Goal: Information Seeking & Learning: Learn about a topic

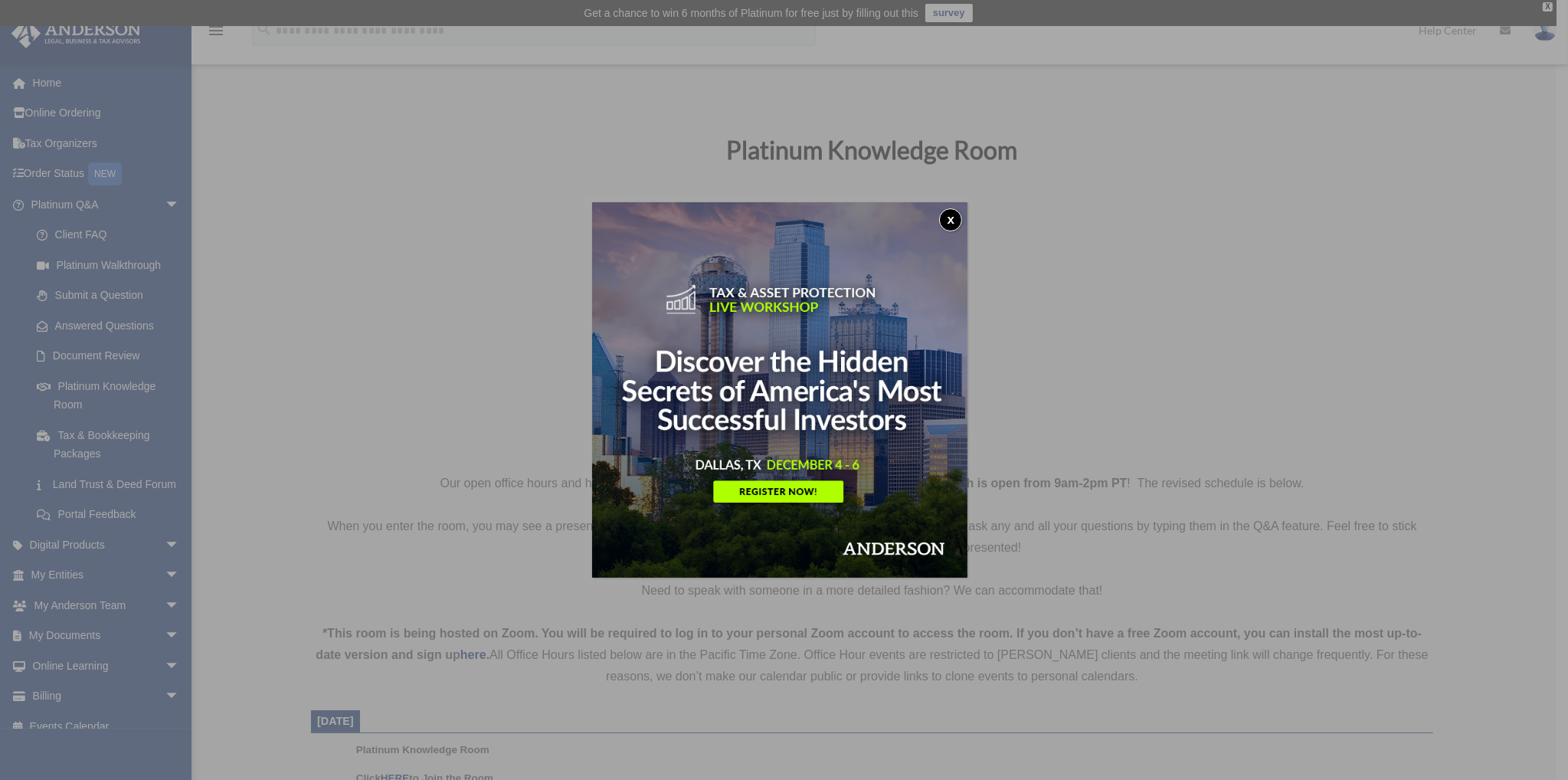
click at [955, 215] on button "x" at bounding box center [951, 220] width 23 height 23
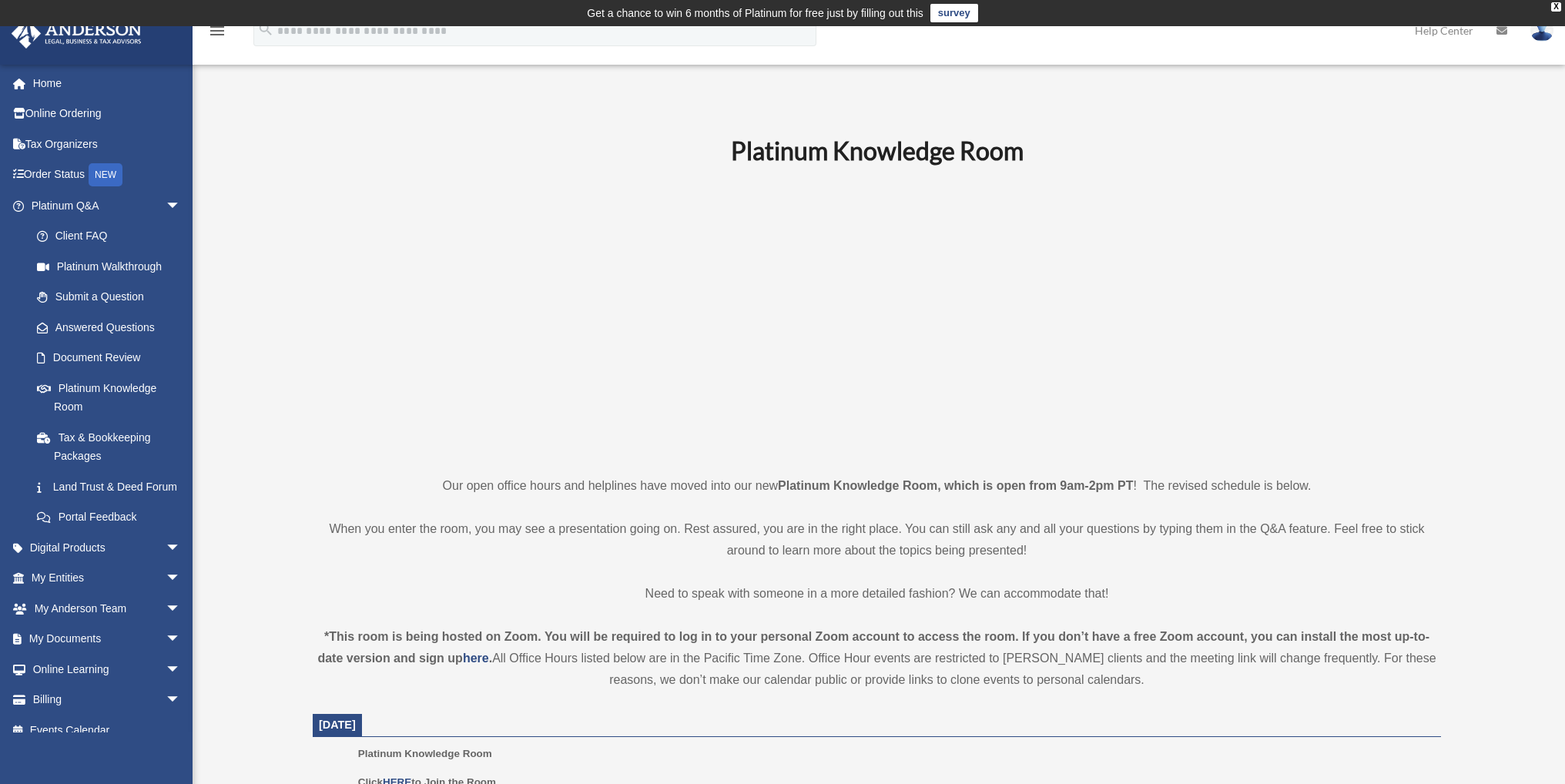
click at [1253, 369] on p at bounding box center [877, 320] width 1128 height 267
click at [95, 393] on link "Platinum Knowledge Room" at bounding box center [112, 397] width 182 height 49
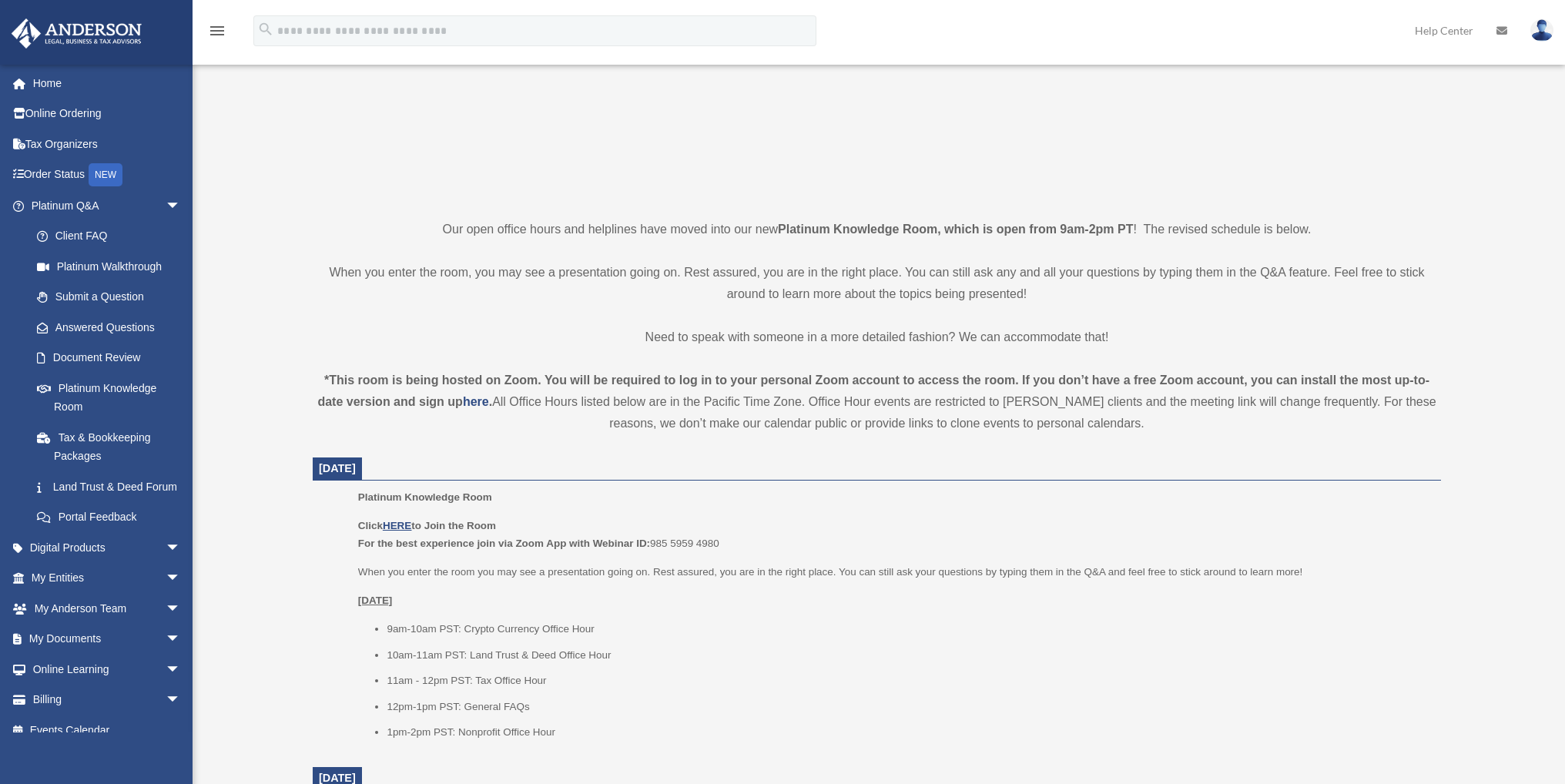
scroll to position [513, 0]
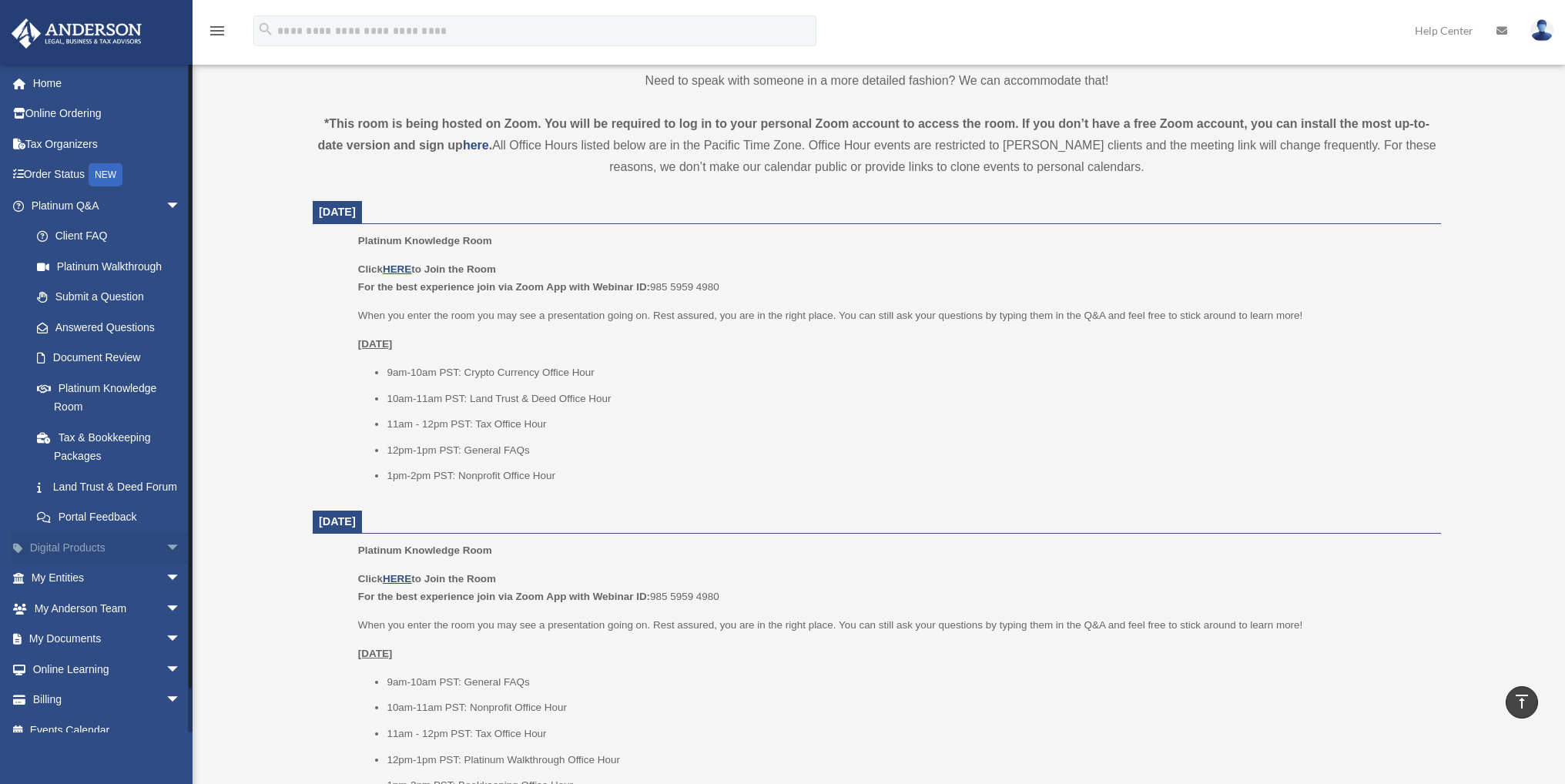
click at [165, 563] on span "arrow_drop_down" at bounding box center [180, 548] width 31 height 32
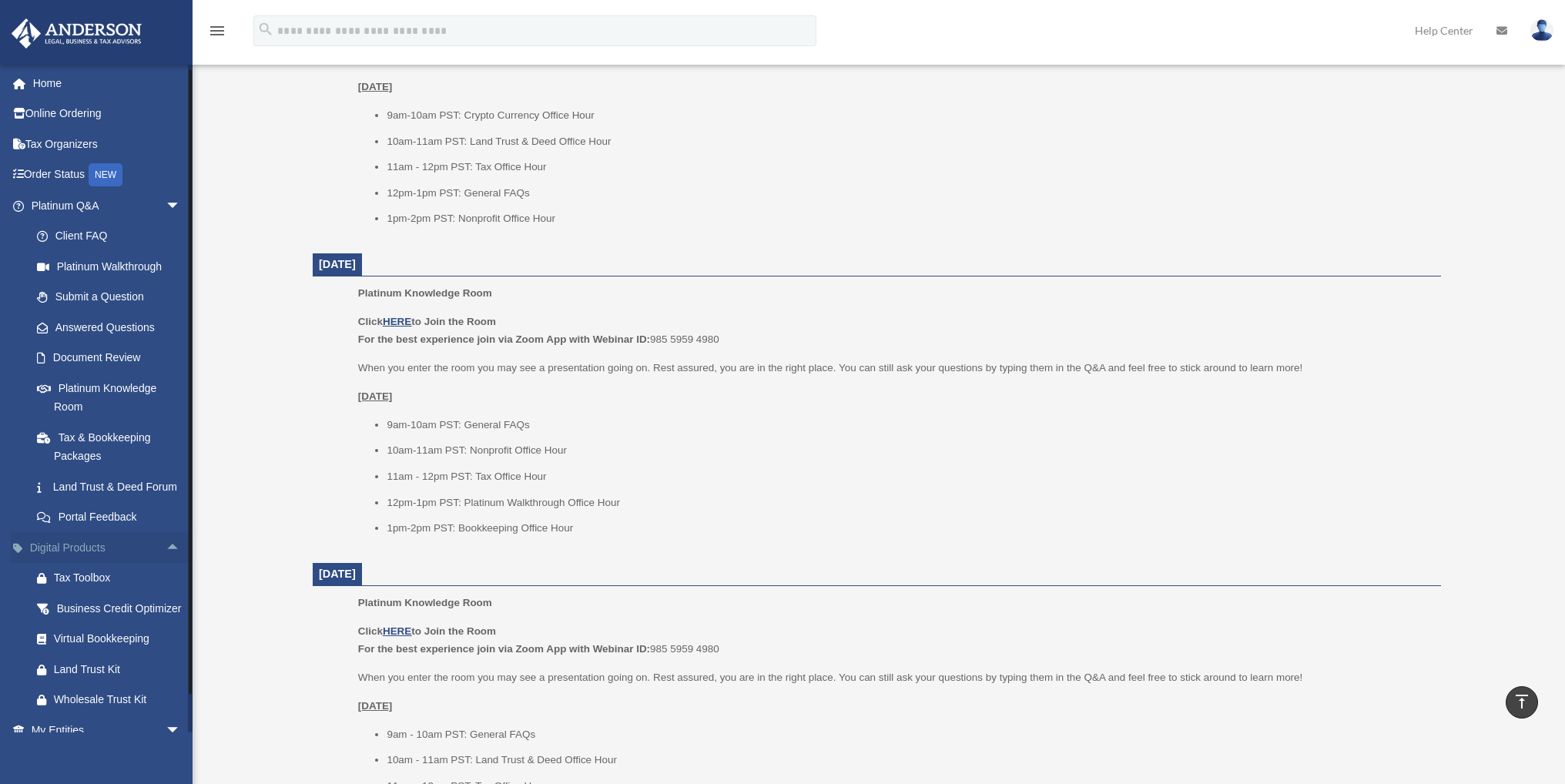
scroll to position [206, 0]
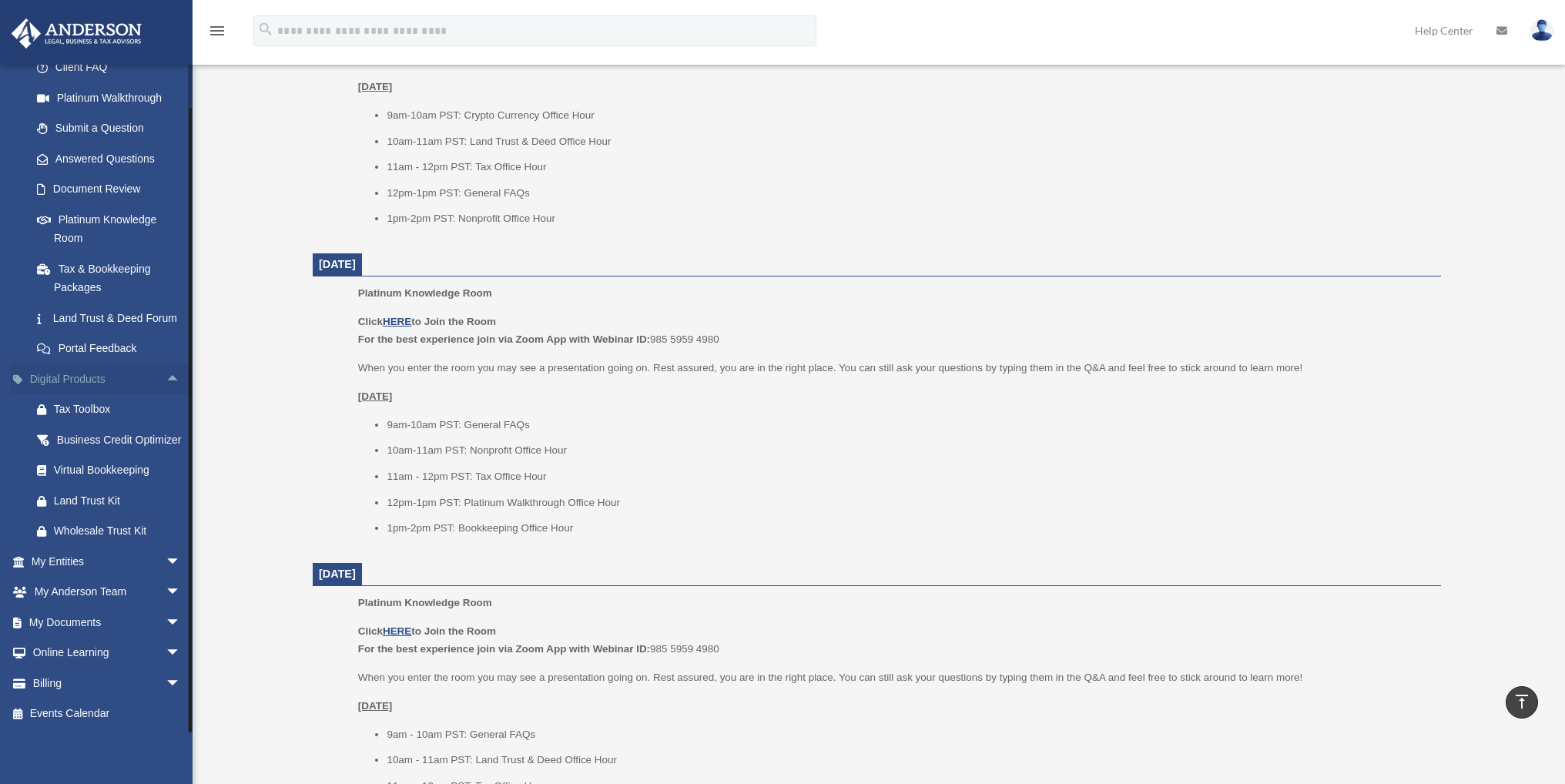
click at [165, 363] on span "arrow_drop_up" at bounding box center [180, 379] width 31 height 32
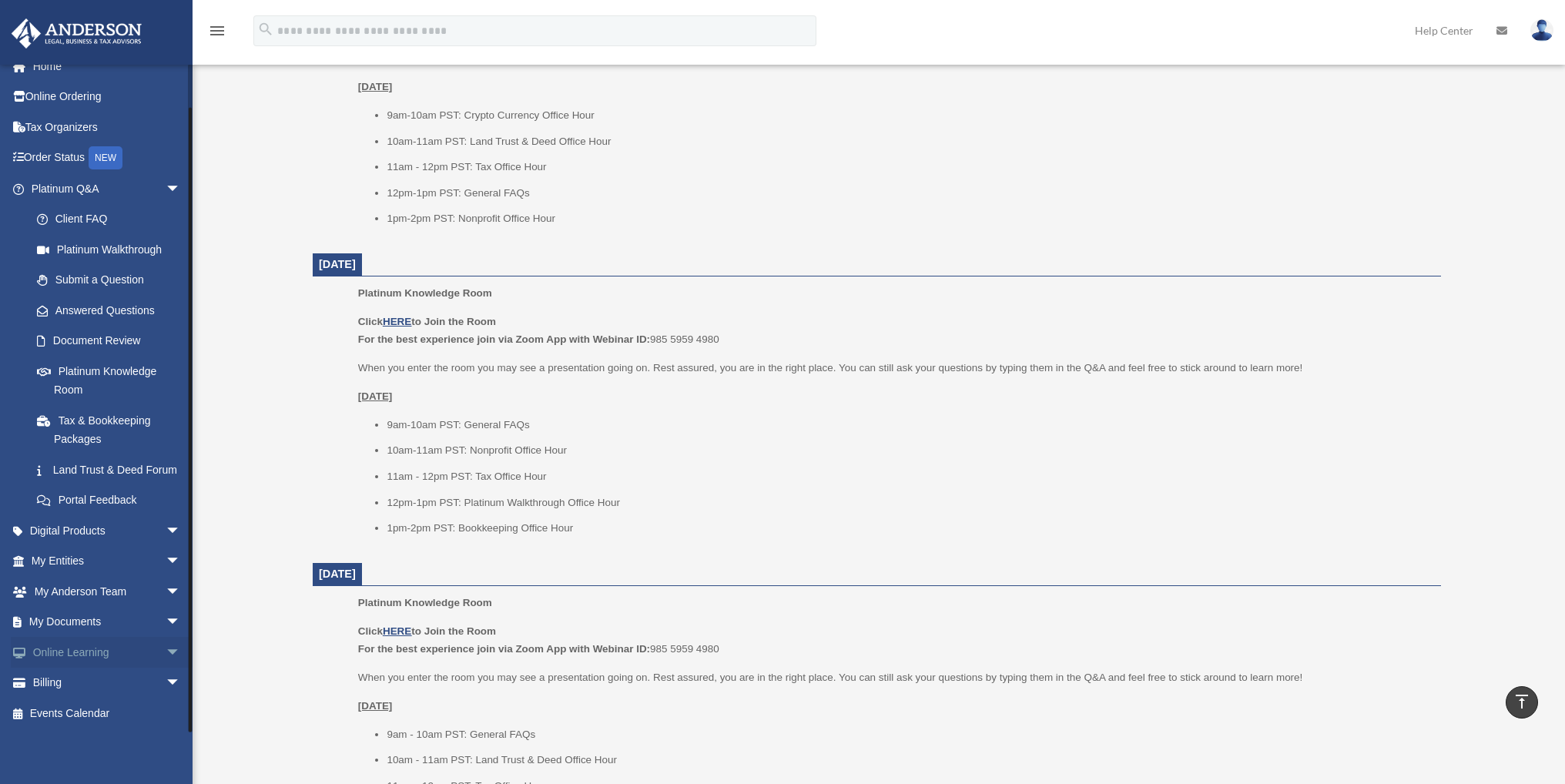
click at [165, 648] on span "arrow_drop_down" at bounding box center [180, 653] width 31 height 32
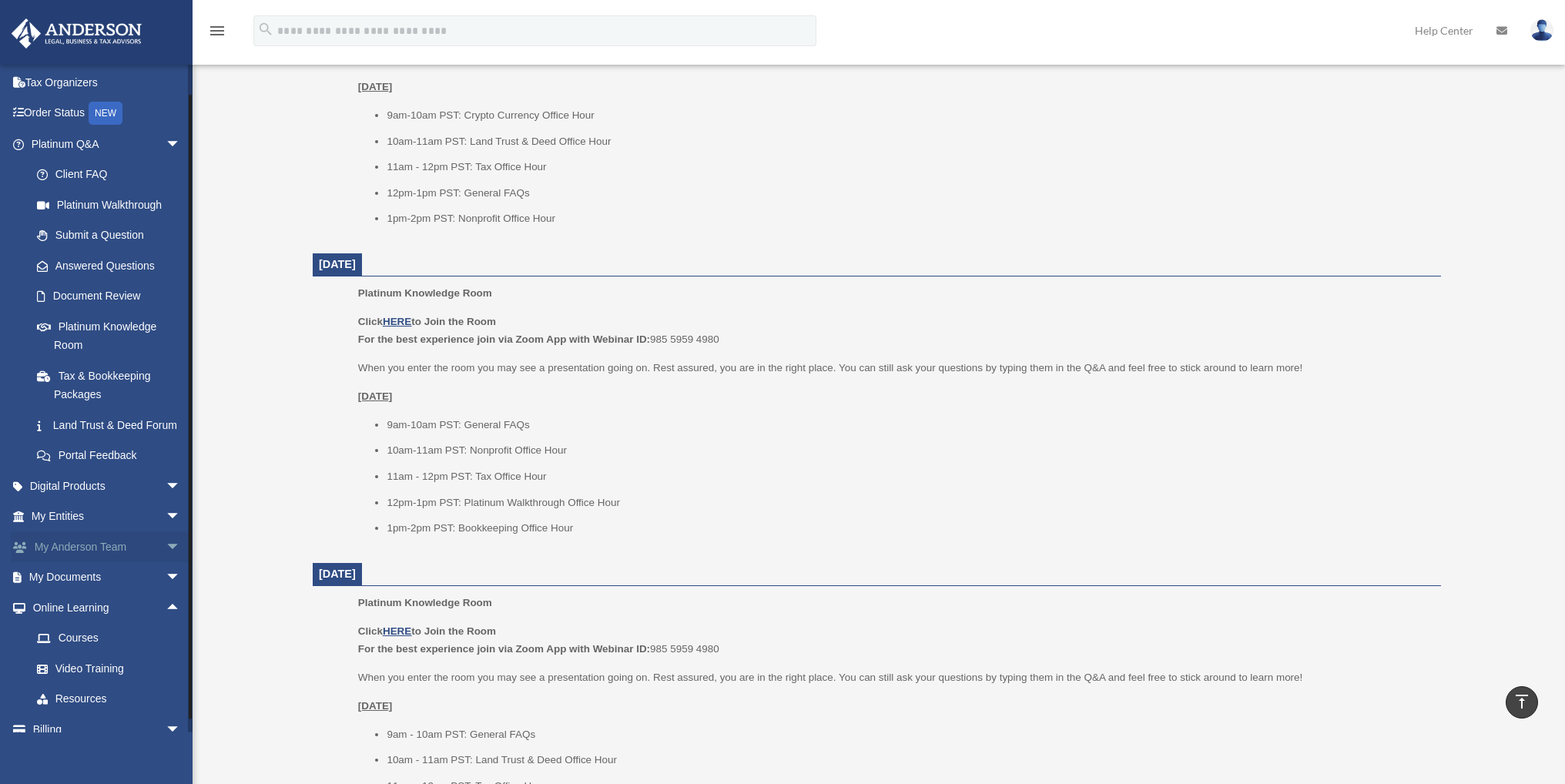
scroll to position [126, 0]
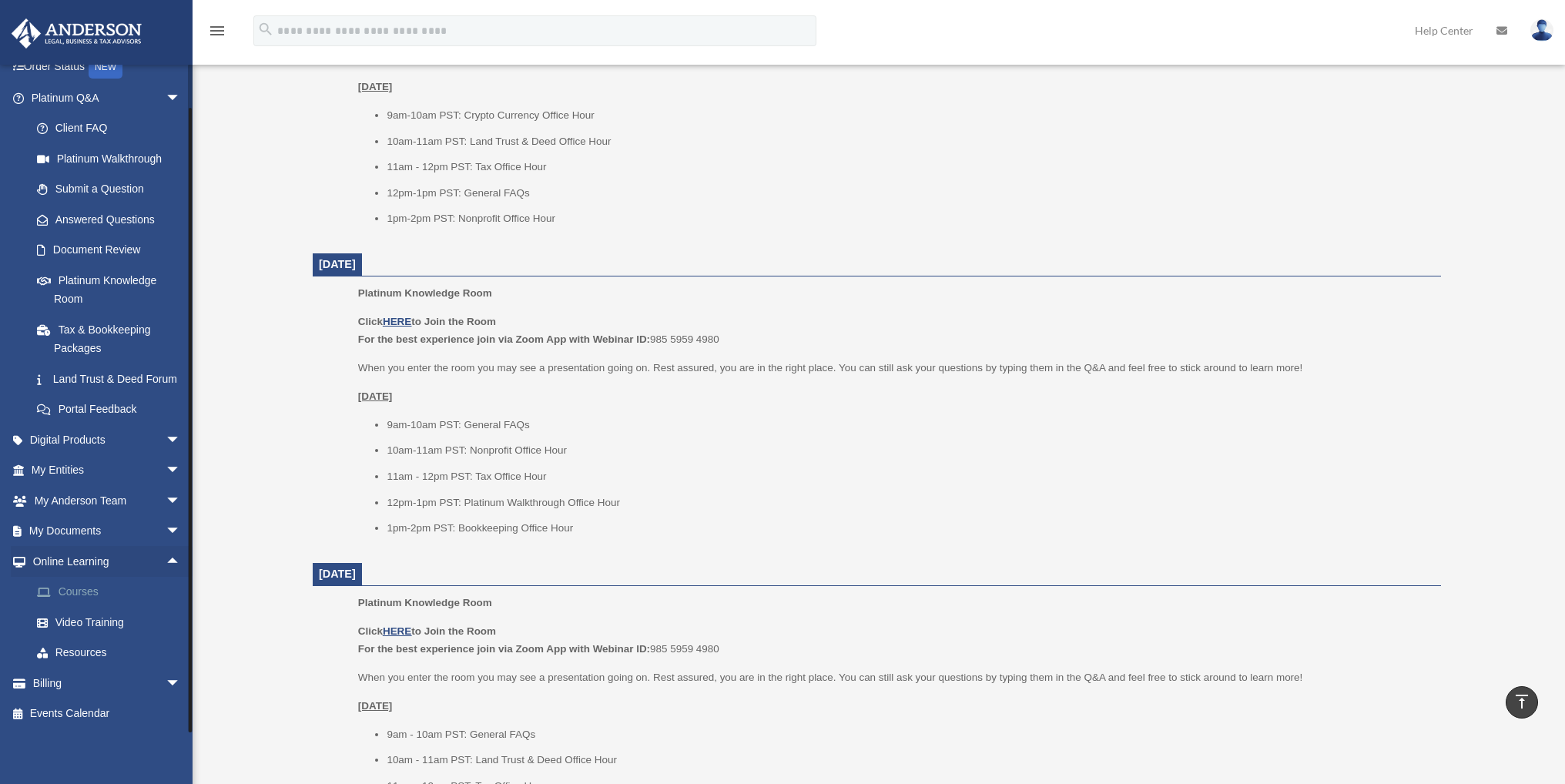
click at [94, 594] on link "Courses" at bounding box center [112, 591] width 182 height 31
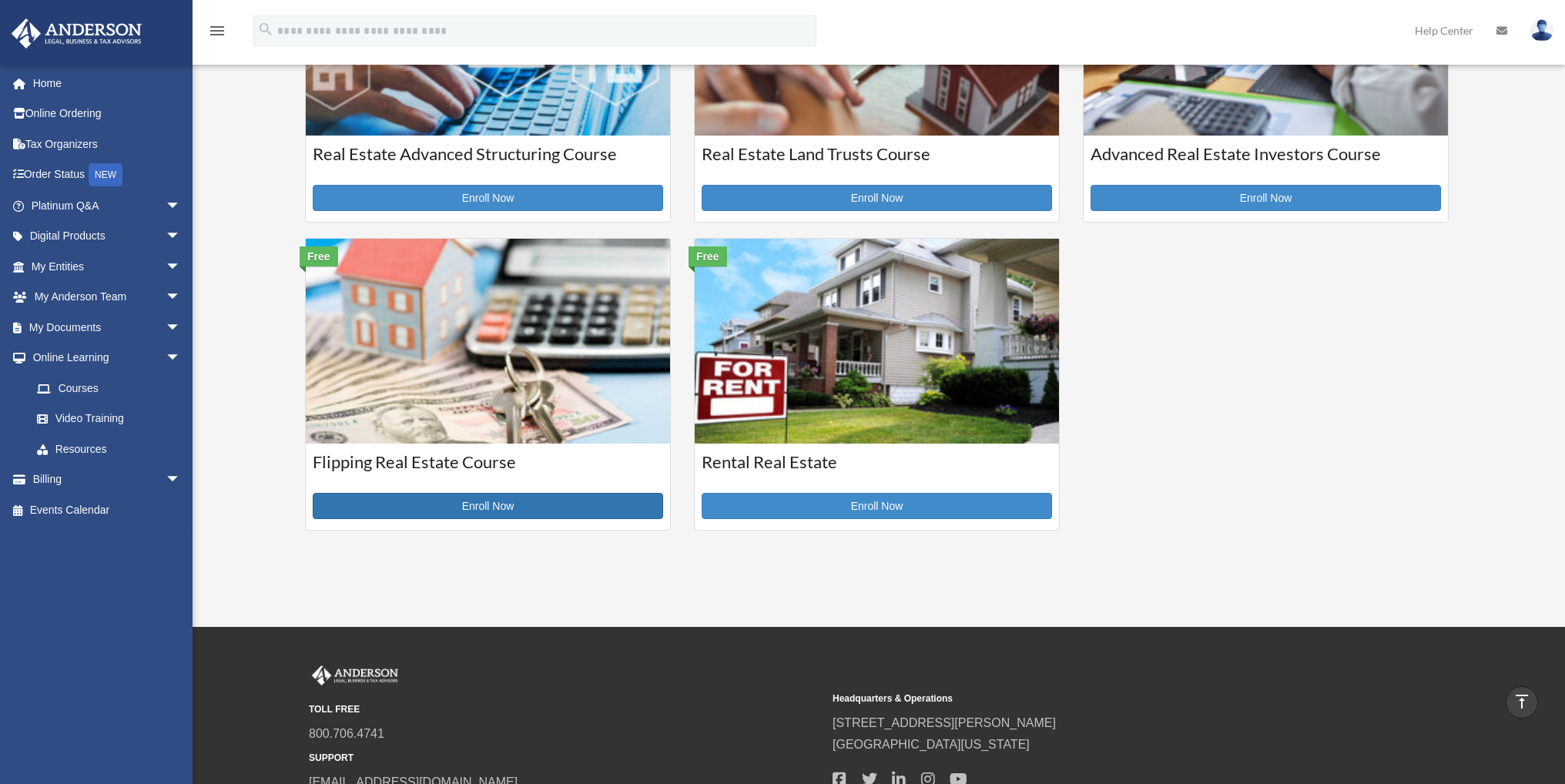
scroll to position [256, 0]
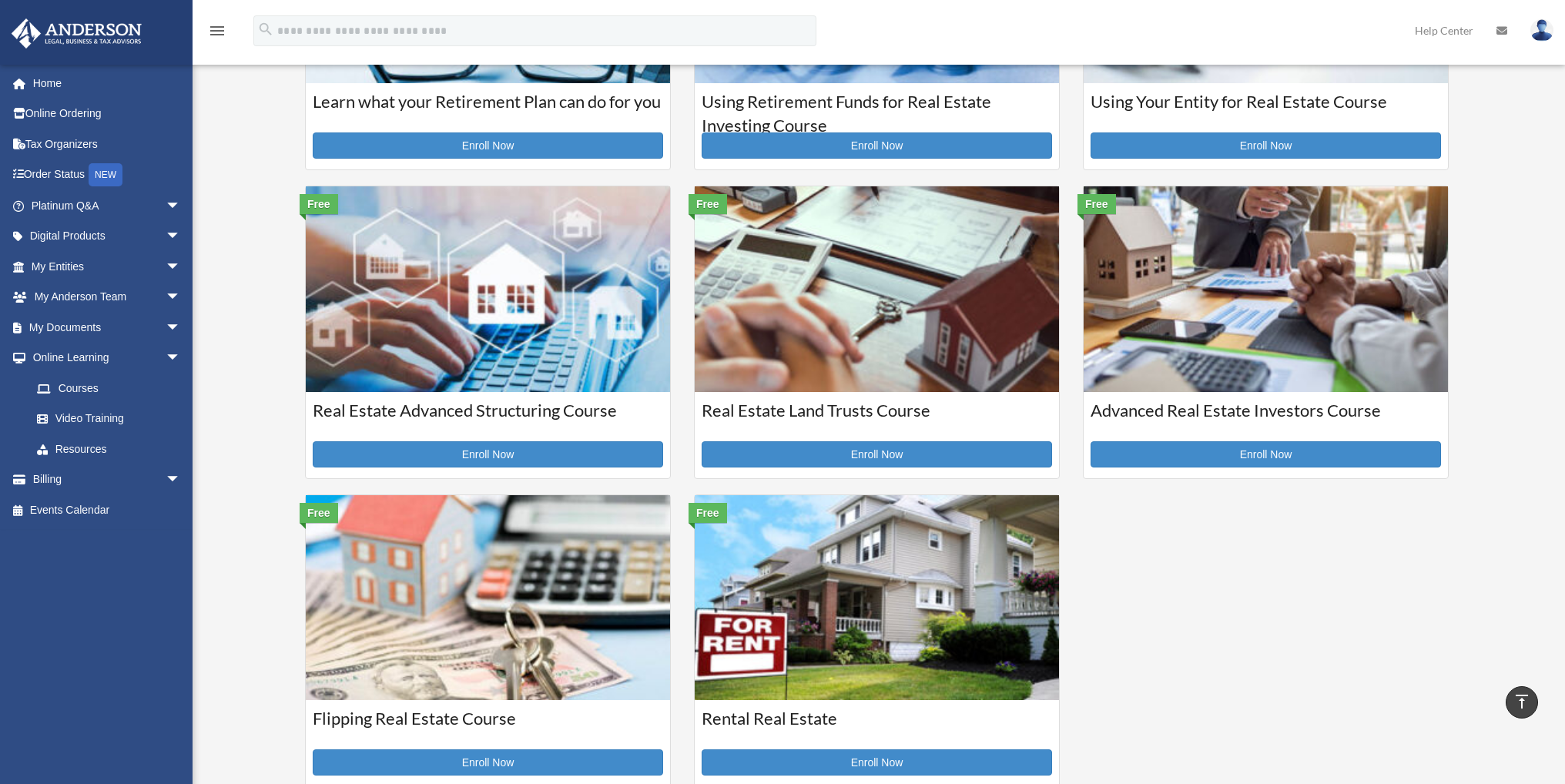
click at [520, 347] on img at bounding box center [488, 289] width 364 height 205
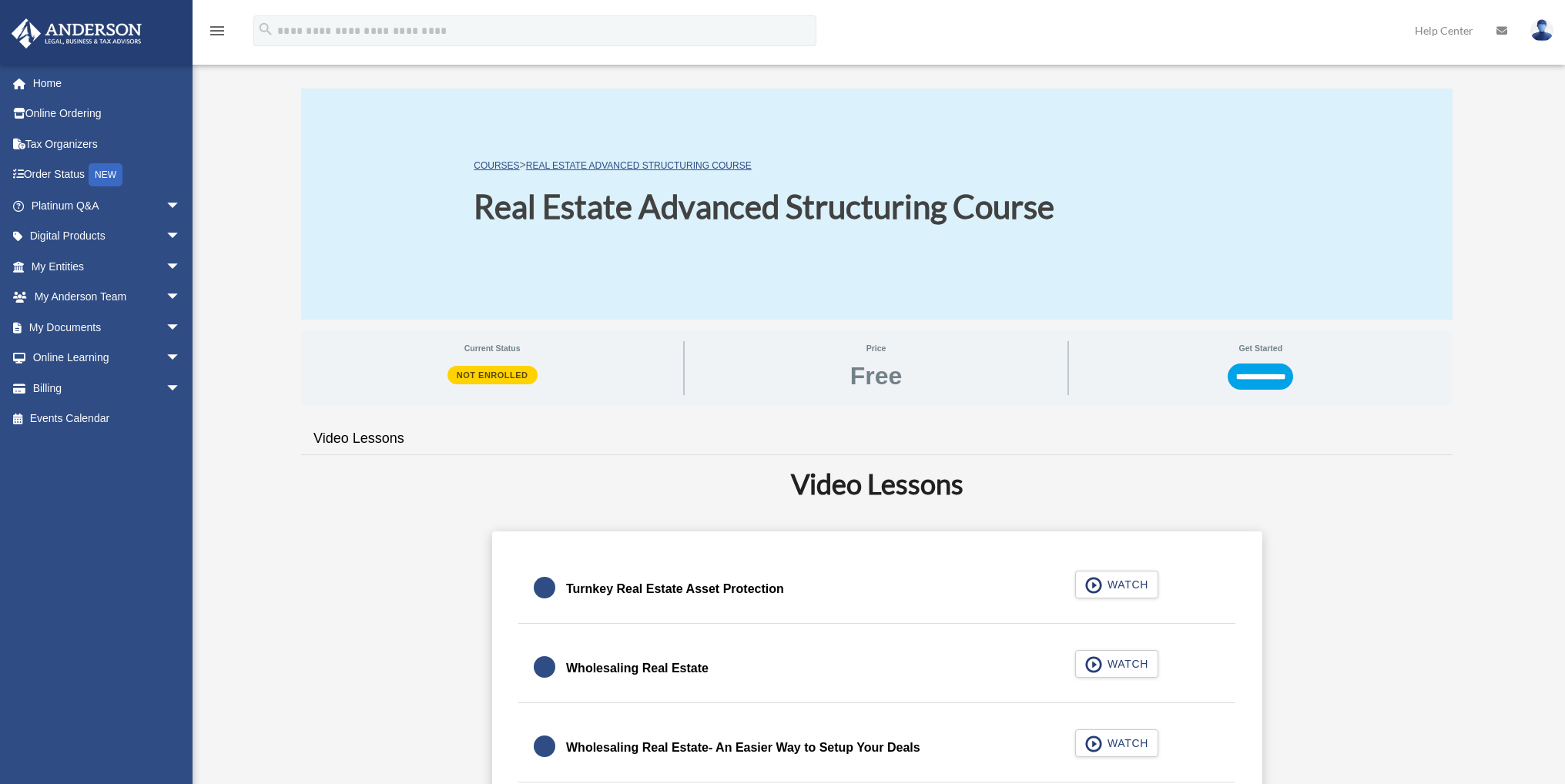
scroll to position [256, 0]
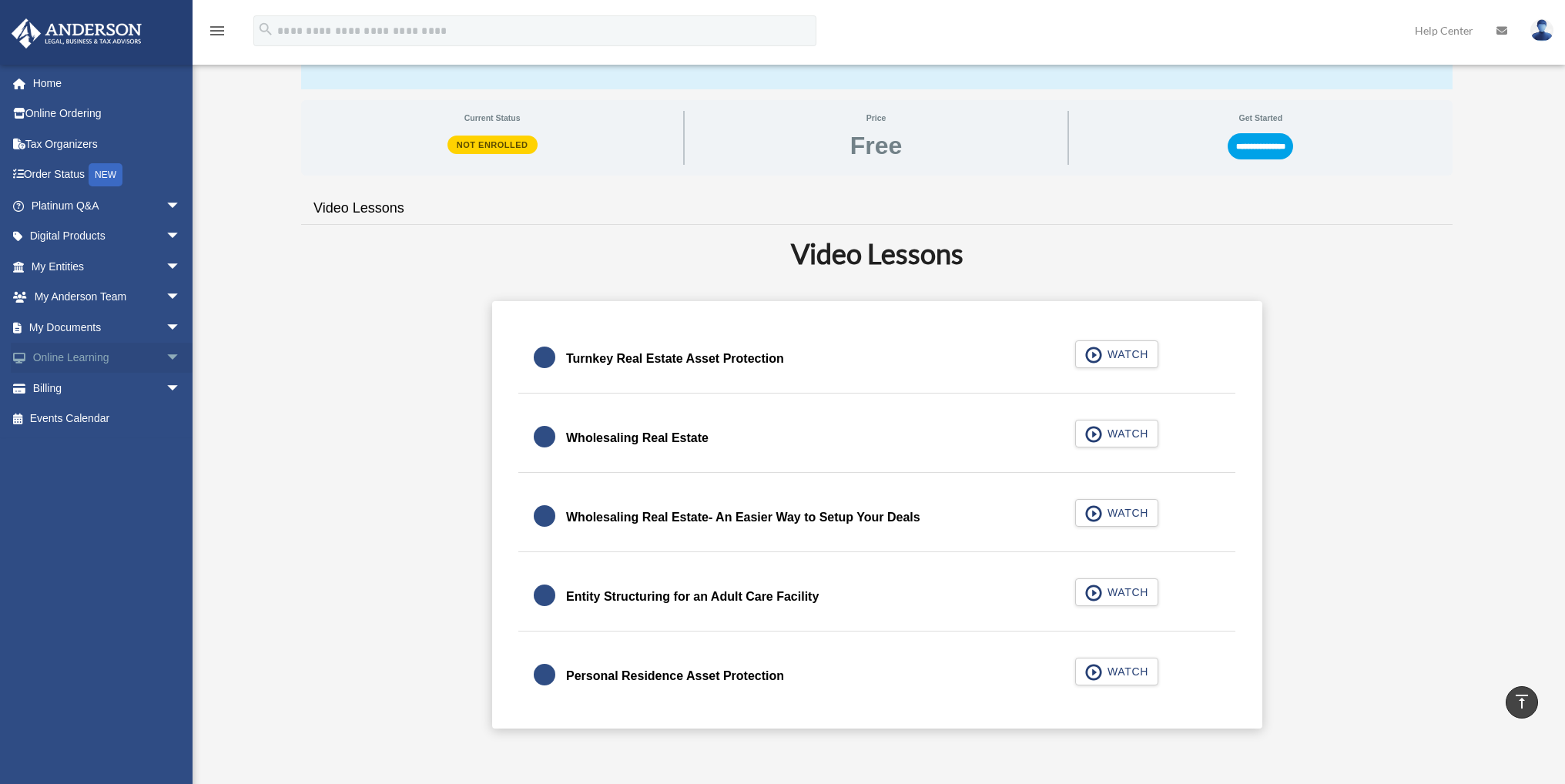
click at [165, 360] on span "arrow_drop_down" at bounding box center [180, 358] width 31 height 32
click at [117, 418] on link "Video Training" at bounding box center [112, 418] width 182 height 31
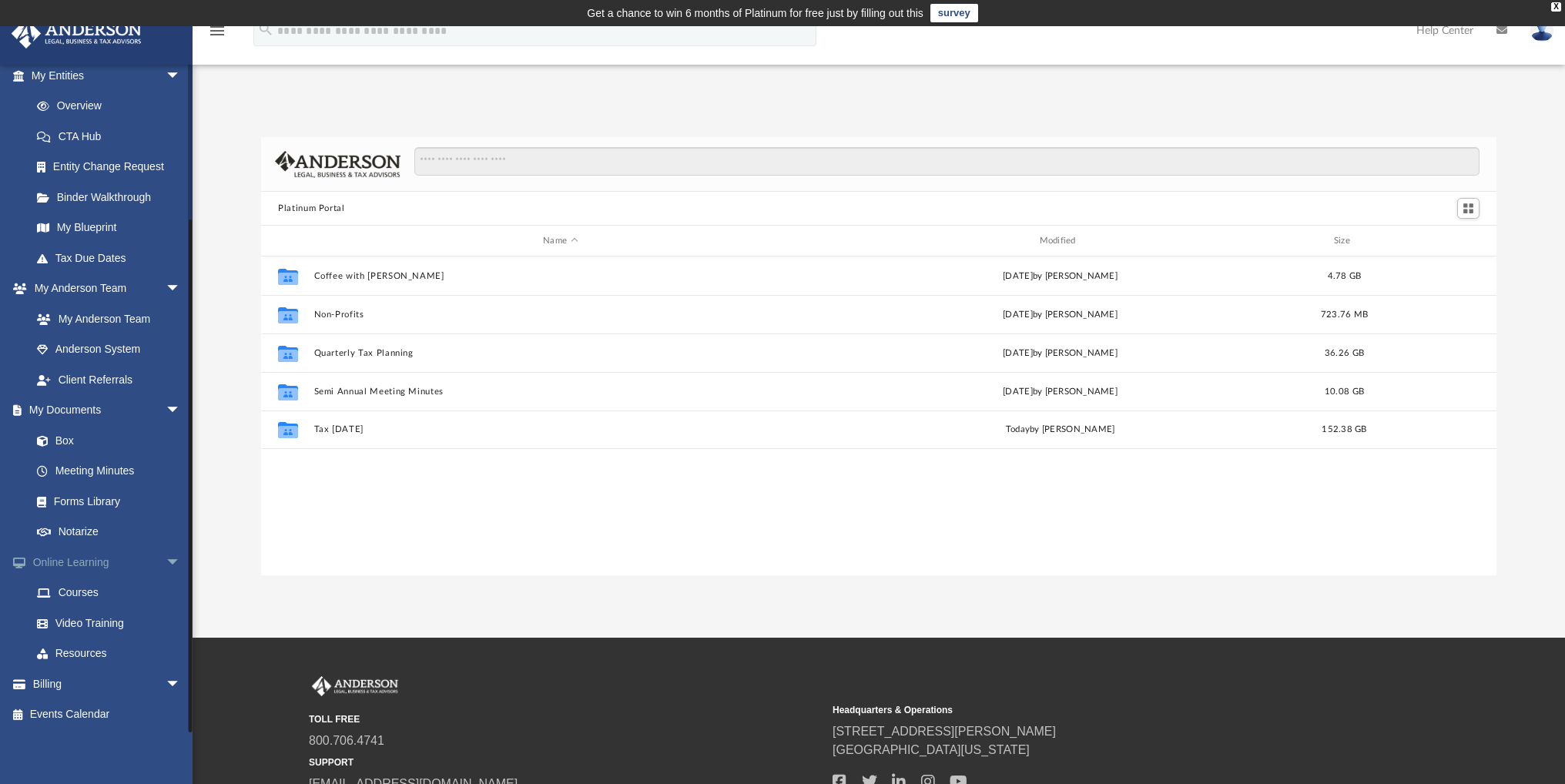
scroll to position [129, 0]
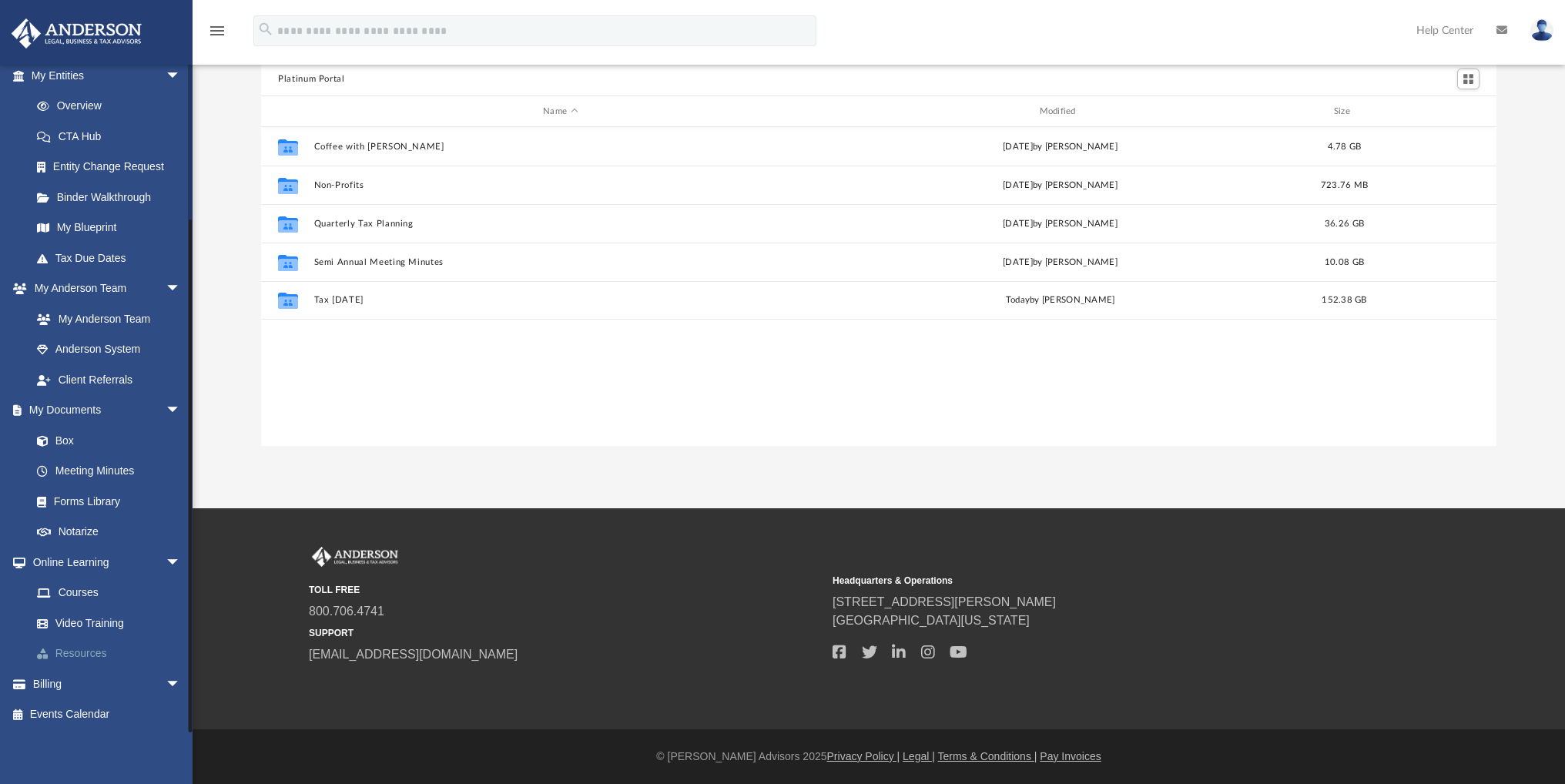
click at [82, 656] on link "Resources" at bounding box center [112, 653] width 182 height 31
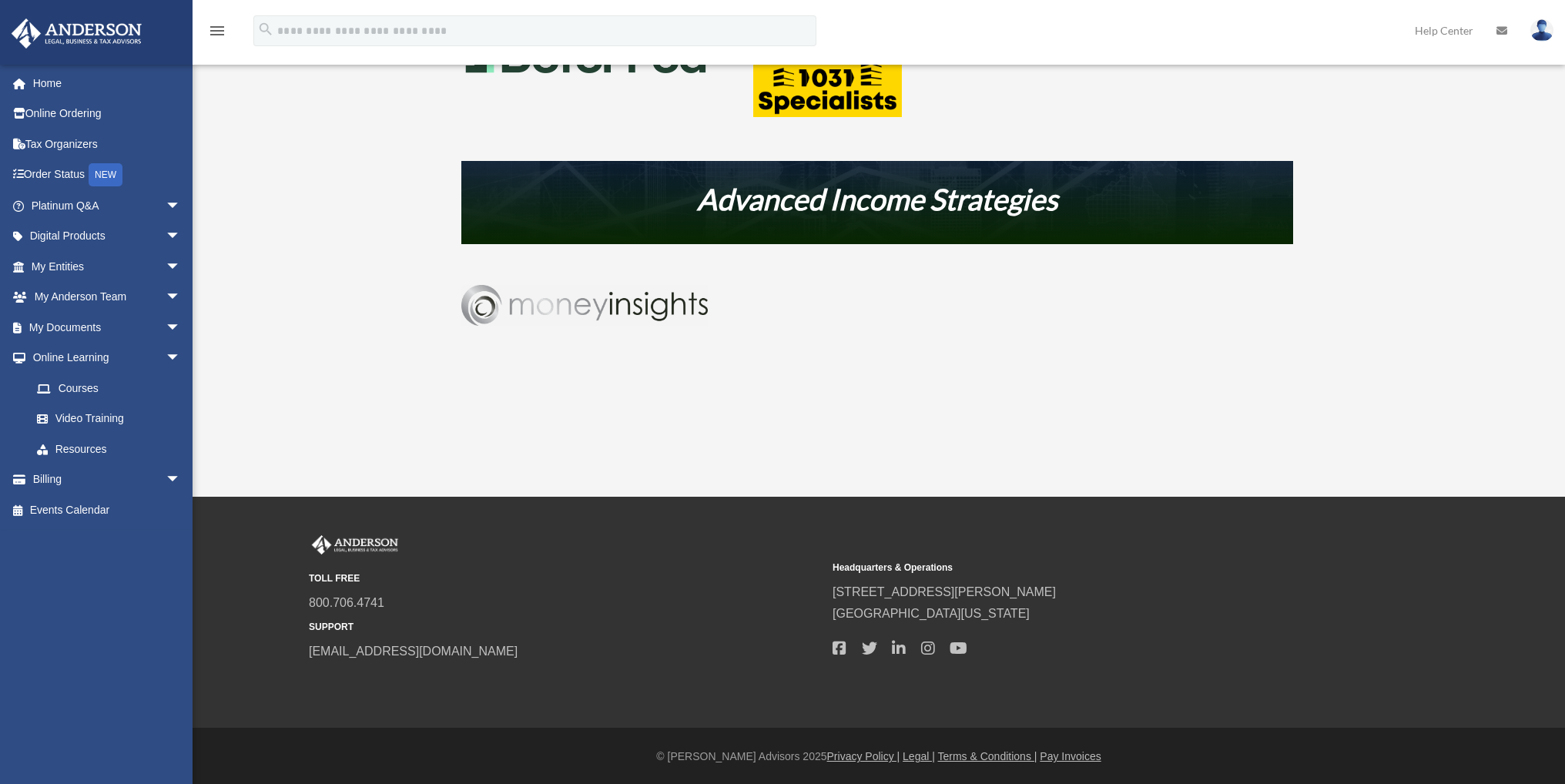
scroll to position [932, 0]
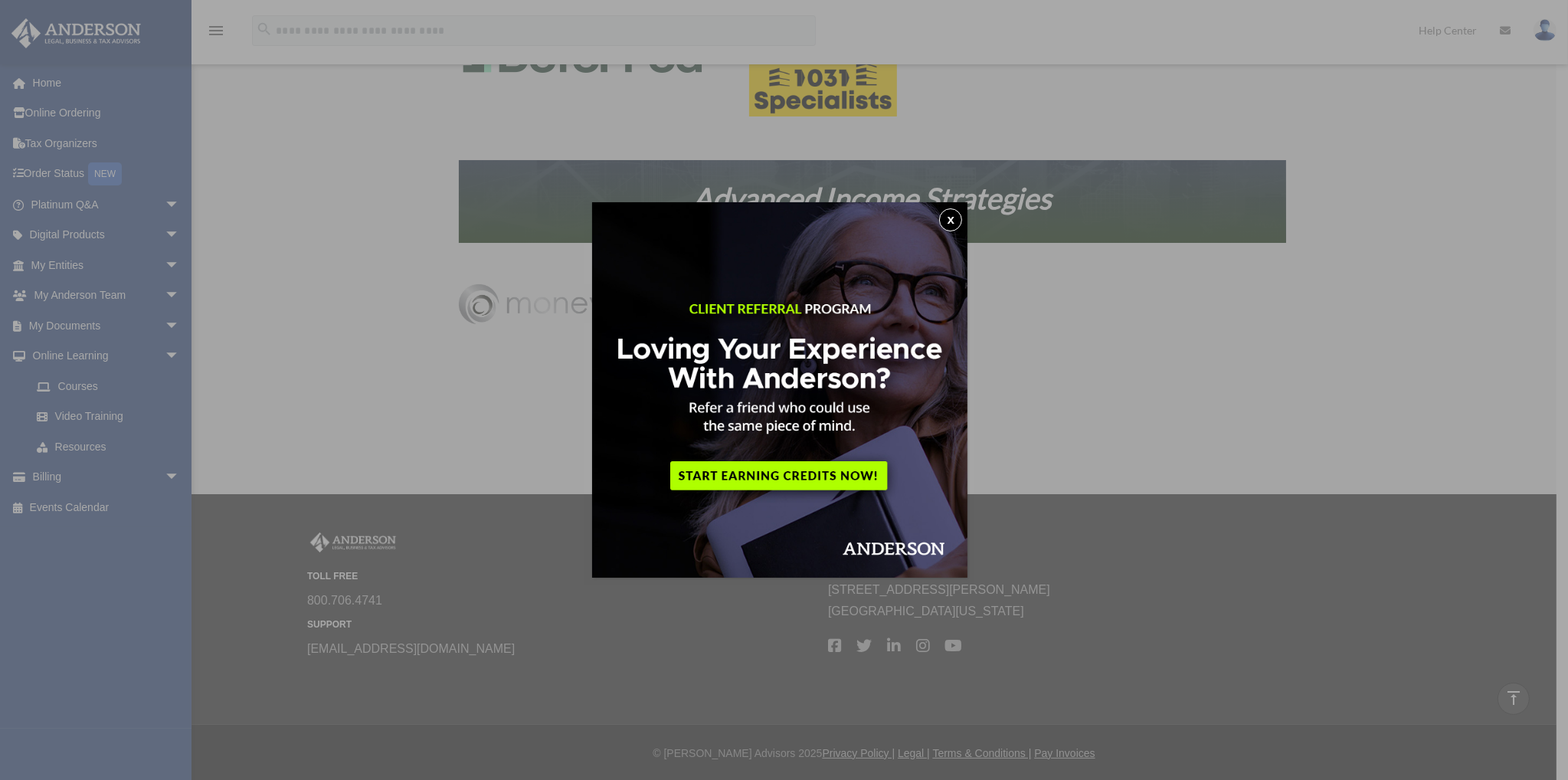
click at [956, 218] on button "x" at bounding box center [951, 220] width 23 height 23
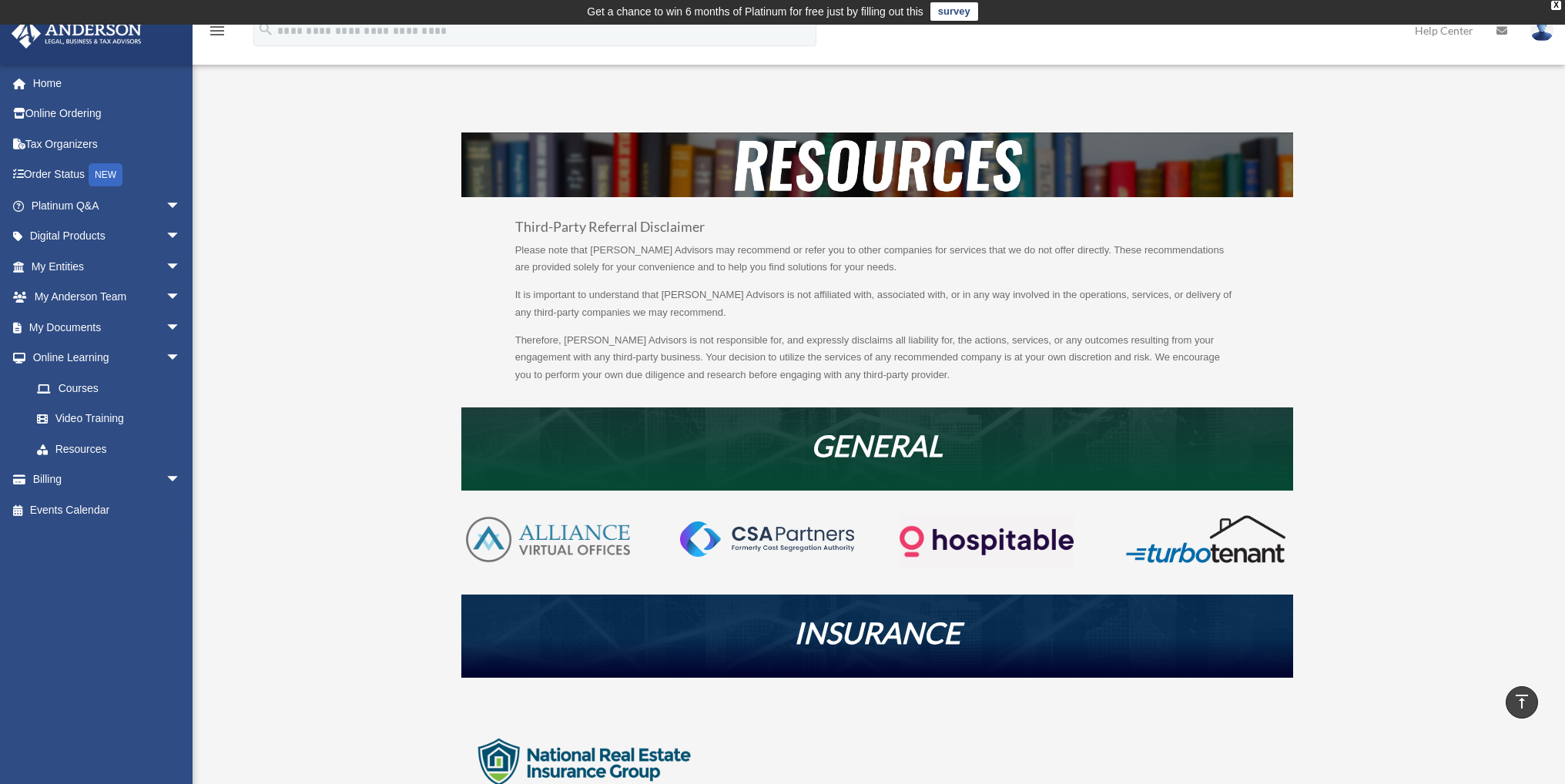
scroll to position [0, 0]
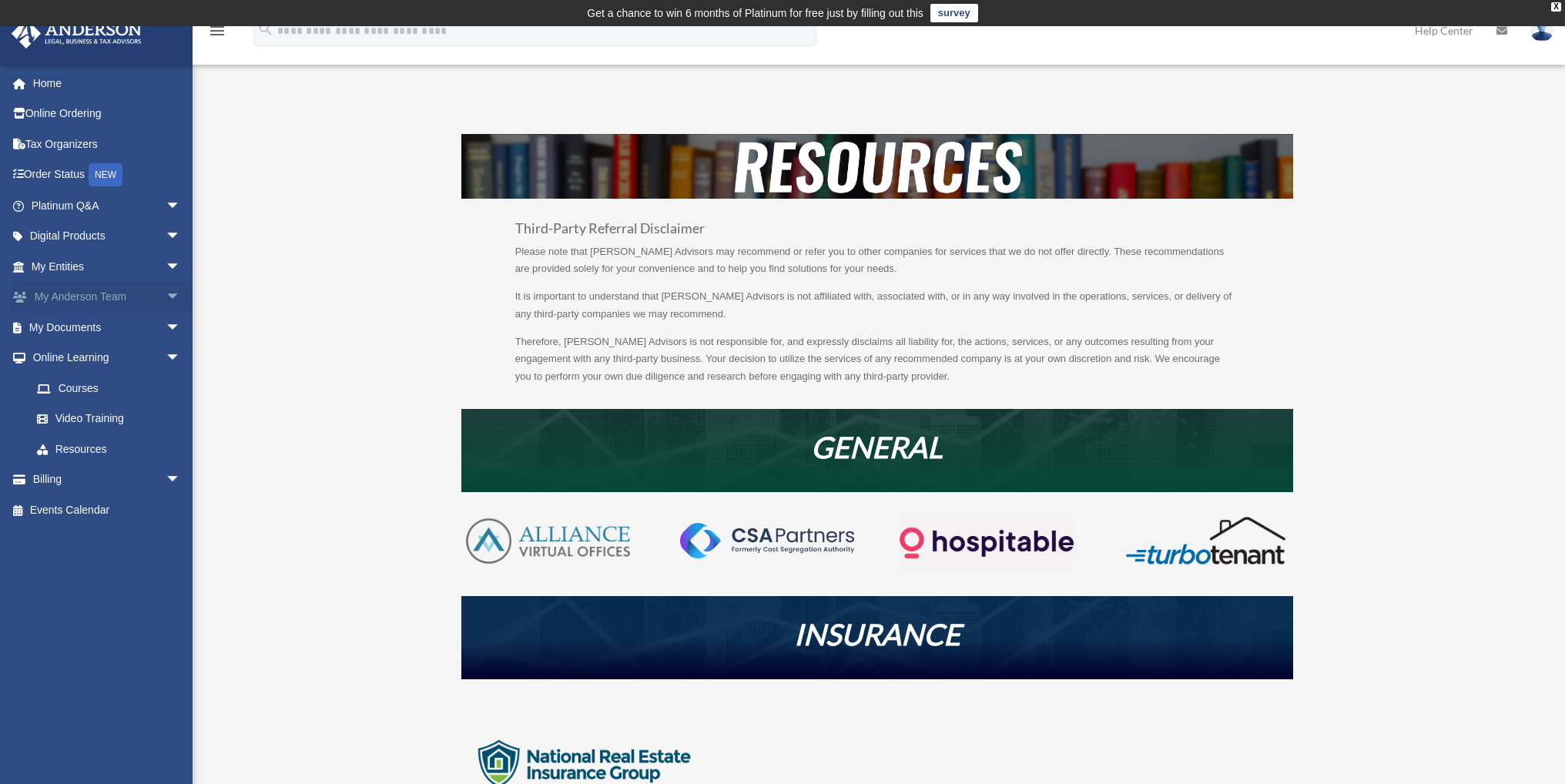
click at [166, 299] on span "arrow_drop_down" at bounding box center [180, 297] width 31 height 32
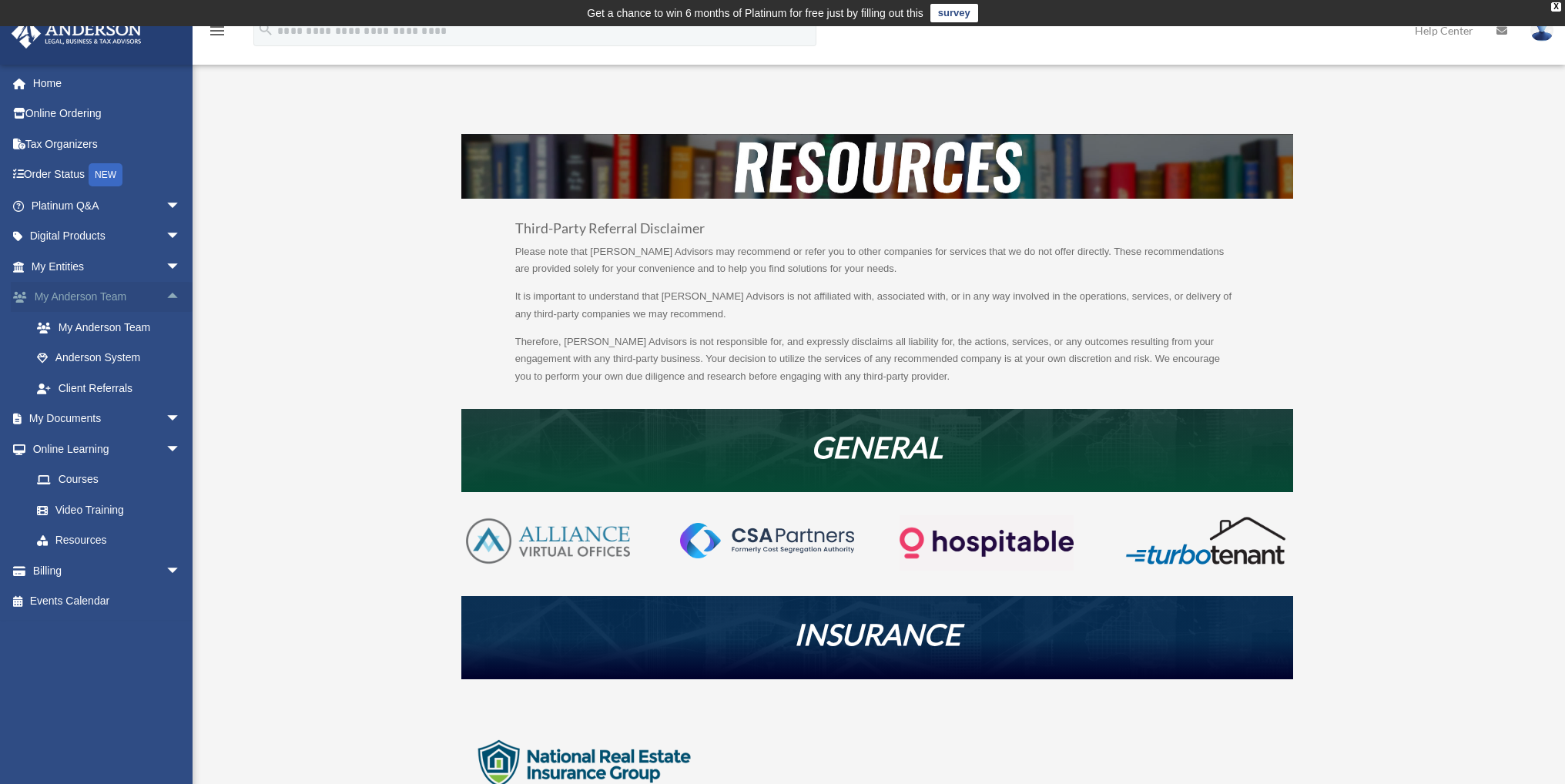
click at [166, 299] on span "arrow_drop_up" at bounding box center [180, 297] width 31 height 32
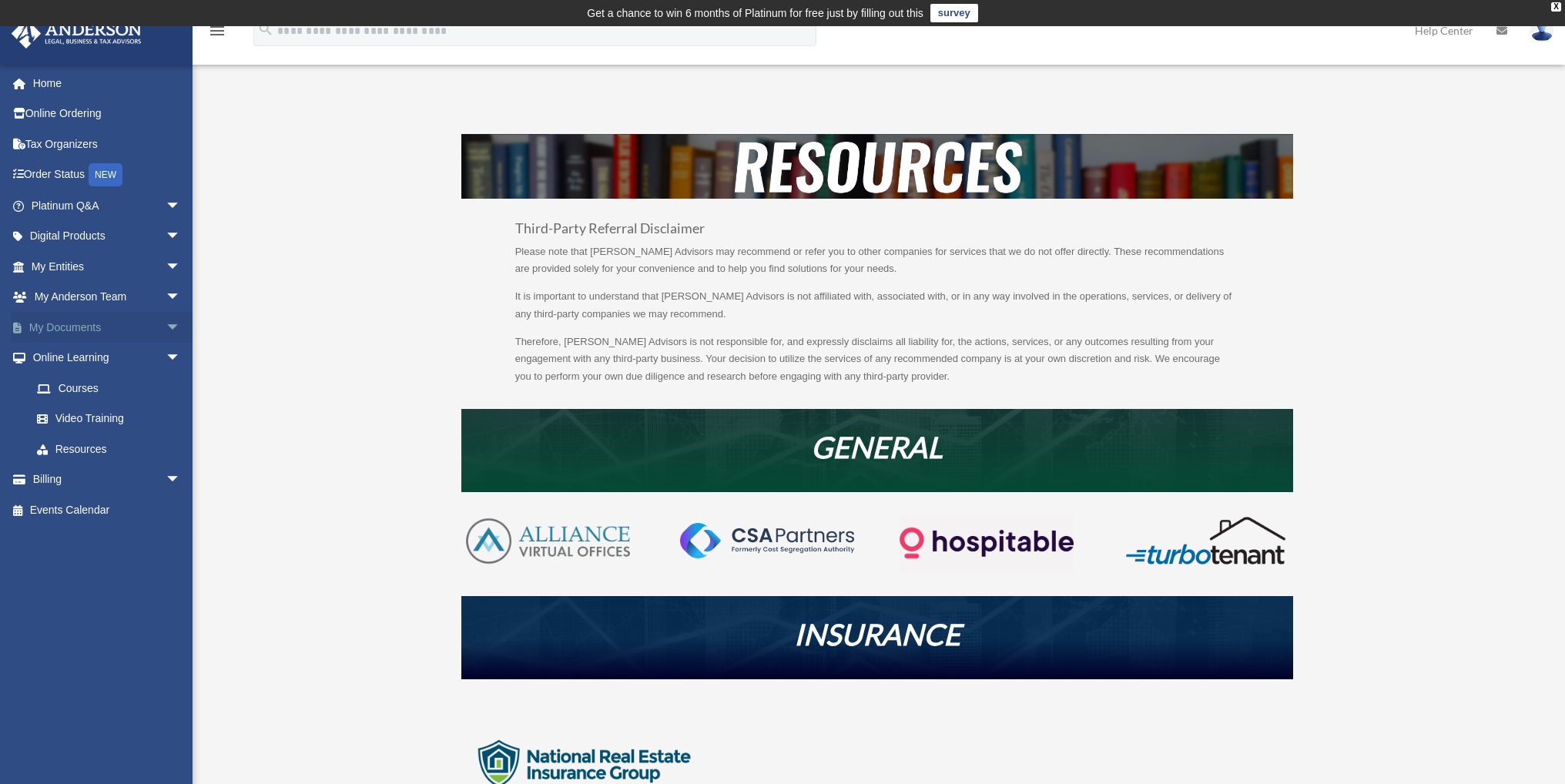
click at [165, 328] on span "arrow_drop_down" at bounding box center [180, 327] width 31 height 32
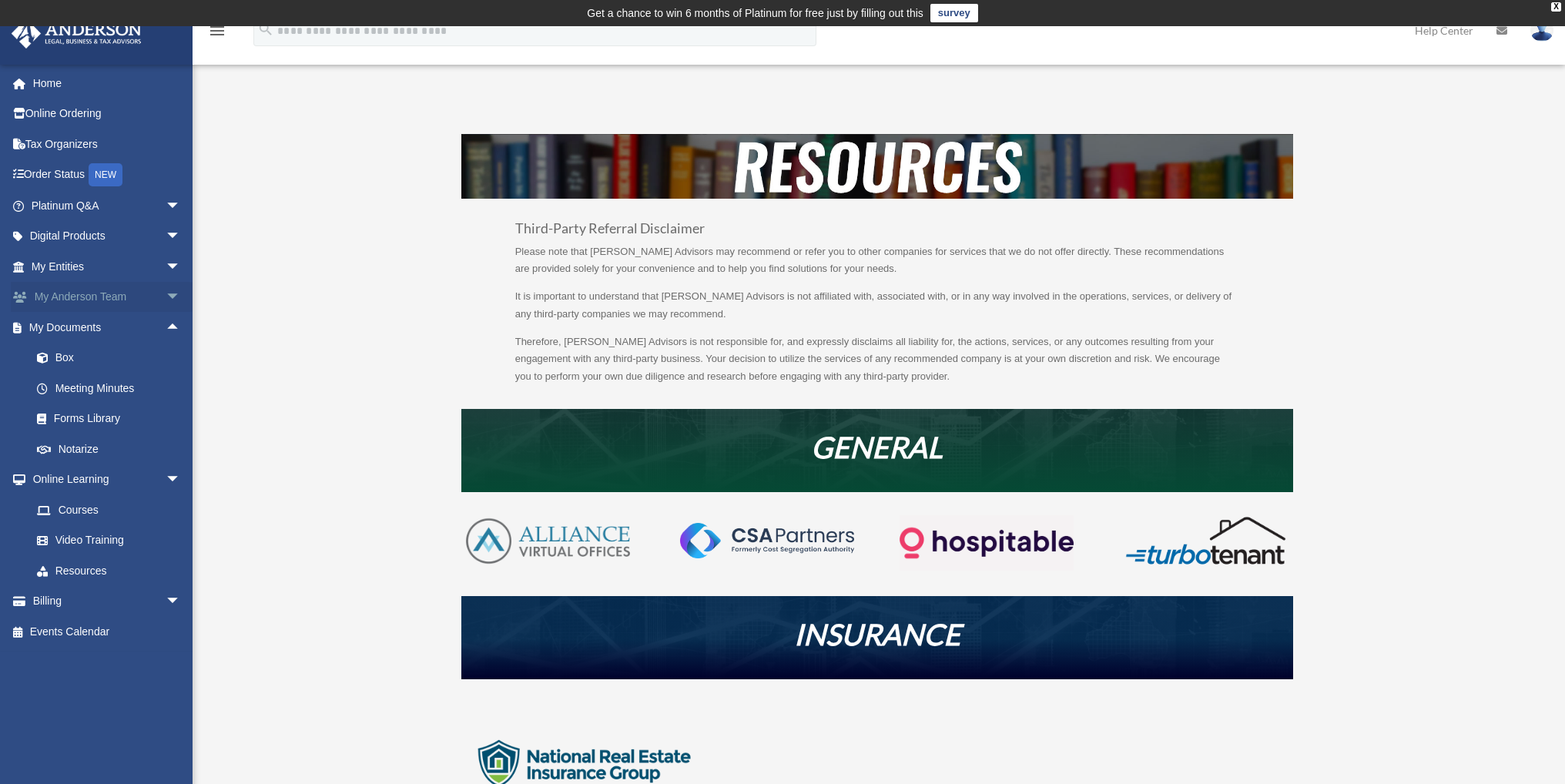
drag, startPoint x: 163, startPoint y: 328, endPoint x: 168, endPoint y: 306, distance: 22.6
click at [165, 327] on span "arrow_drop_up" at bounding box center [180, 327] width 31 height 32
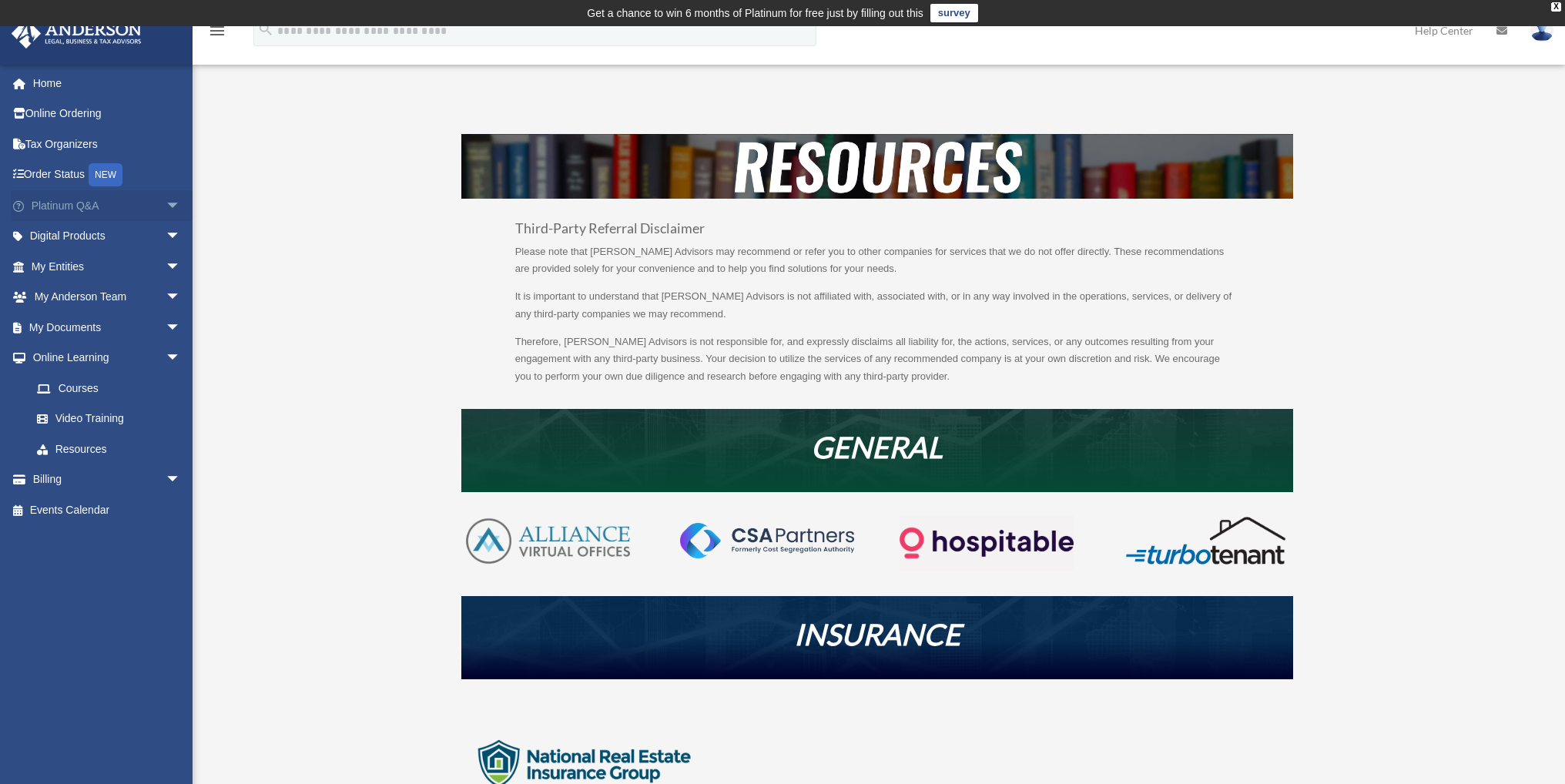
click at [166, 203] on span "arrow_drop_down" at bounding box center [180, 206] width 31 height 32
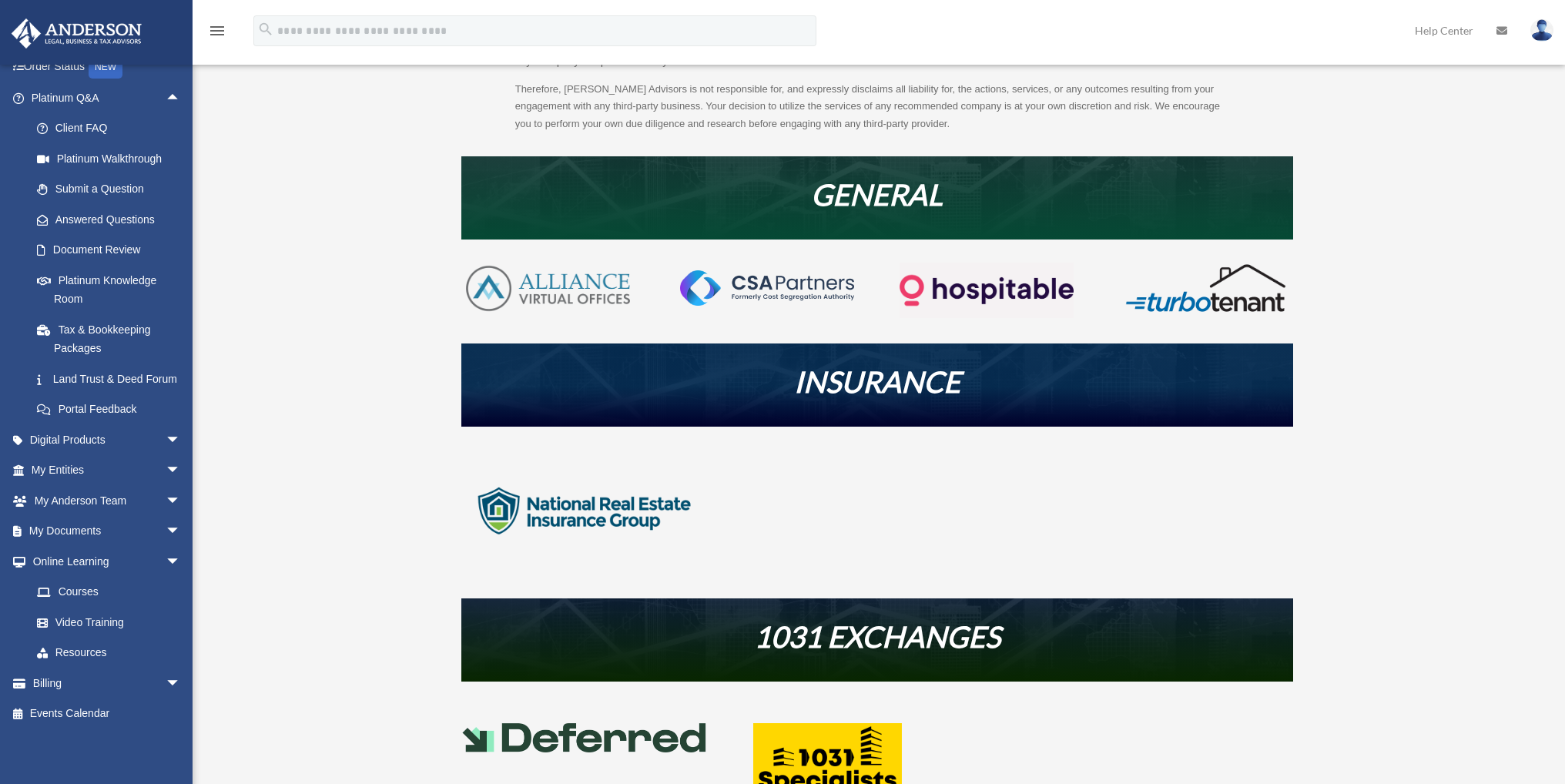
scroll to position [256, 0]
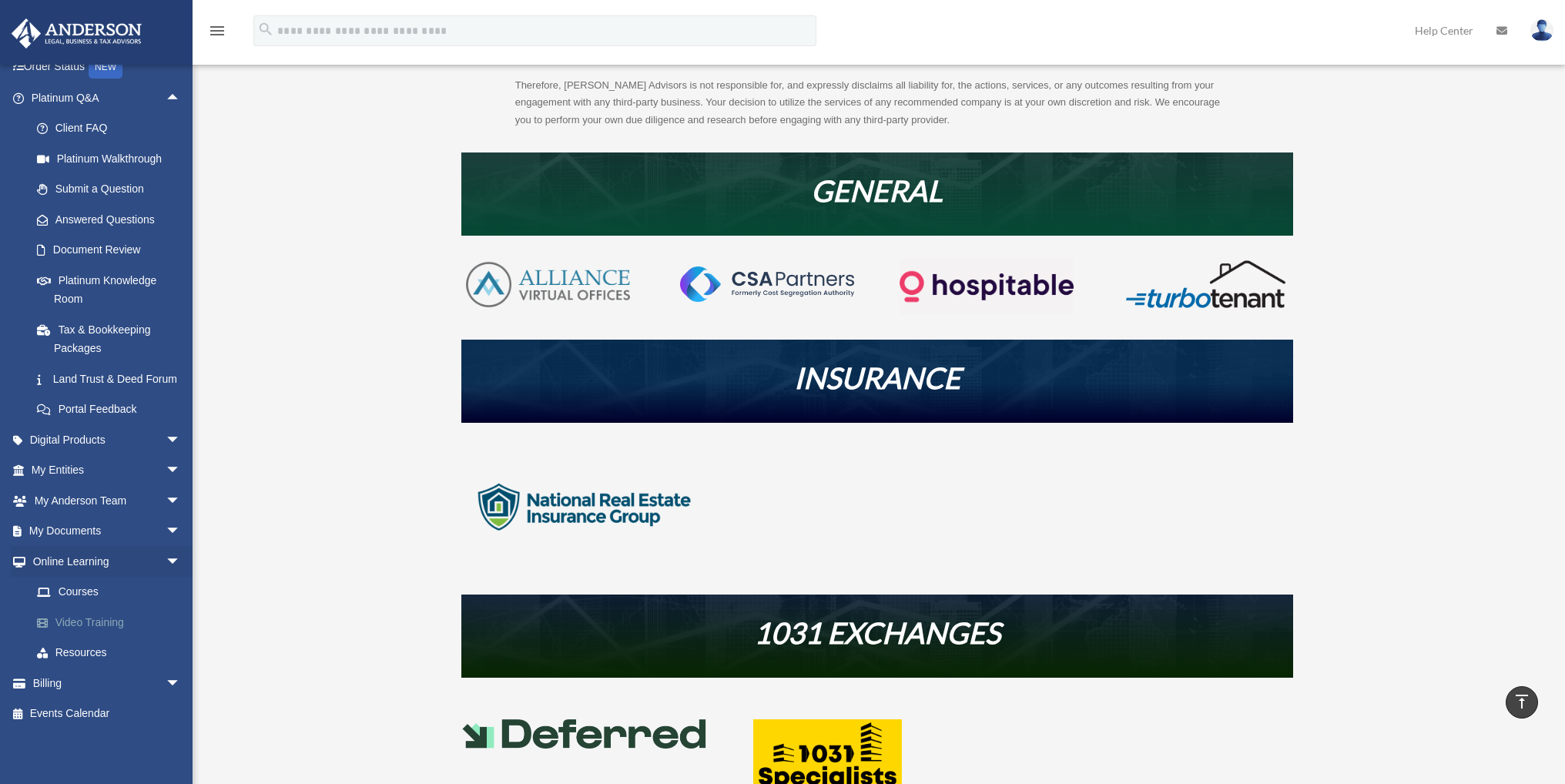
click at [96, 625] on link "Video Training" at bounding box center [112, 621] width 182 height 31
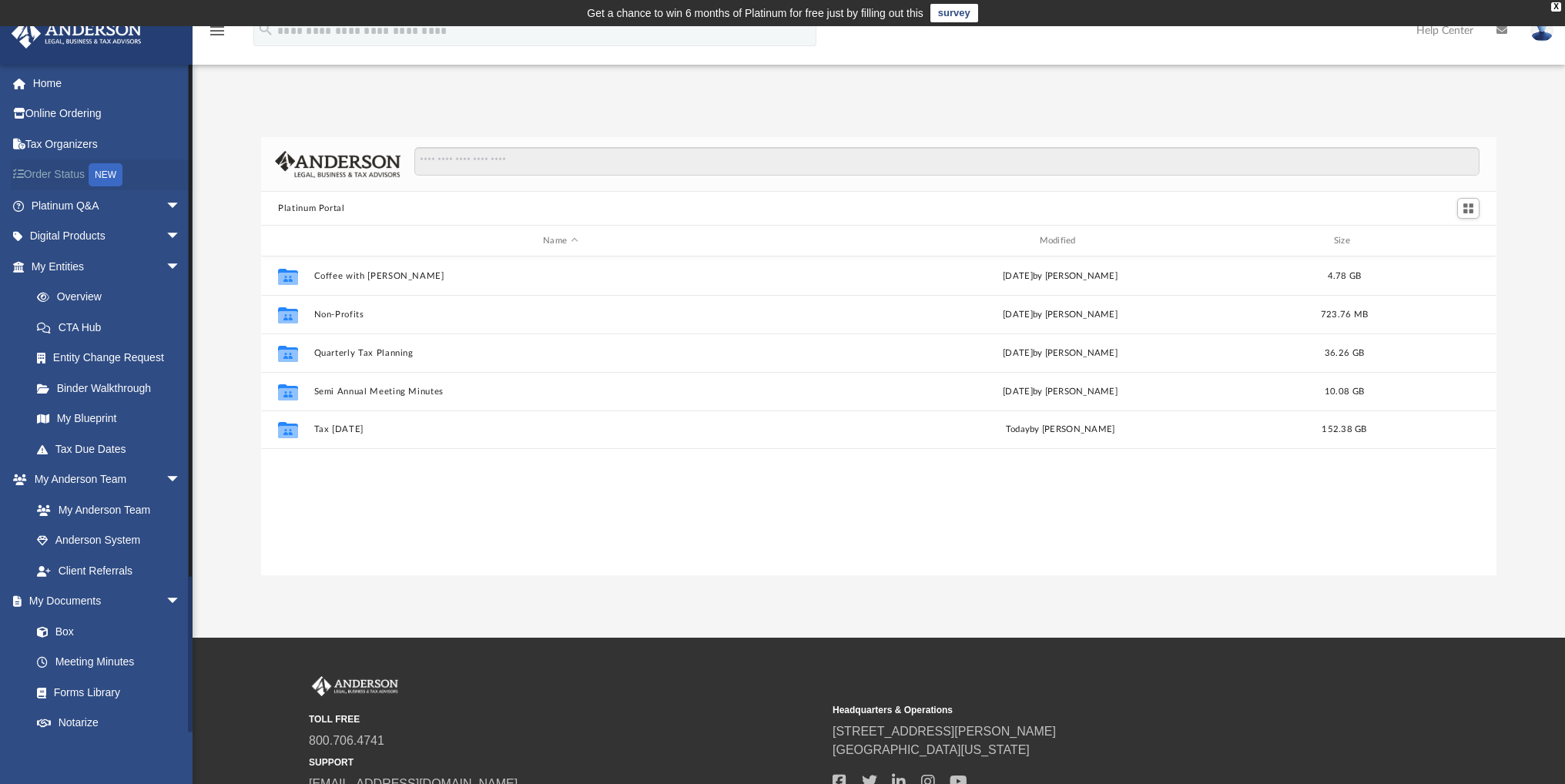
scroll to position [338, 1223]
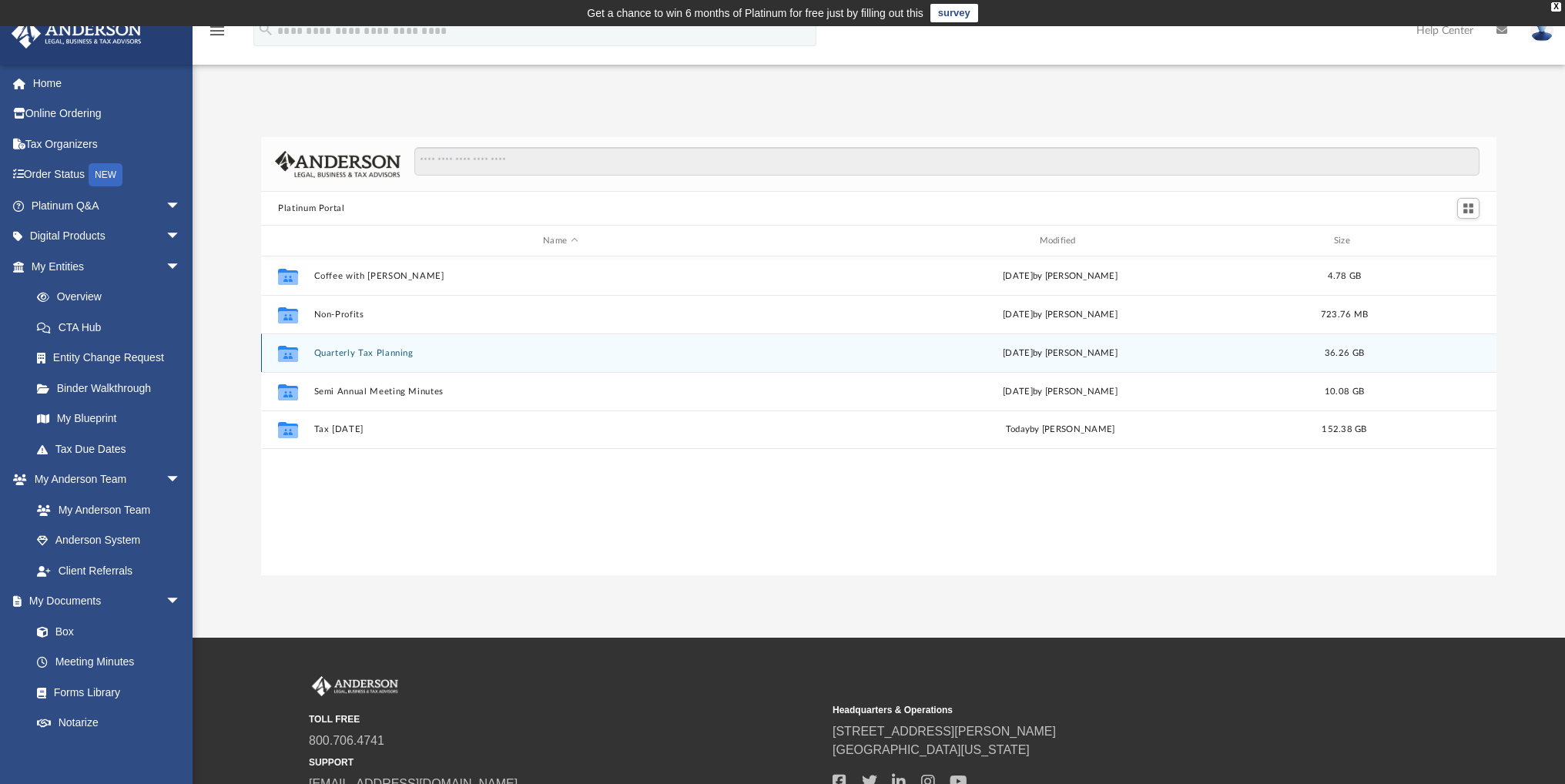
click at [378, 357] on button "Quarterly Tax Planning" at bounding box center [561, 352] width 493 height 10
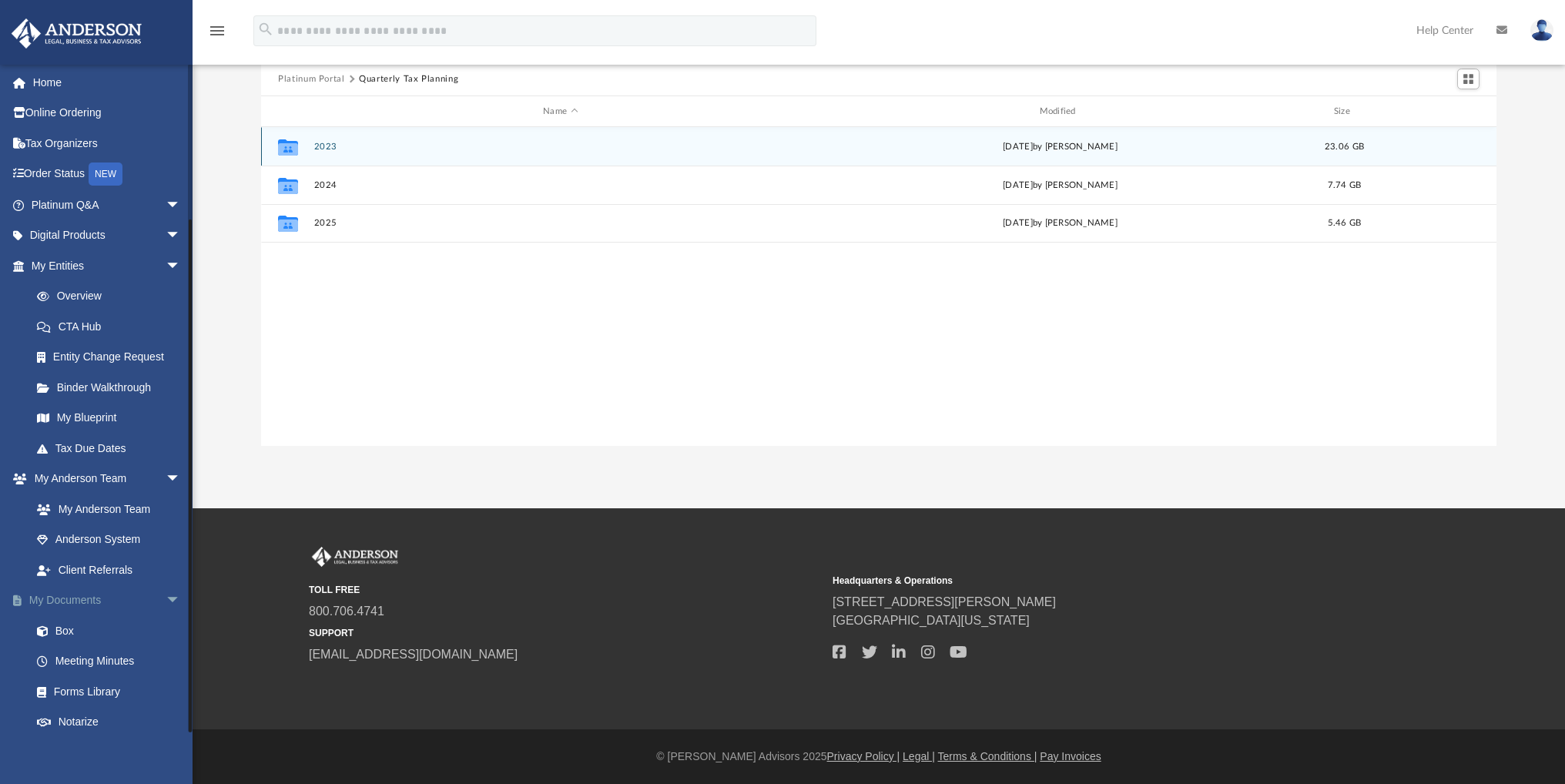
scroll to position [0, 0]
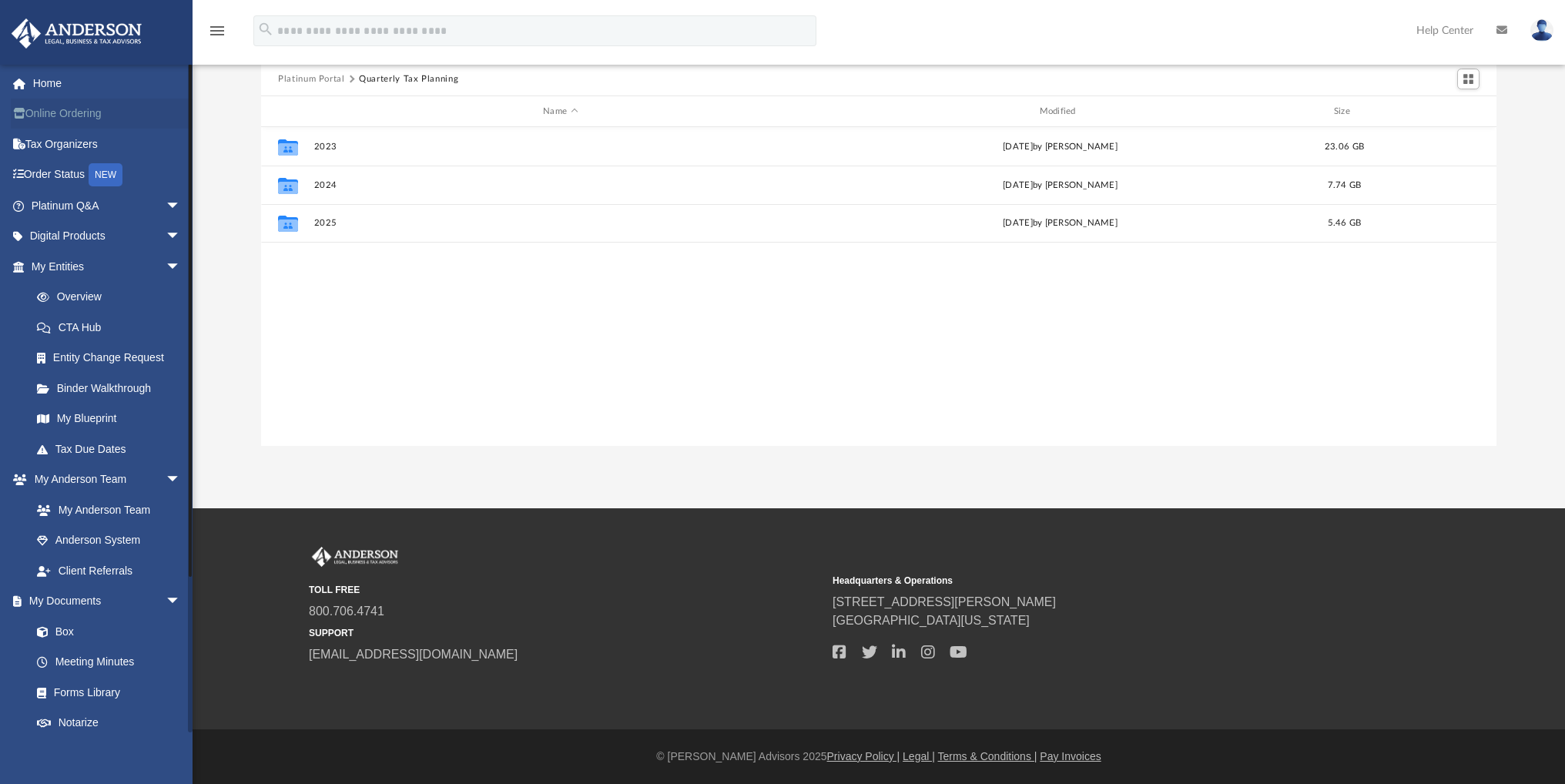
click at [77, 123] on link "Online Ordering" at bounding box center [107, 114] width 194 height 31
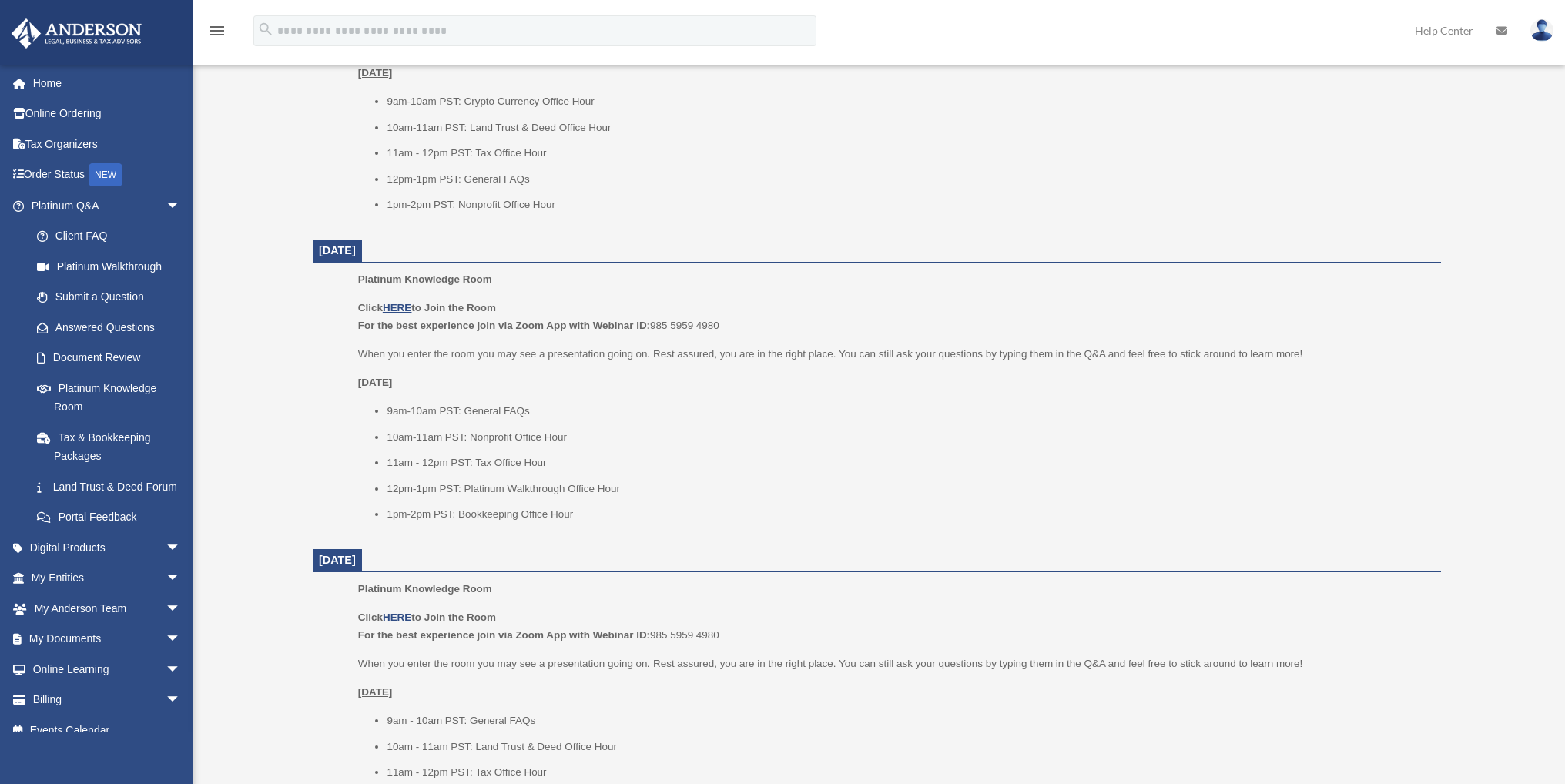
click at [760, 163] on li "11am - 12pm PST: Tax Office Hour" at bounding box center [908, 153] width 1044 height 18
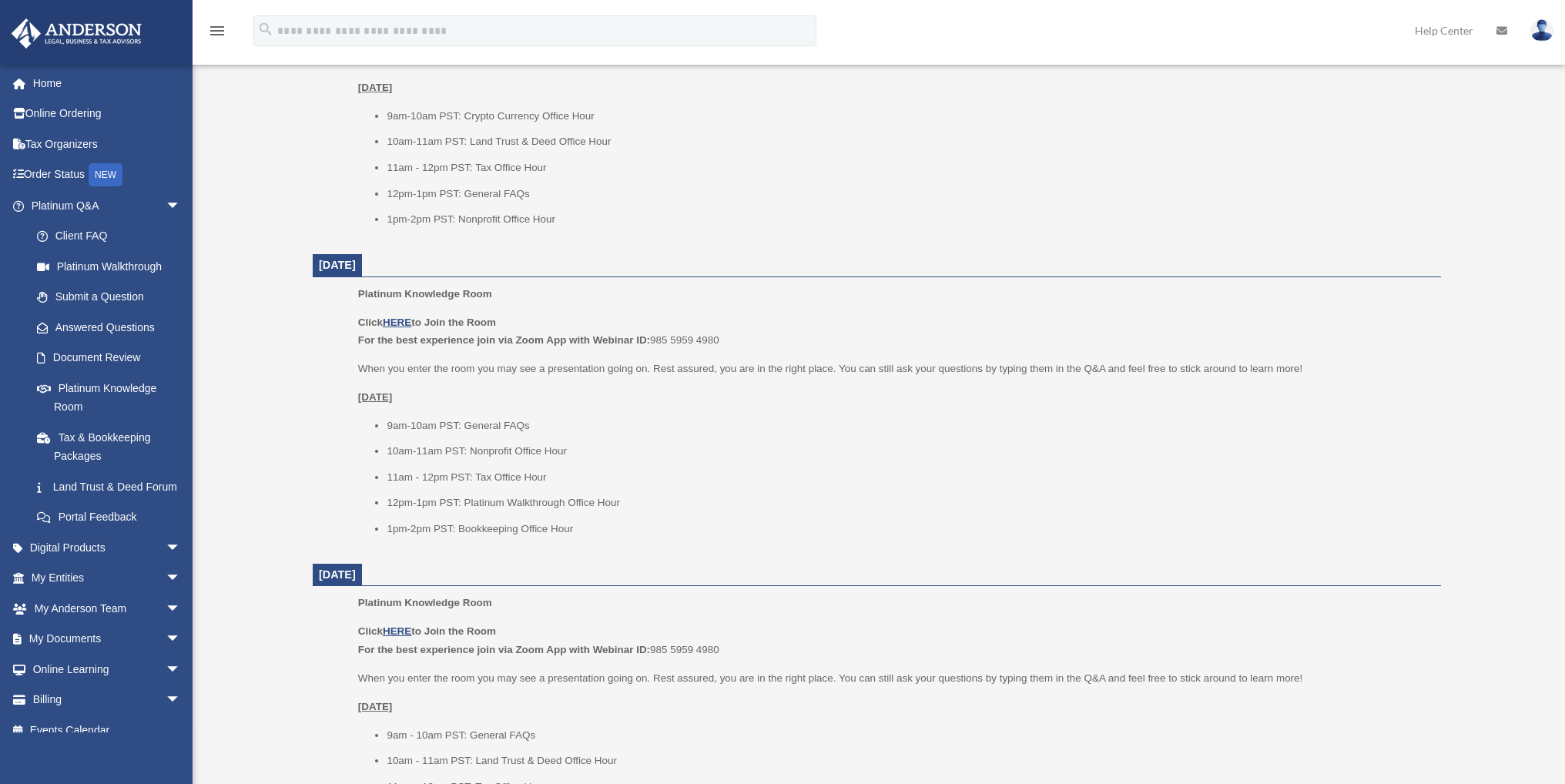
scroll to position [770, 0]
click at [165, 204] on span "arrow_drop_down" at bounding box center [180, 206] width 31 height 32
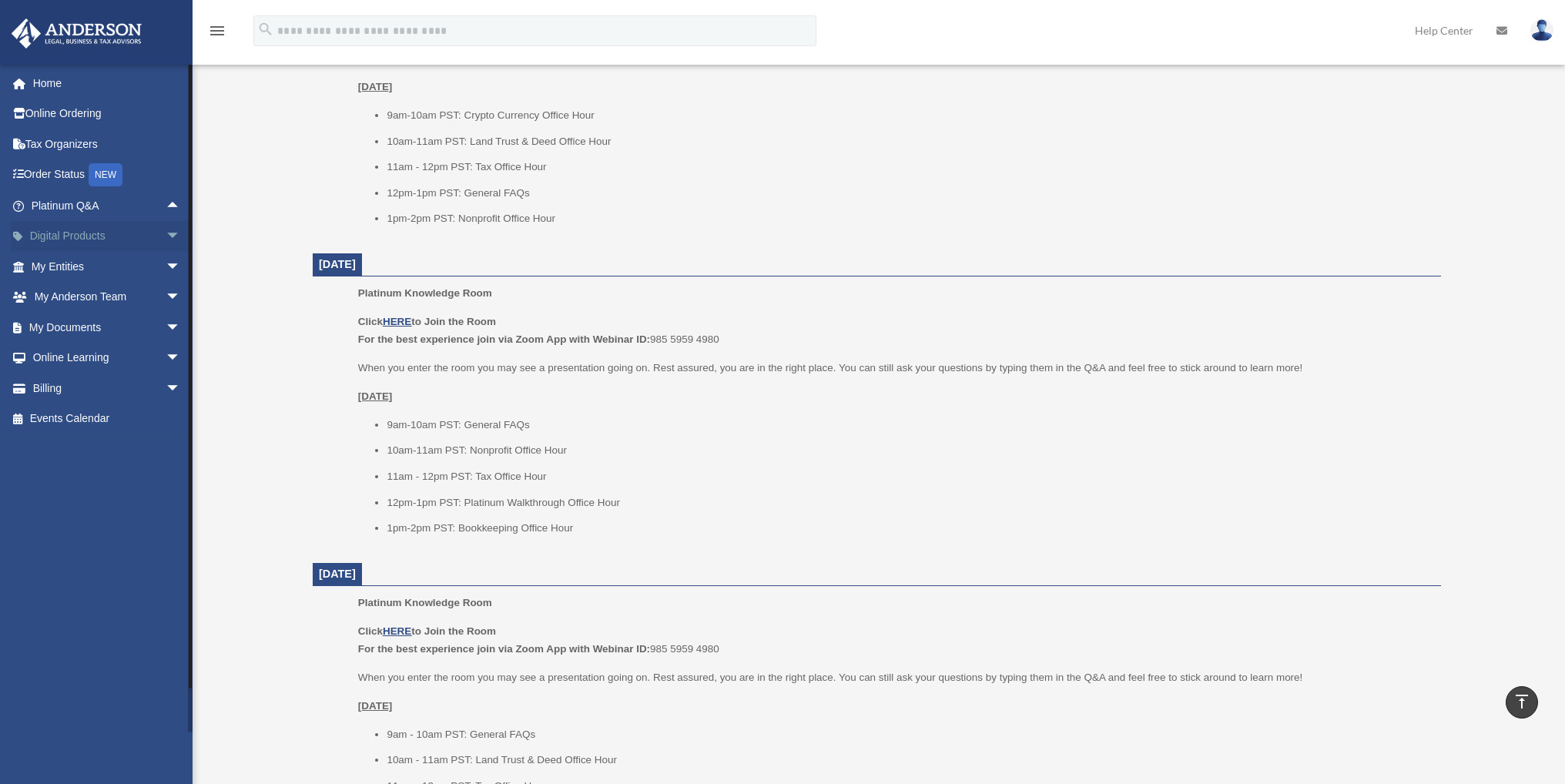
click at [165, 235] on span "arrow_drop_down" at bounding box center [180, 237] width 31 height 32
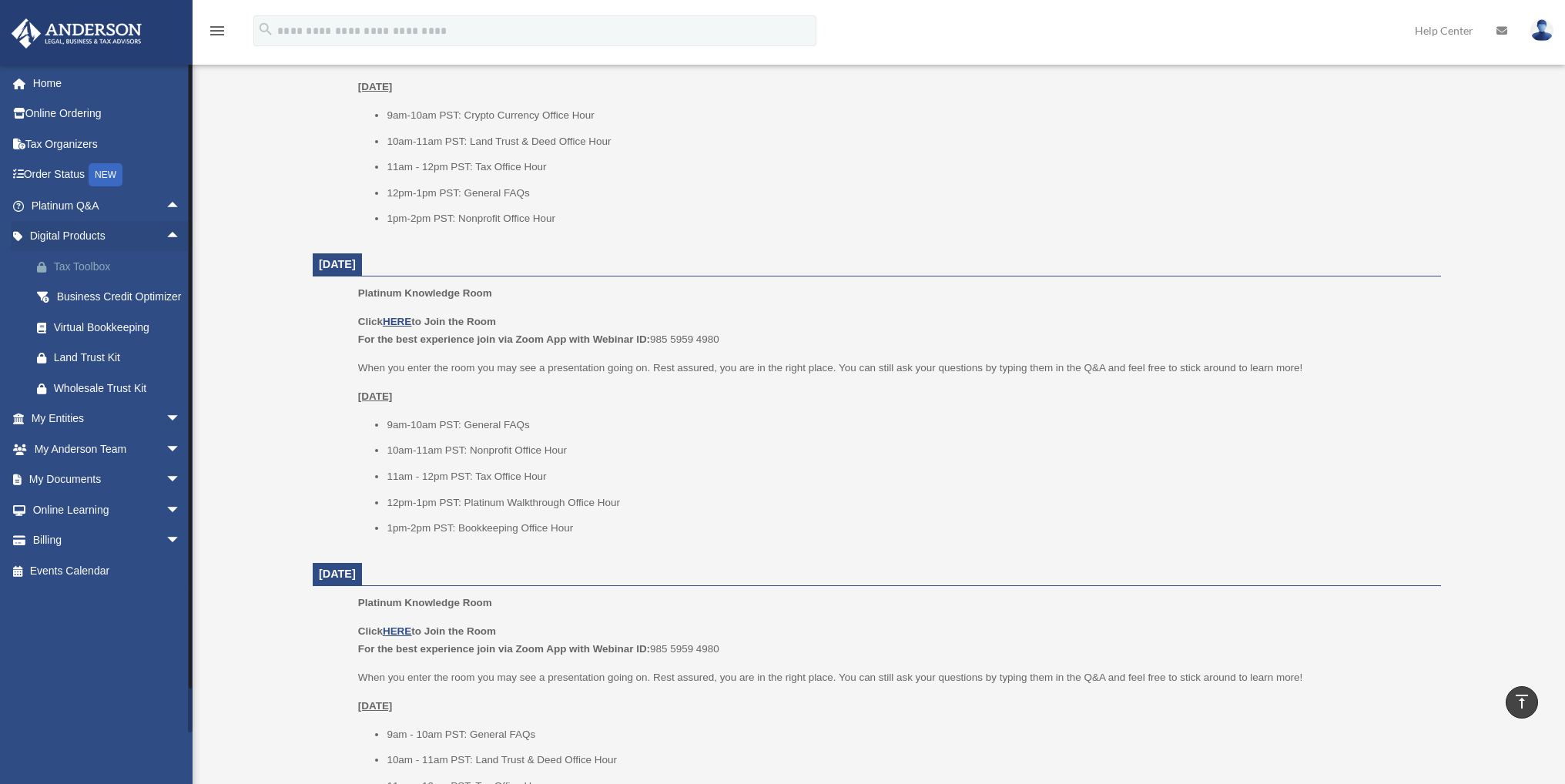
click at [102, 264] on div "Tax Toolbox" at bounding box center [119, 267] width 131 height 19
click at [165, 237] on span "arrow_drop_up" at bounding box center [180, 237] width 31 height 32
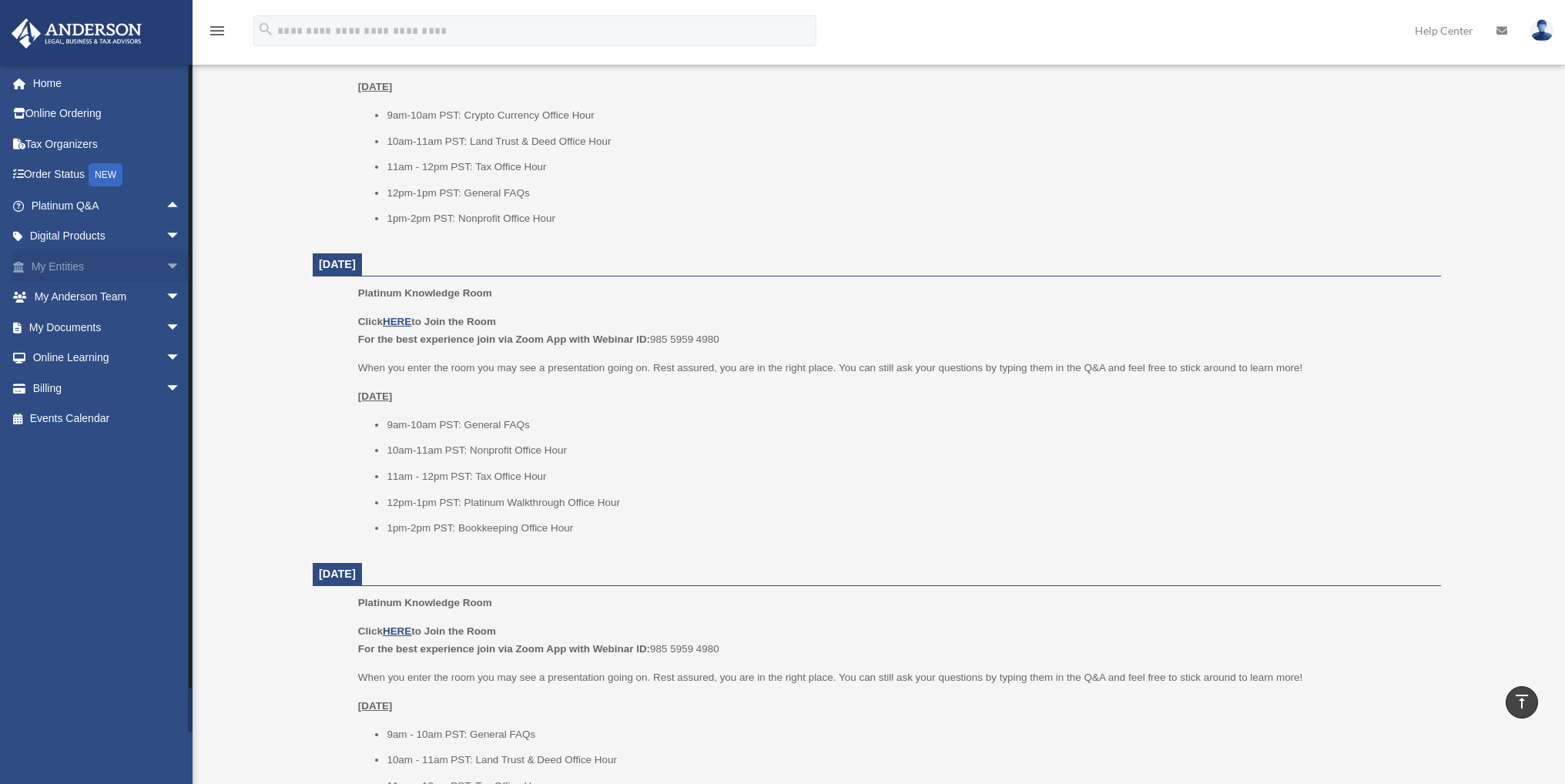
click at [165, 262] on span "arrow_drop_down" at bounding box center [180, 267] width 31 height 32
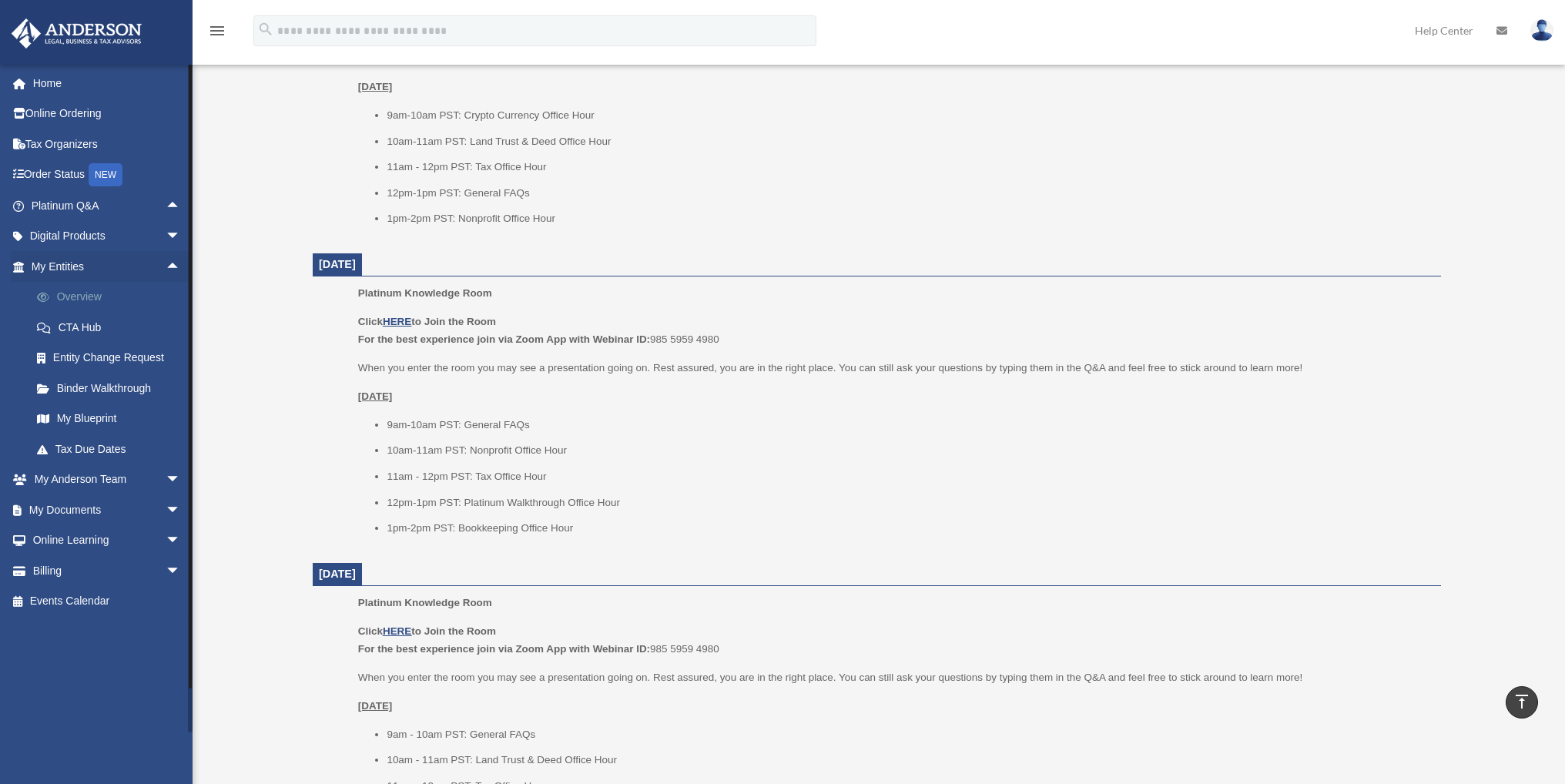
click at [82, 300] on link "Overview" at bounding box center [112, 297] width 182 height 31
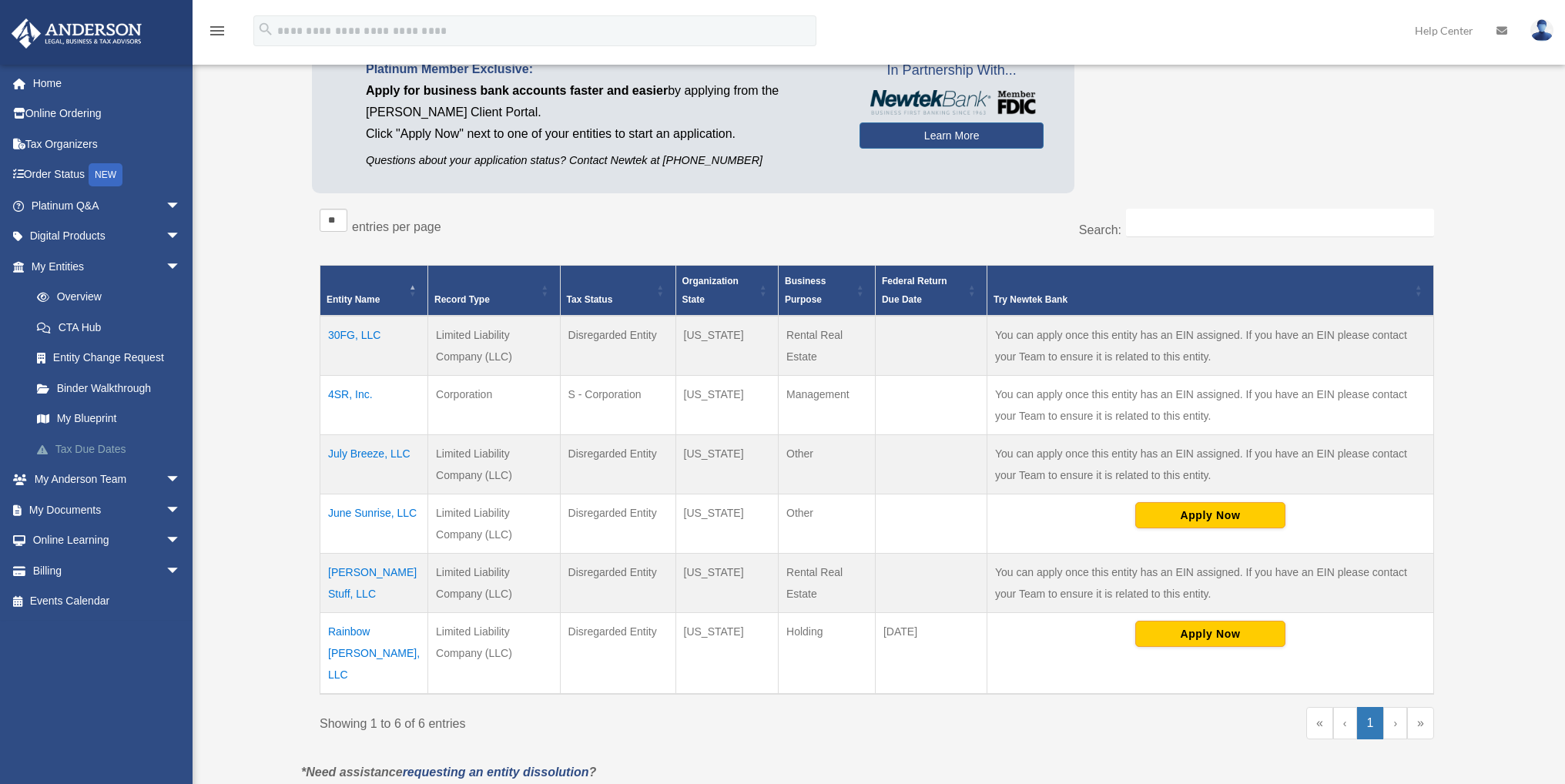
scroll to position [256, 0]
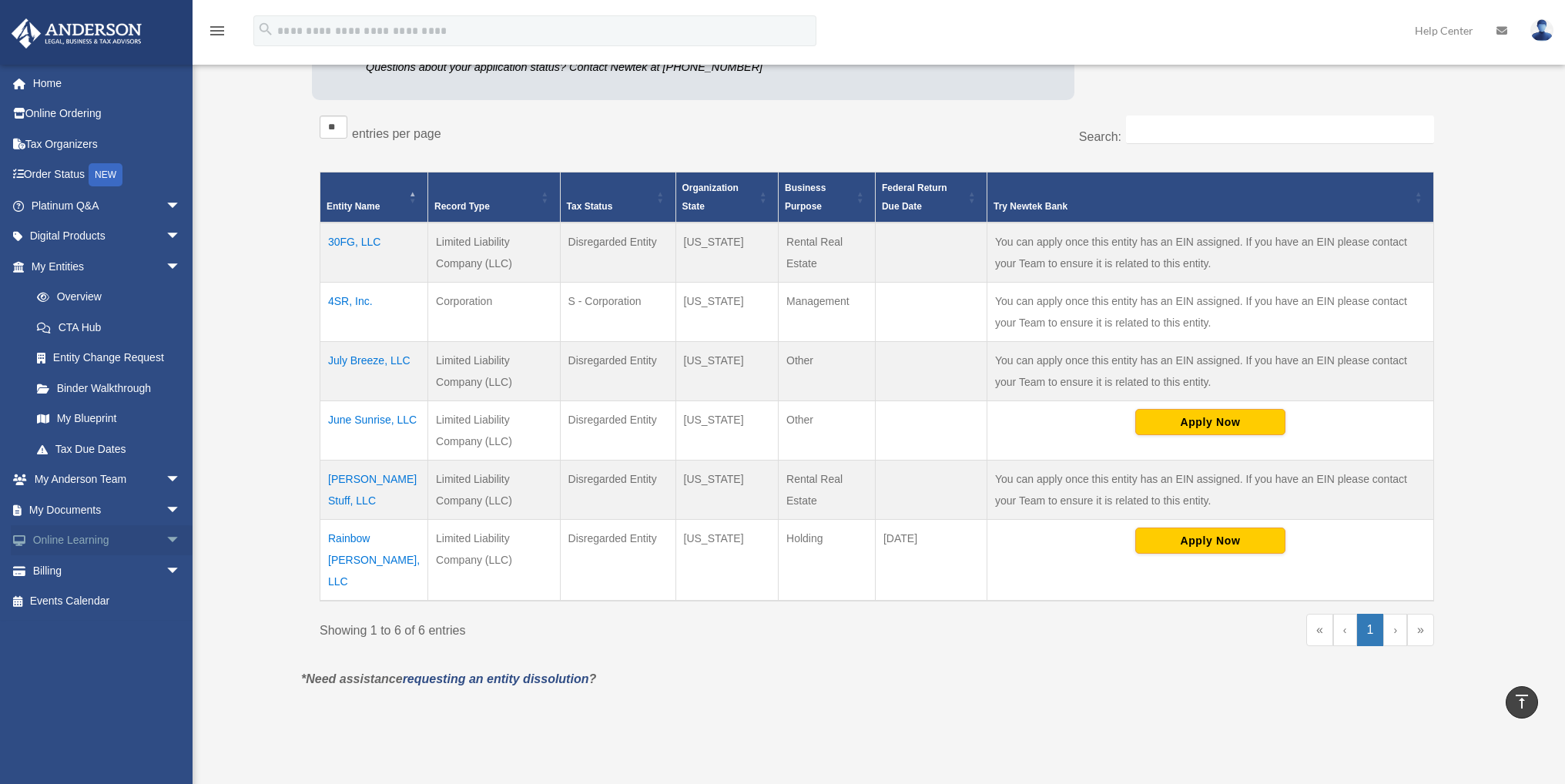
click at [165, 539] on span "arrow_drop_down" at bounding box center [180, 541] width 31 height 32
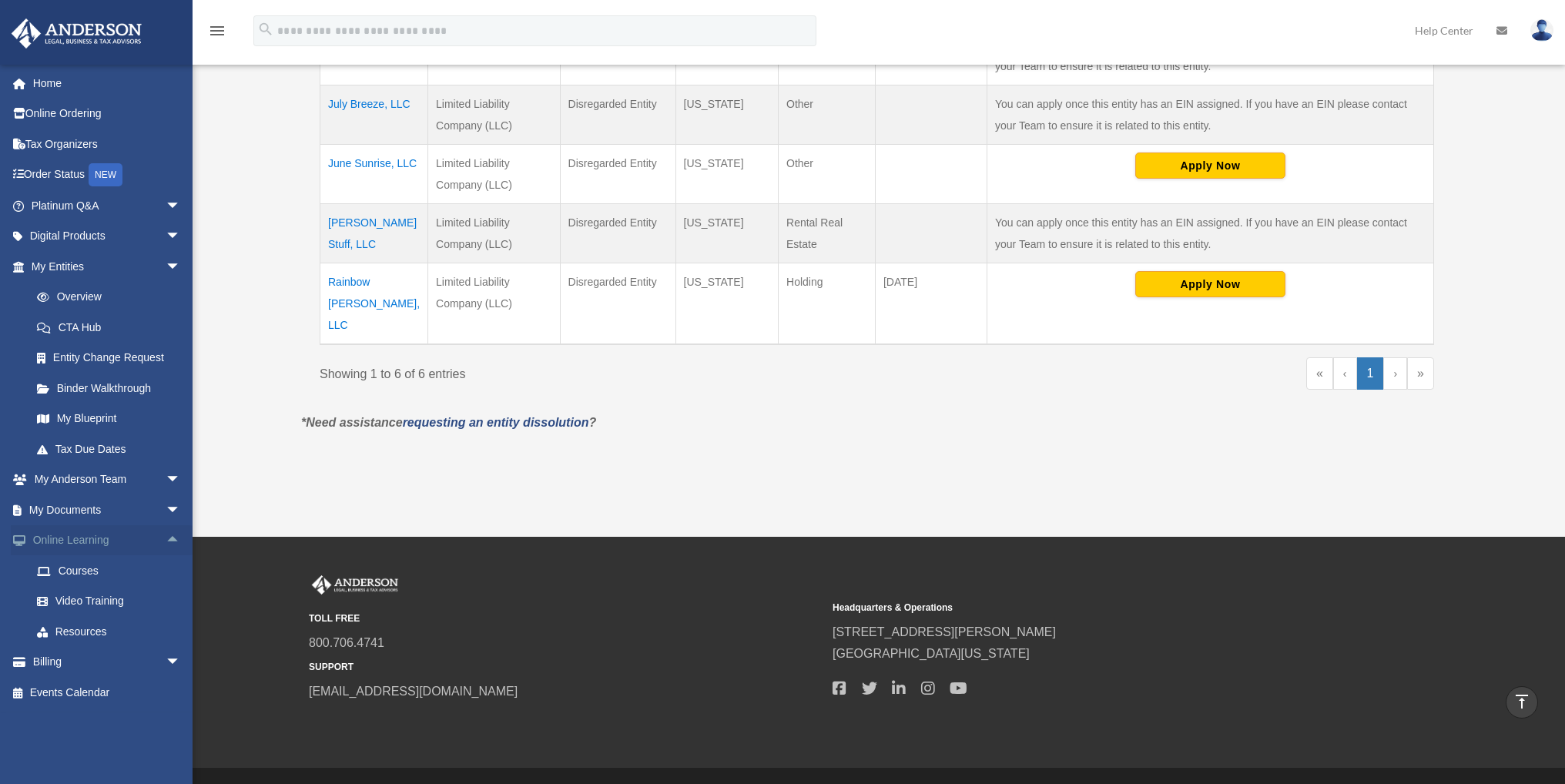
click at [70, 534] on link "Online Learning arrow_drop_up" at bounding box center [107, 540] width 194 height 31
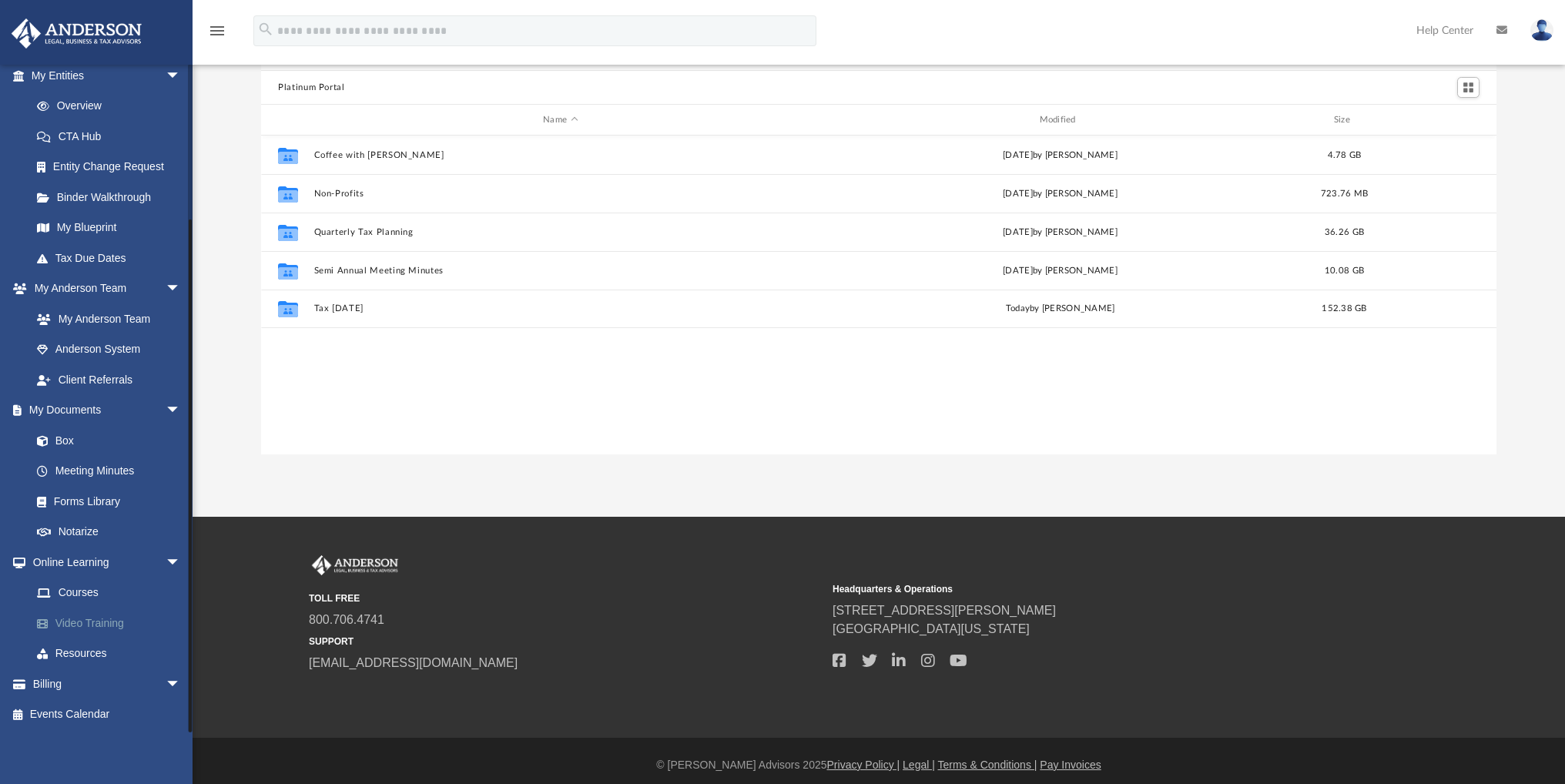
scroll to position [129, 0]
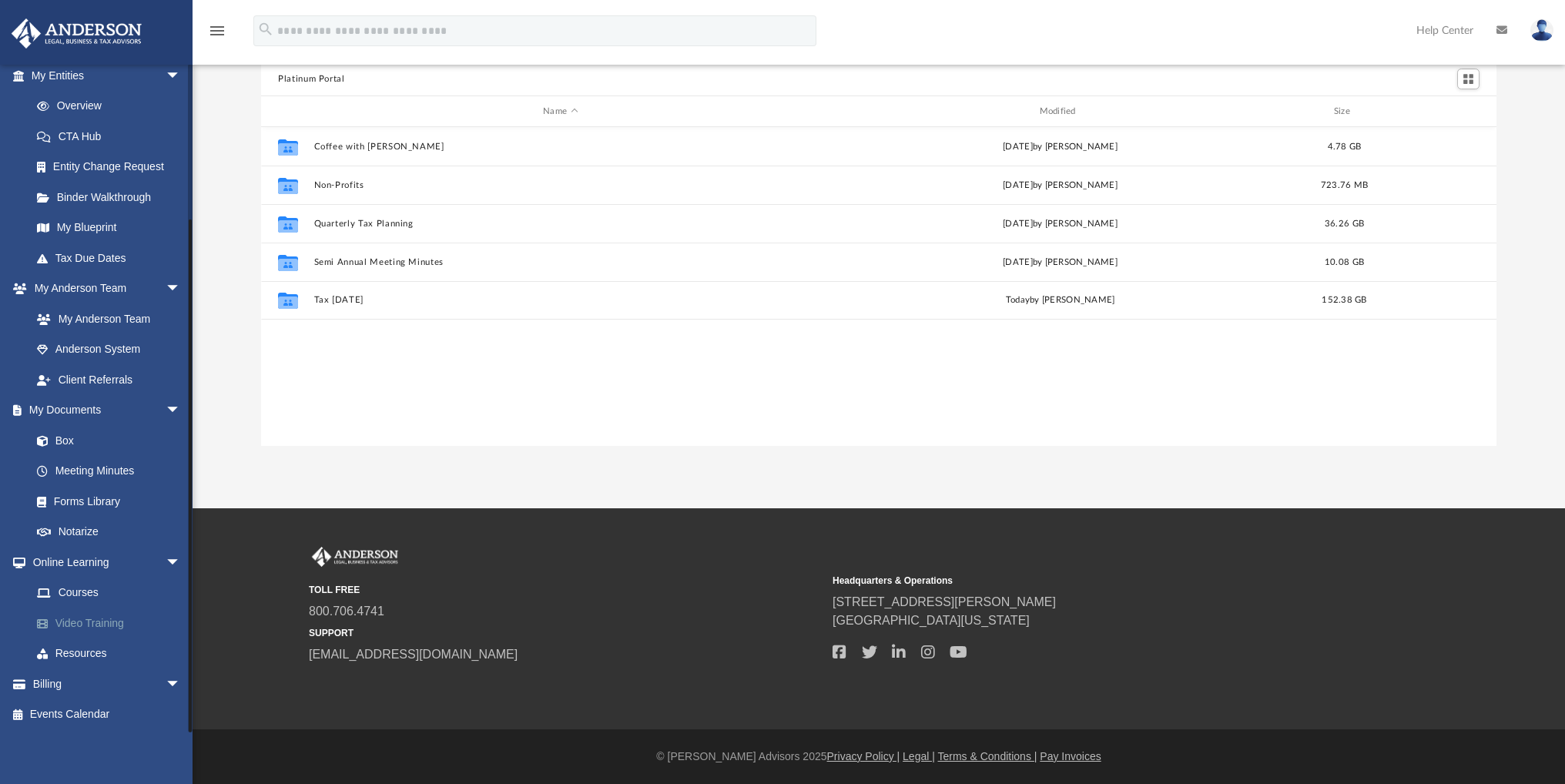
click at [116, 619] on link "Video Training" at bounding box center [112, 622] width 182 height 31
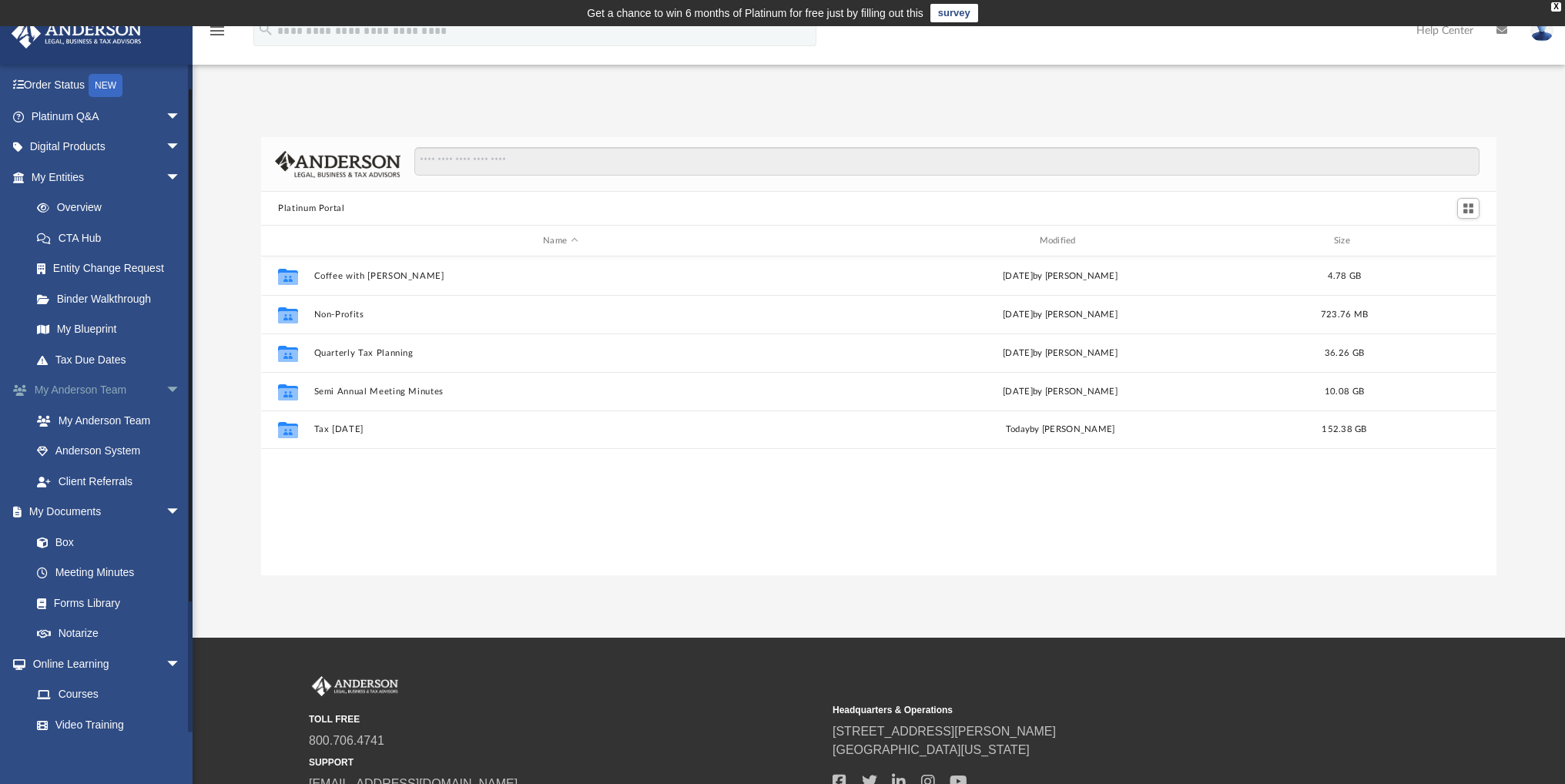
scroll to position [0, 0]
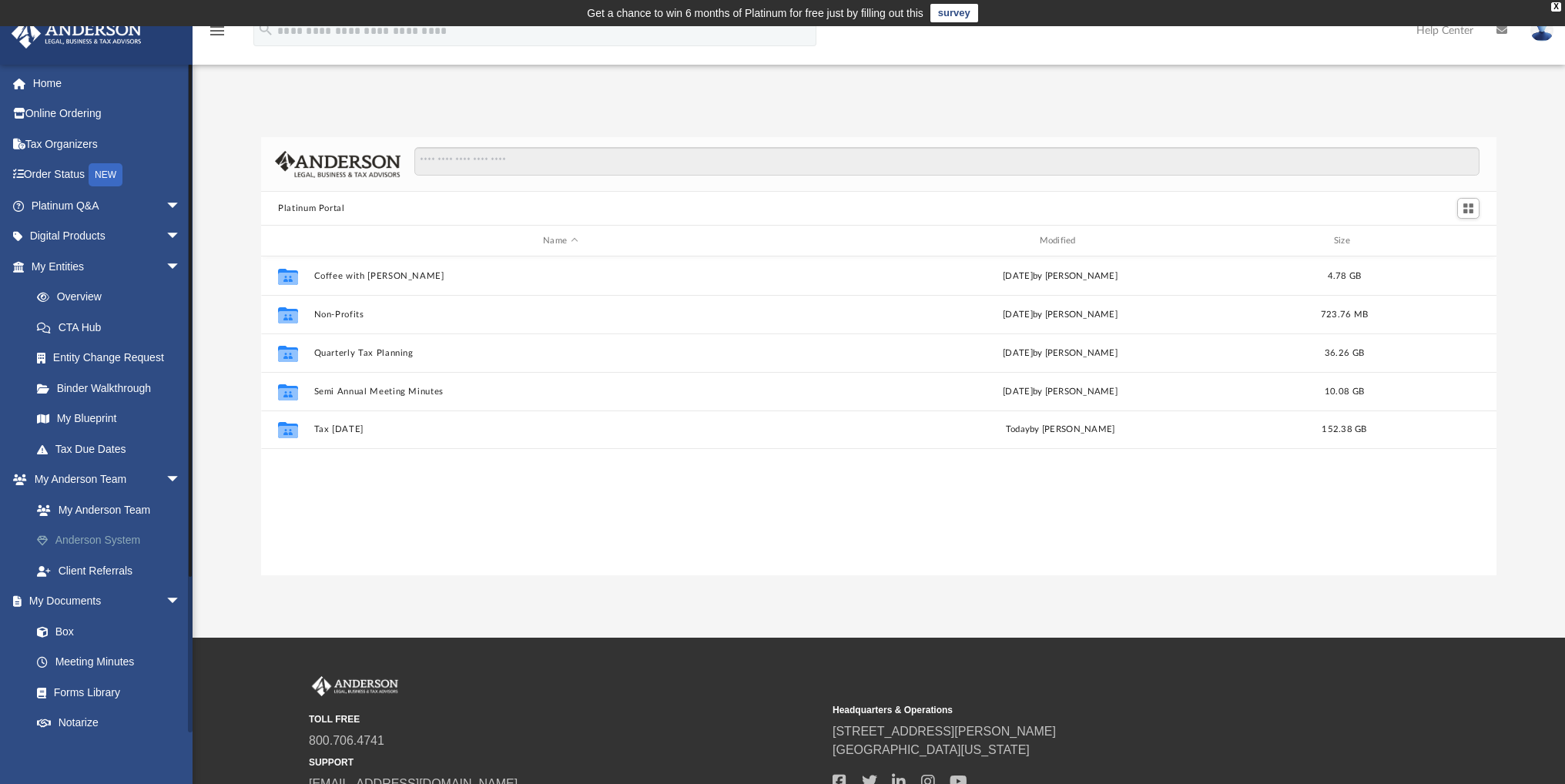
click at [138, 546] on link "Anderson System" at bounding box center [112, 540] width 182 height 31
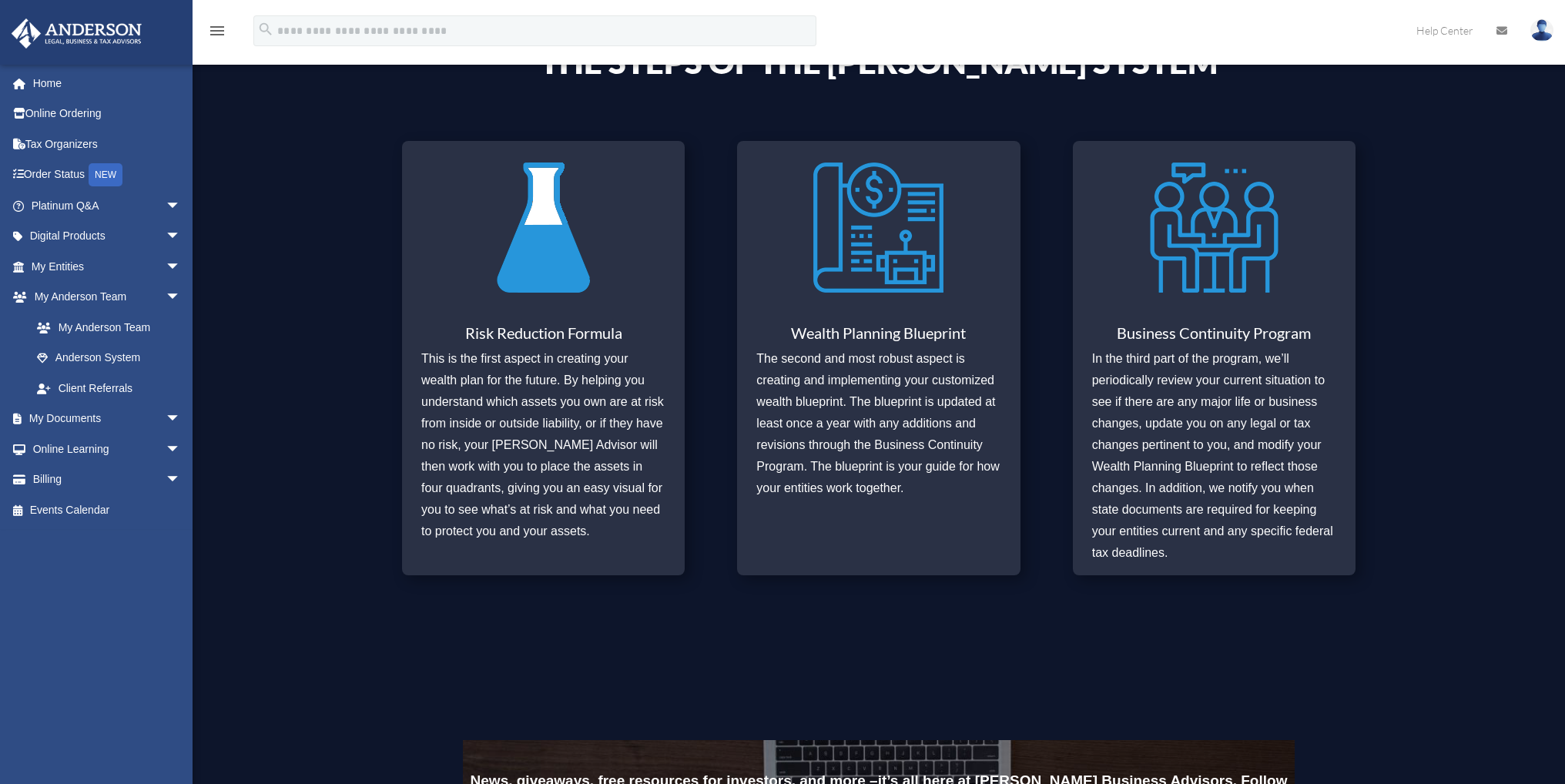
scroll to position [131, 0]
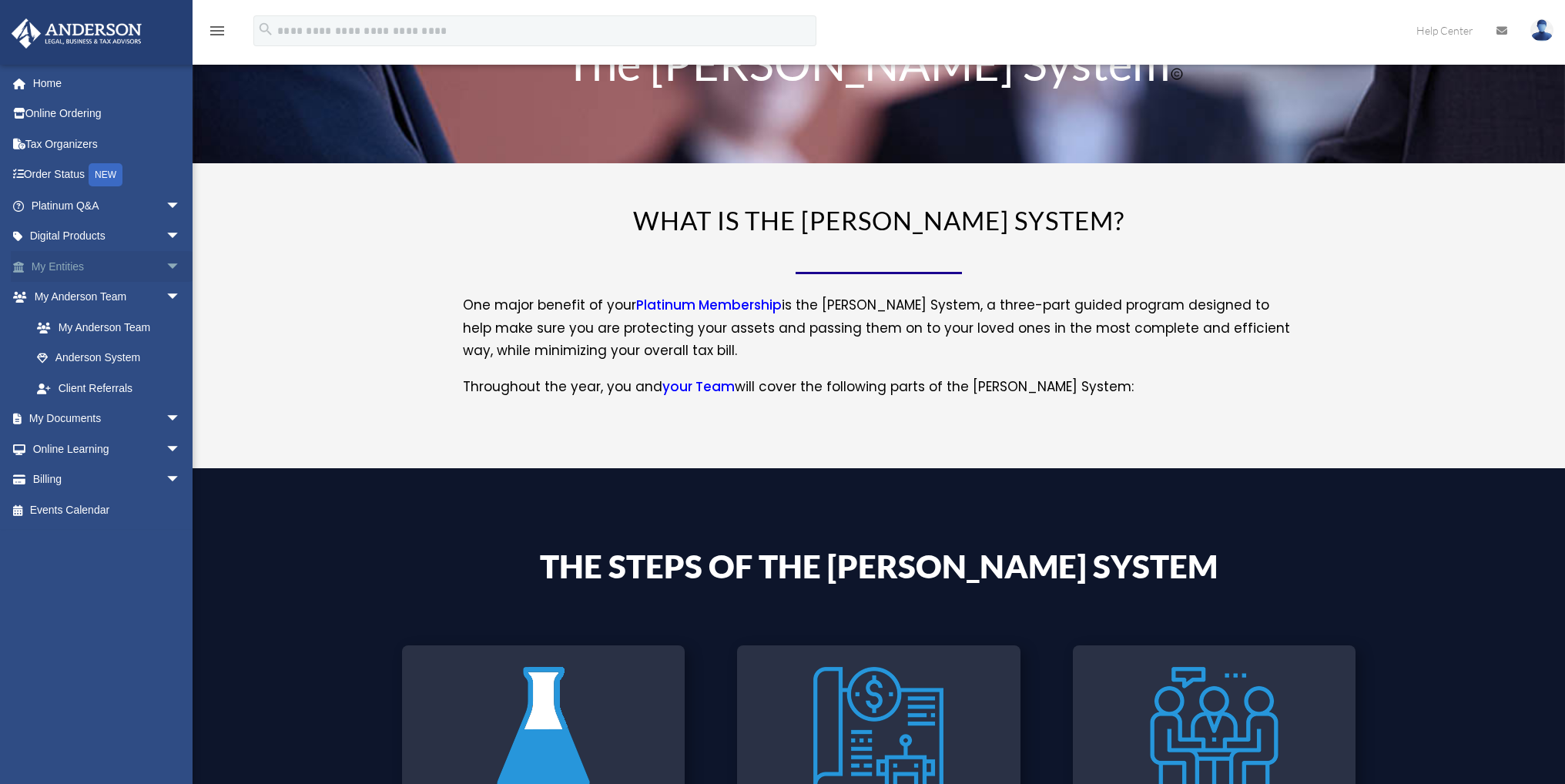
click at [102, 266] on link "My Entities arrow_drop_down" at bounding box center [107, 266] width 194 height 31
click at [165, 206] on span "arrow_drop_down" at bounding box center [180, 206] width 31 height 32
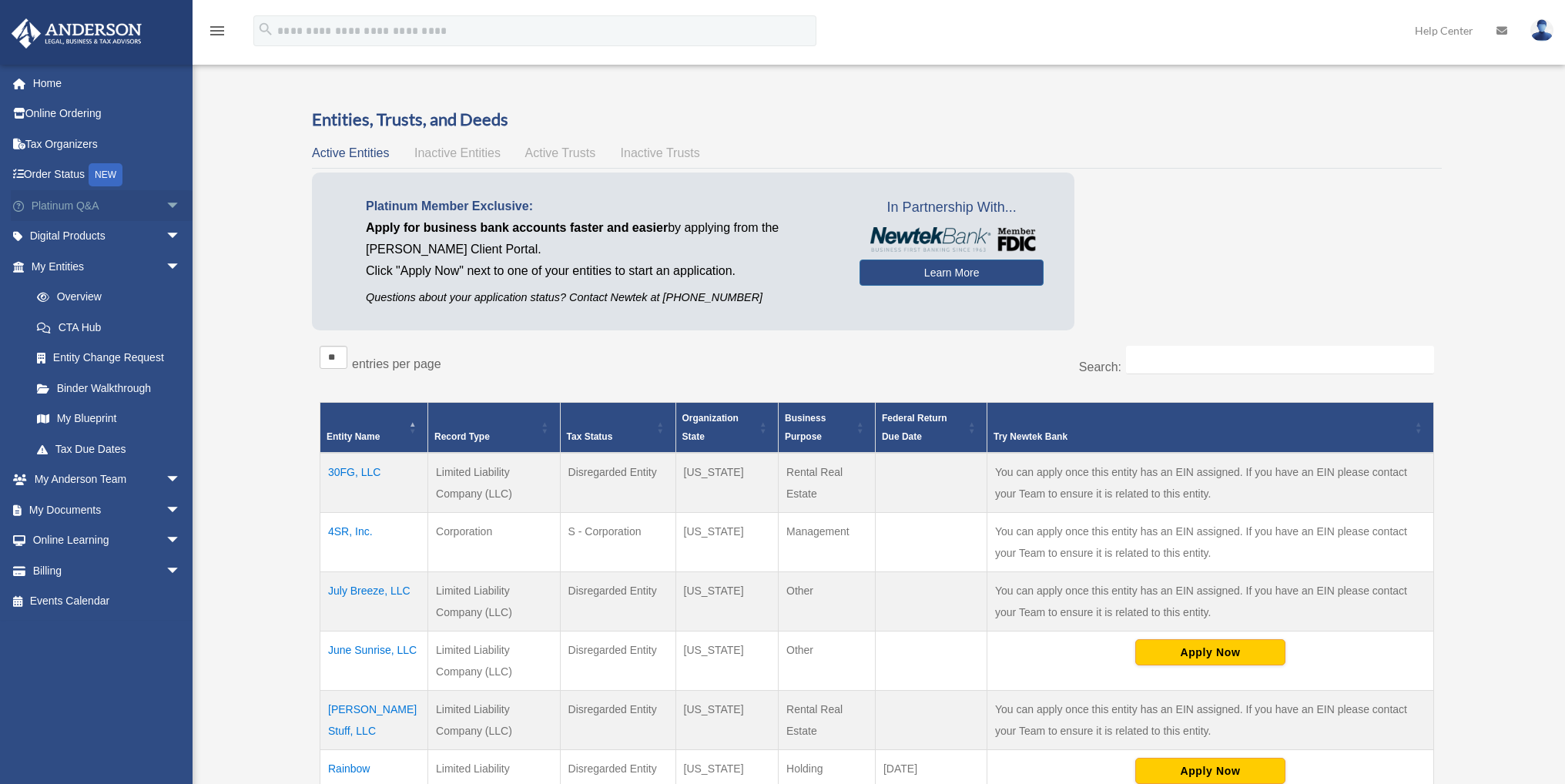
click at [165, 205] on span "arrow_drop_down" at bounding box center [180, 206] width 31 height 32
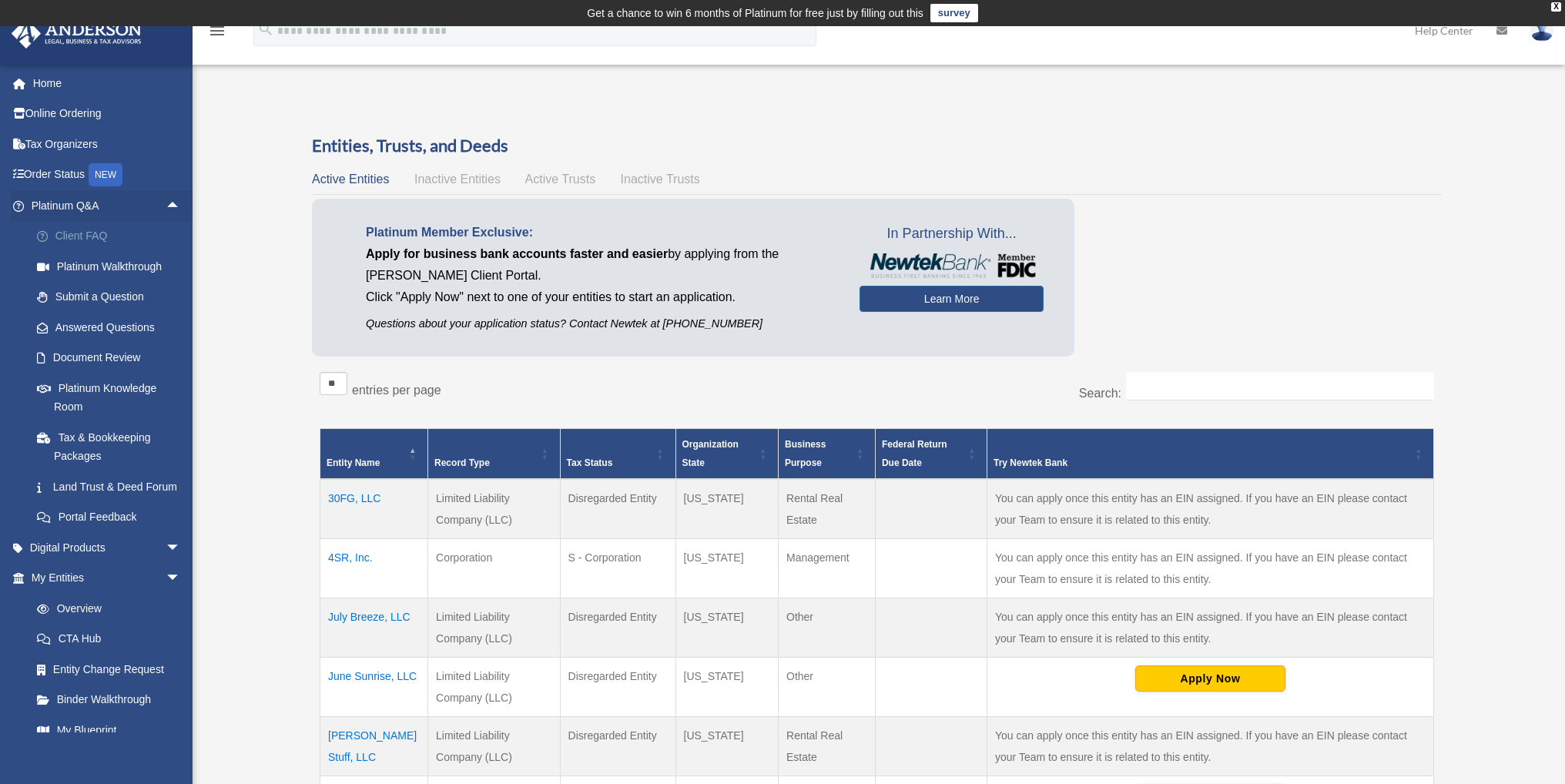
click at [72, 237] on link "Client FAQ" at bounding box center [112, 236] width 182 height 31
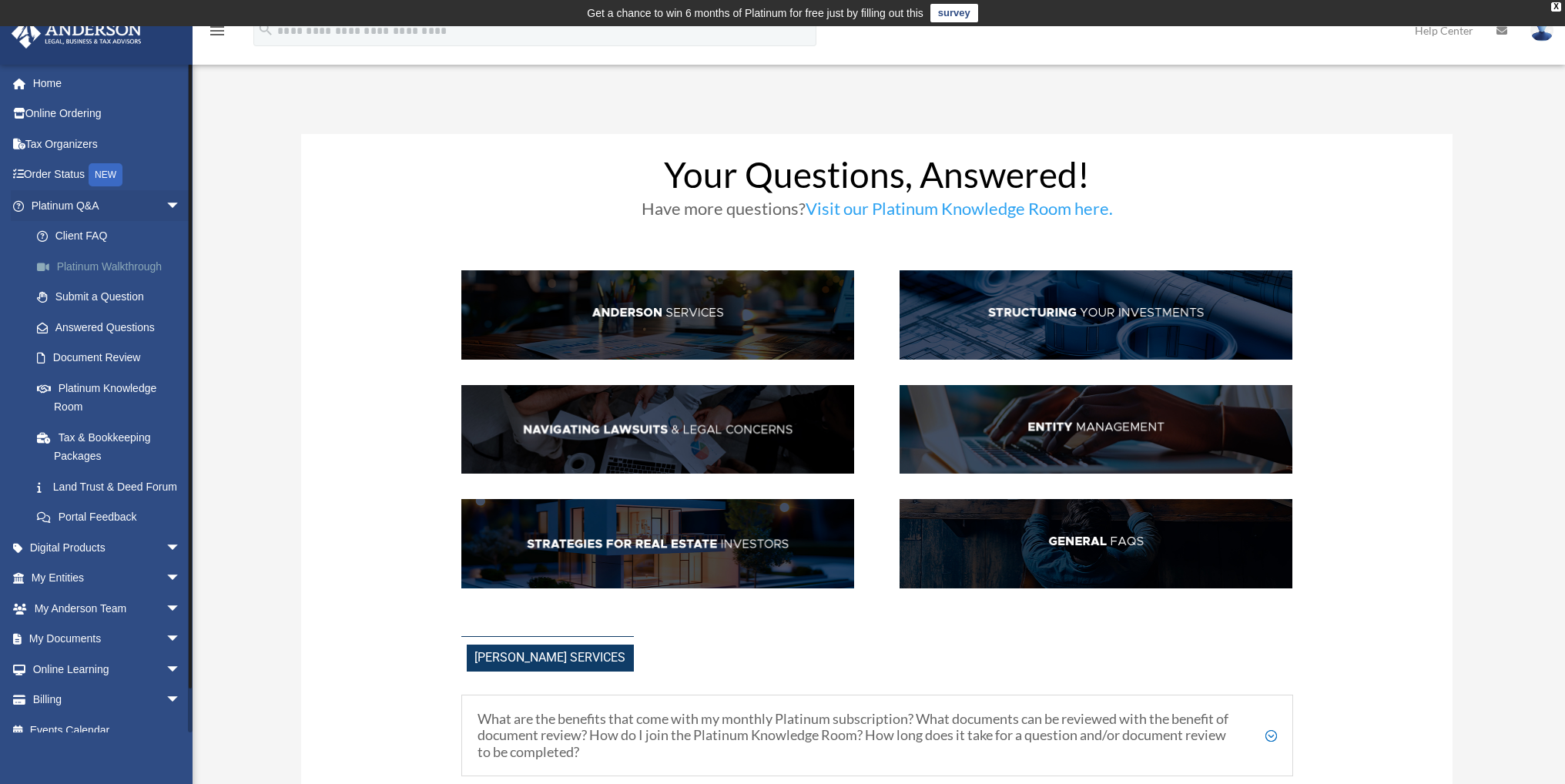
click at [123, 272] on link "Platinum Walkthrough" at bounding box center [112, 266] width 182 height 31
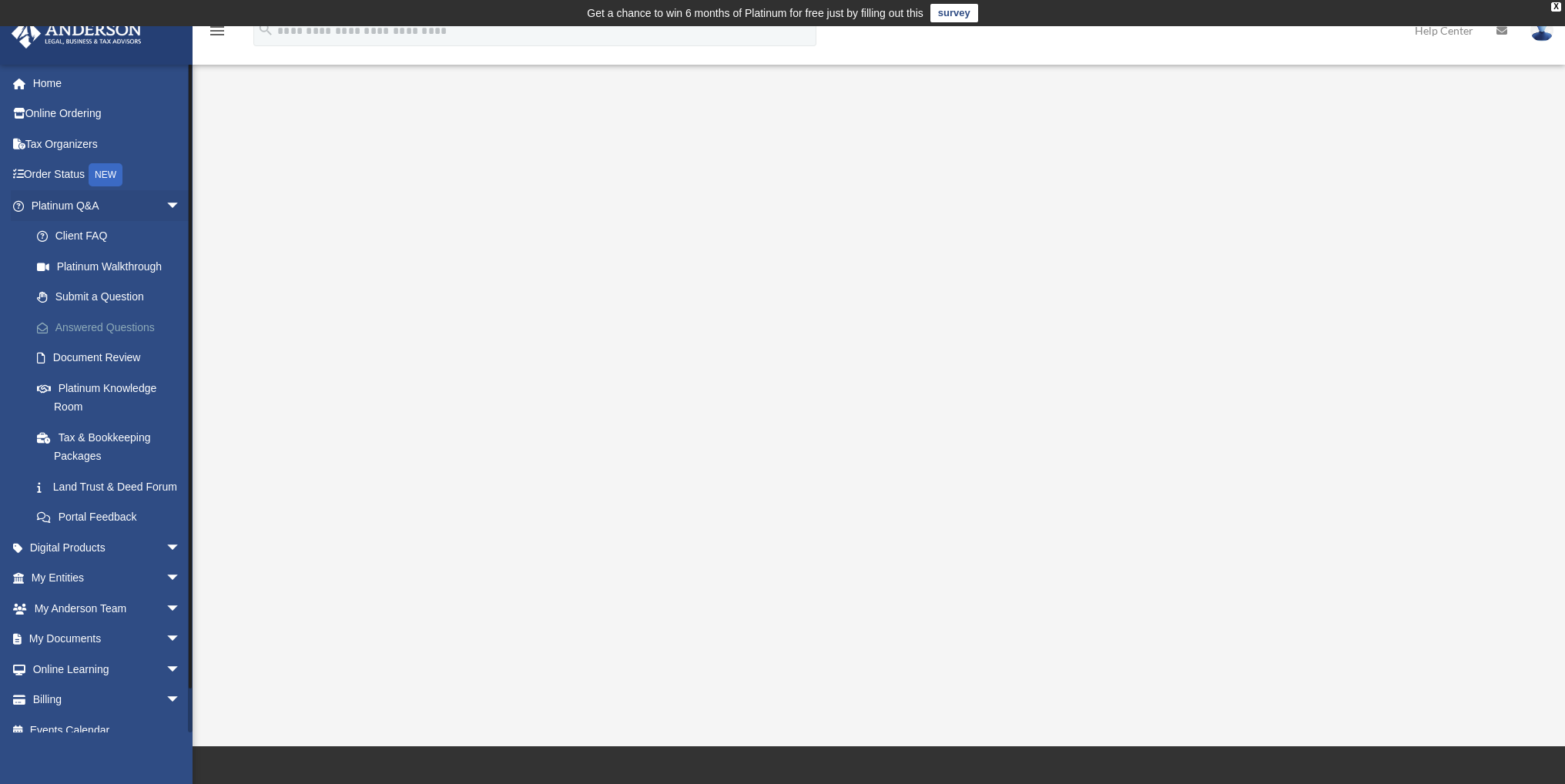
click at [114, 324] on link "Answered Questions" at bounding box center [112, 326] width 182 height 31
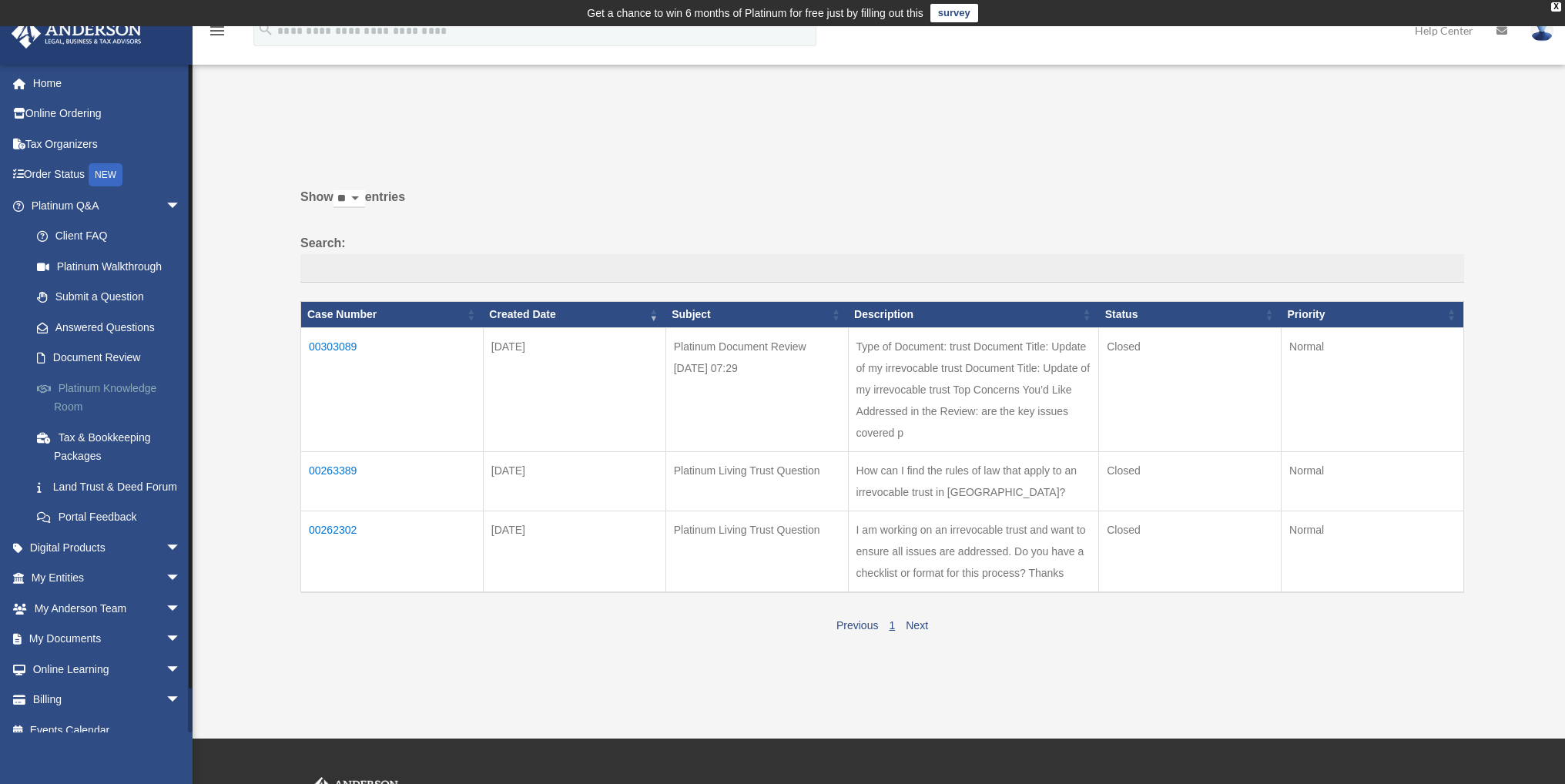
click at [96, 392] on link "Platinum Knowledge Room" at bounding box center [112, 397] width 182 height 49
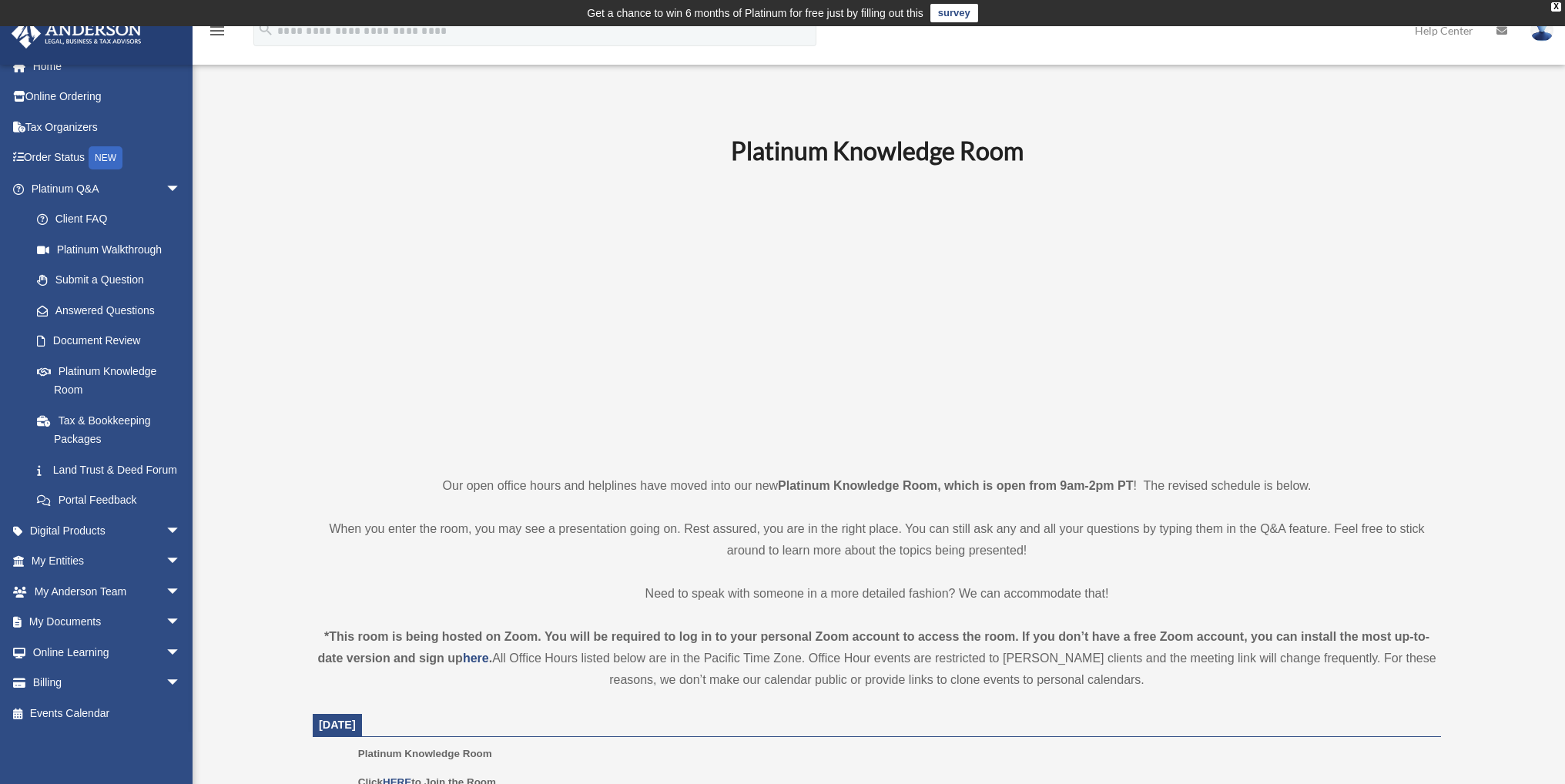
scroll to position [256, 0]
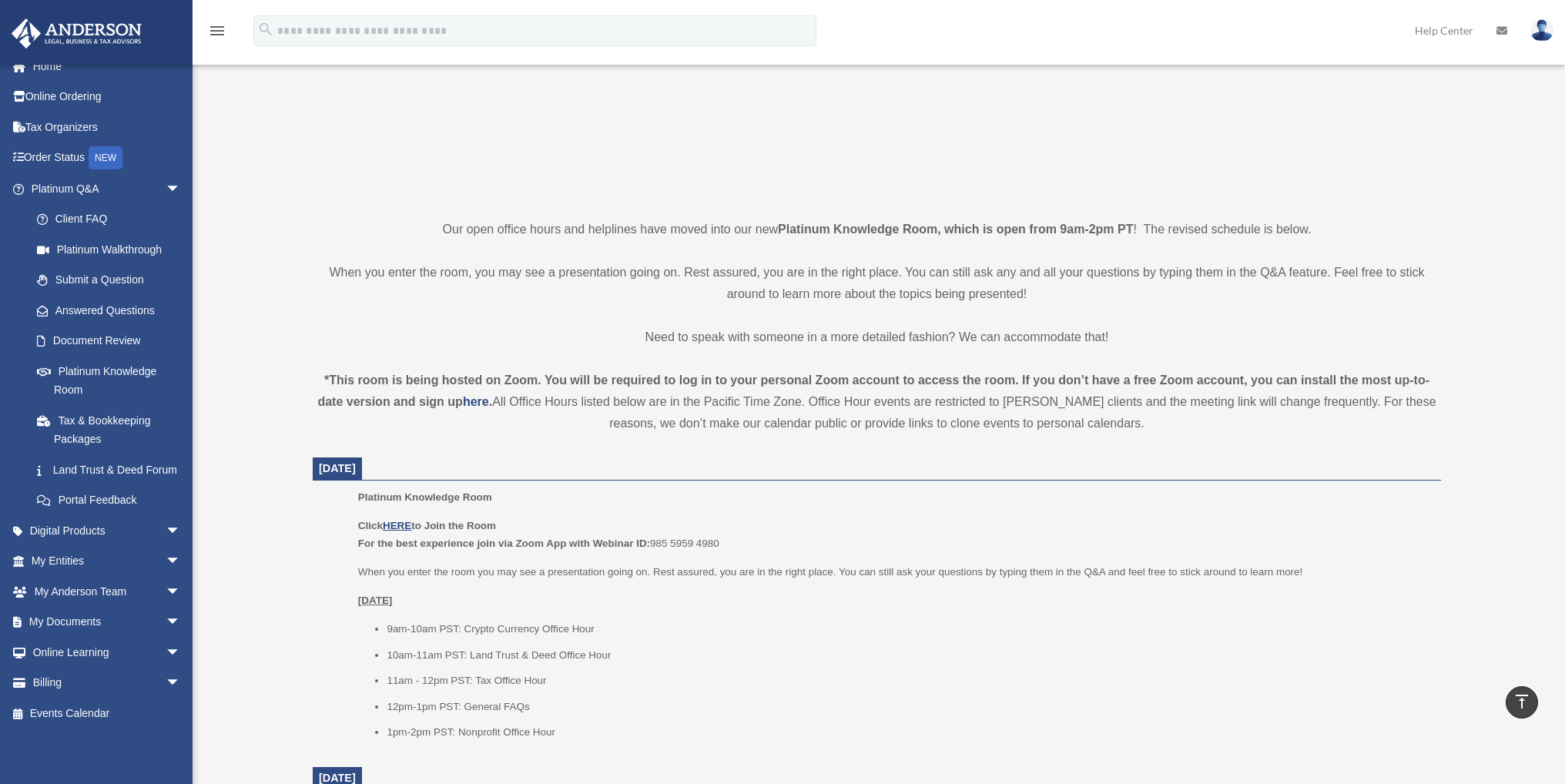
click at [1446, 34] on link "Help Center" at bounding box center [1444, 30] width 82 height 61
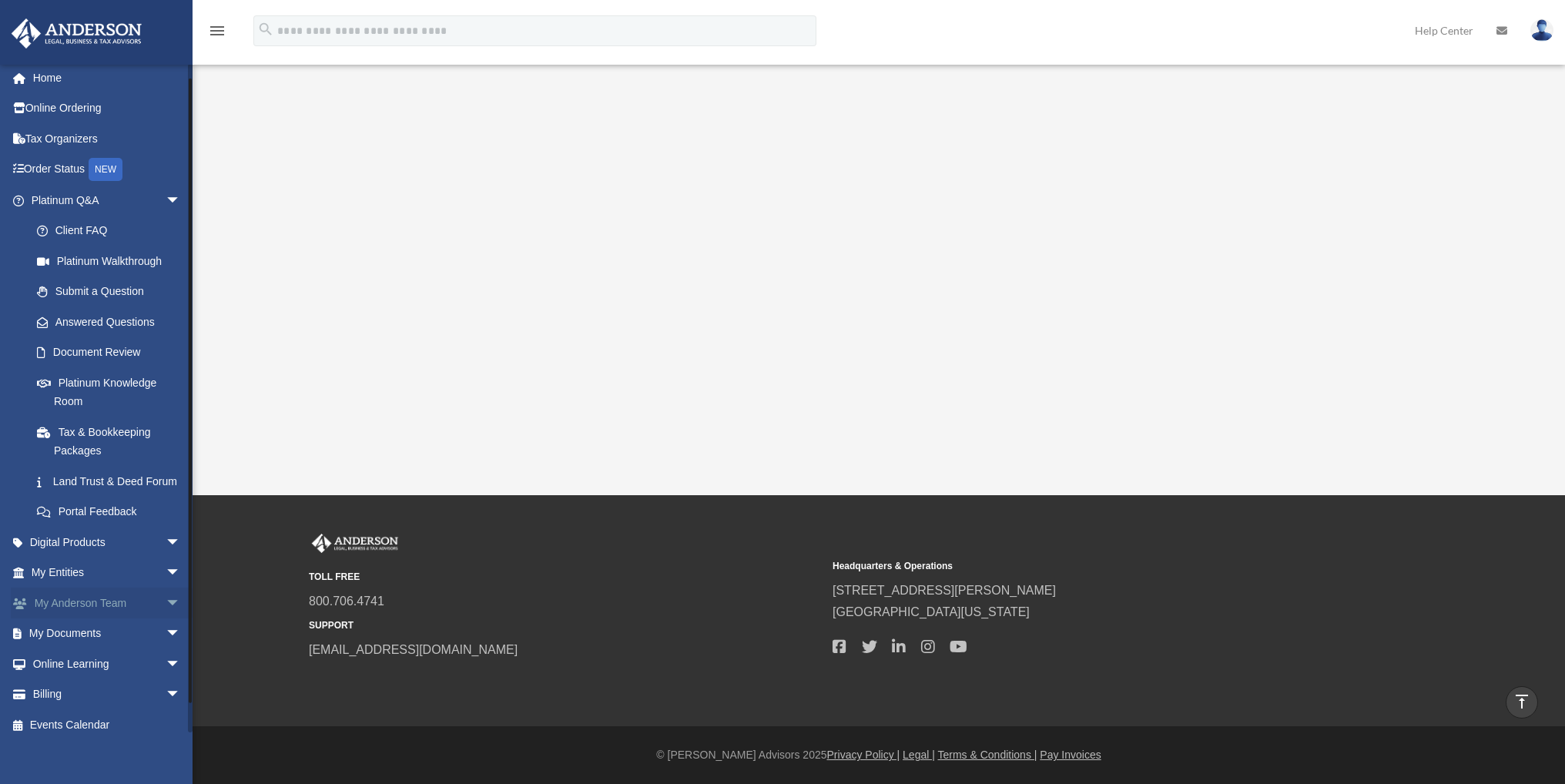
scroll to position [34, 0]
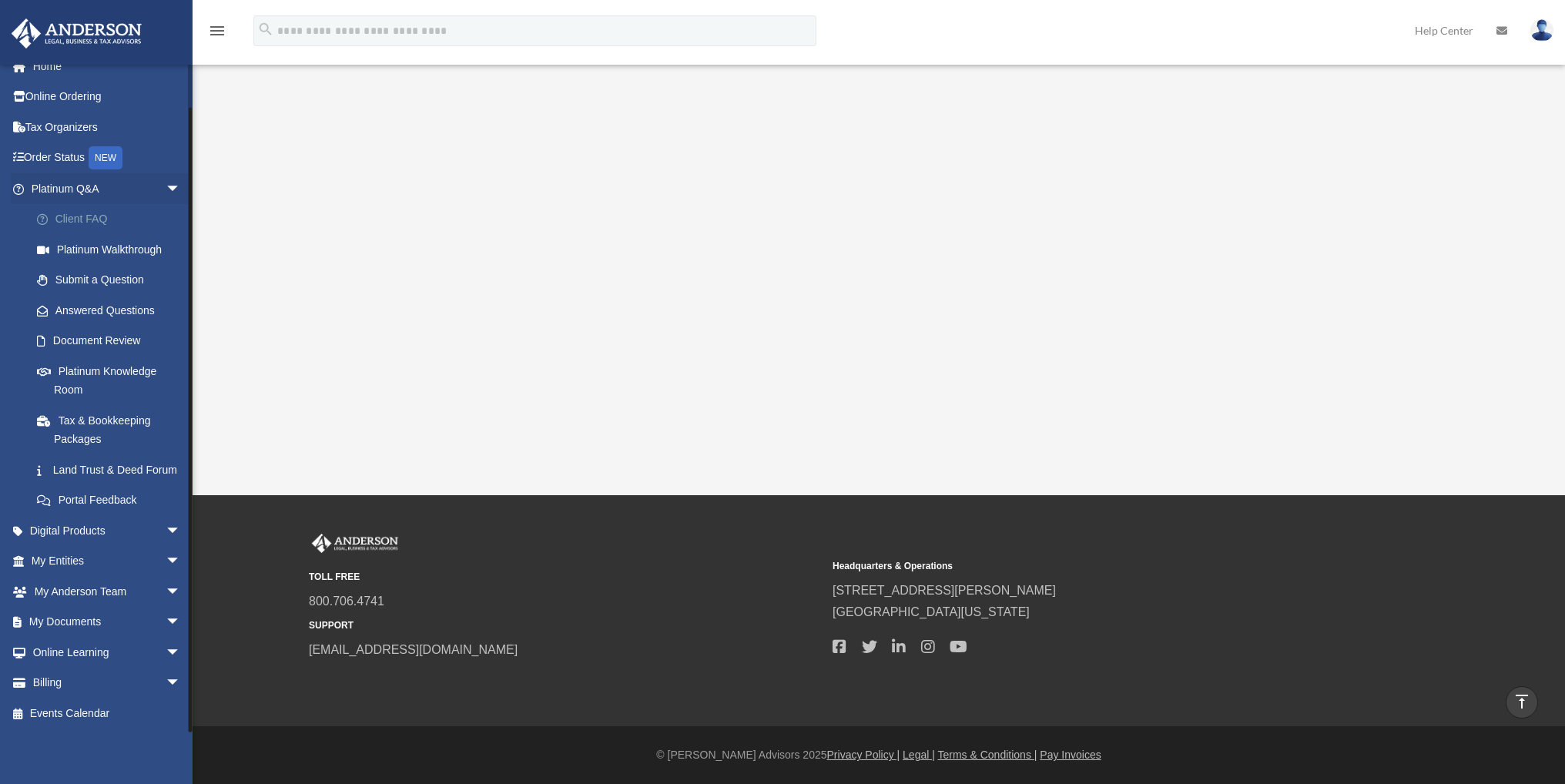
click at [94, 204] on link "Client FAQ" at bounding box center [112, 219] width 182 height 31
click at [97, 234] on link "Platinum Walkthrough" at bounding box center [112, 249] width 182 height 31
click at [107, 265] on link "Submit a Question" at bounding box center [112, 280] width 182 height 31
click at [107, 299] on link "Answered Questions" at bounding box center [112, 310] width 182 height 31
click at [102, 330] on link "Document Review" at bounding box center [112, 341] width 182 height 31
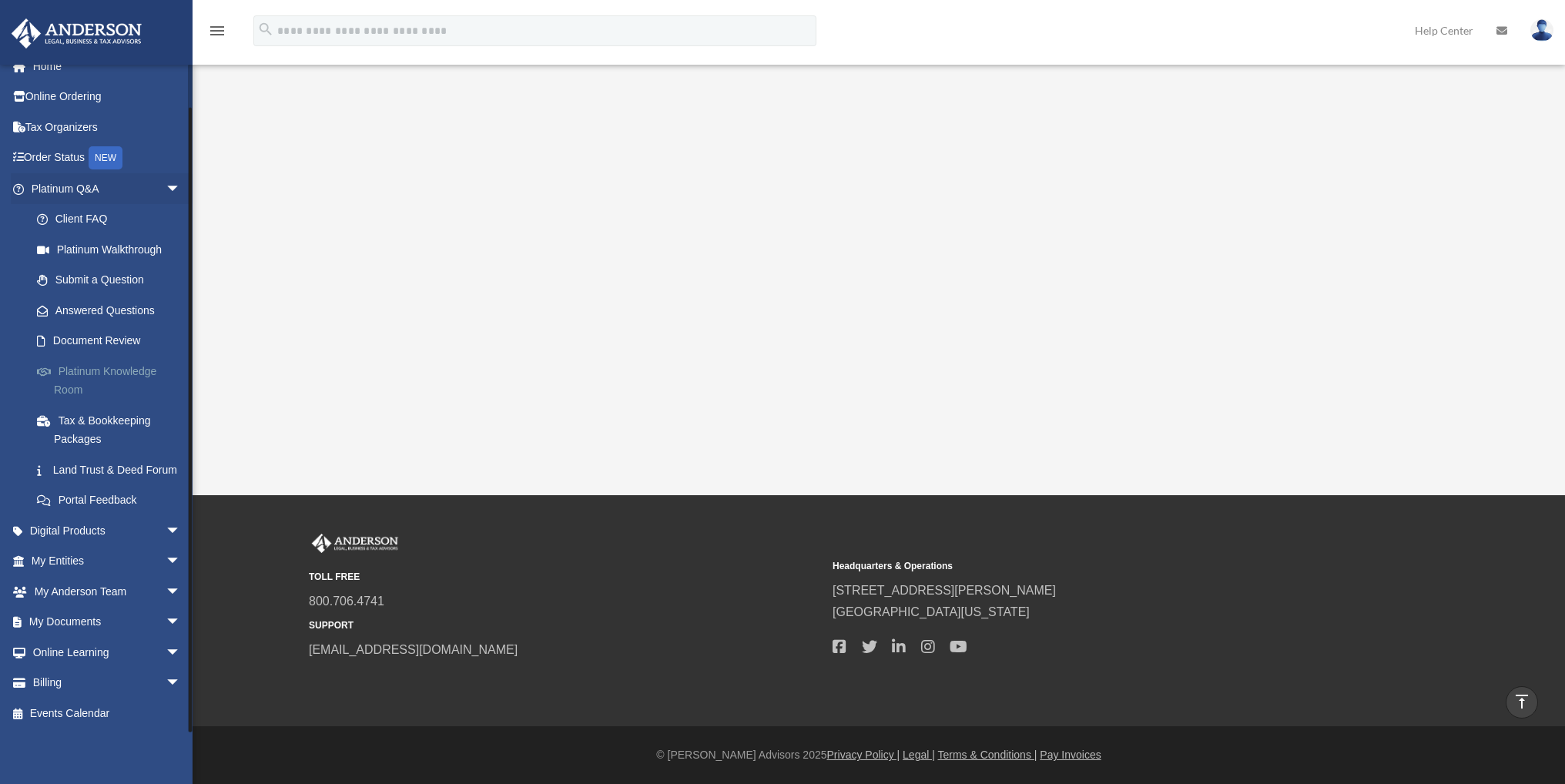
click at [98, 359] on link "Platinum Knowledge Room" at bounding box center [112, 380] width 182 height 49
click at [93, 405] on link "Tax & Bookkeeping Packages" at bounding box center [112, 429] width 182 height 49
click at [82, 454] on link "Land Trust & Deed Forum" at bounding box center [112, 469] width 182 height 31
click at [80, 502] on link "Portal Feedback" at bounding box center [112, 500] width 182 height 31
click at [165, 173] on span "arrow_drop_down" at bounding box center [180, 189] width 31 height 32
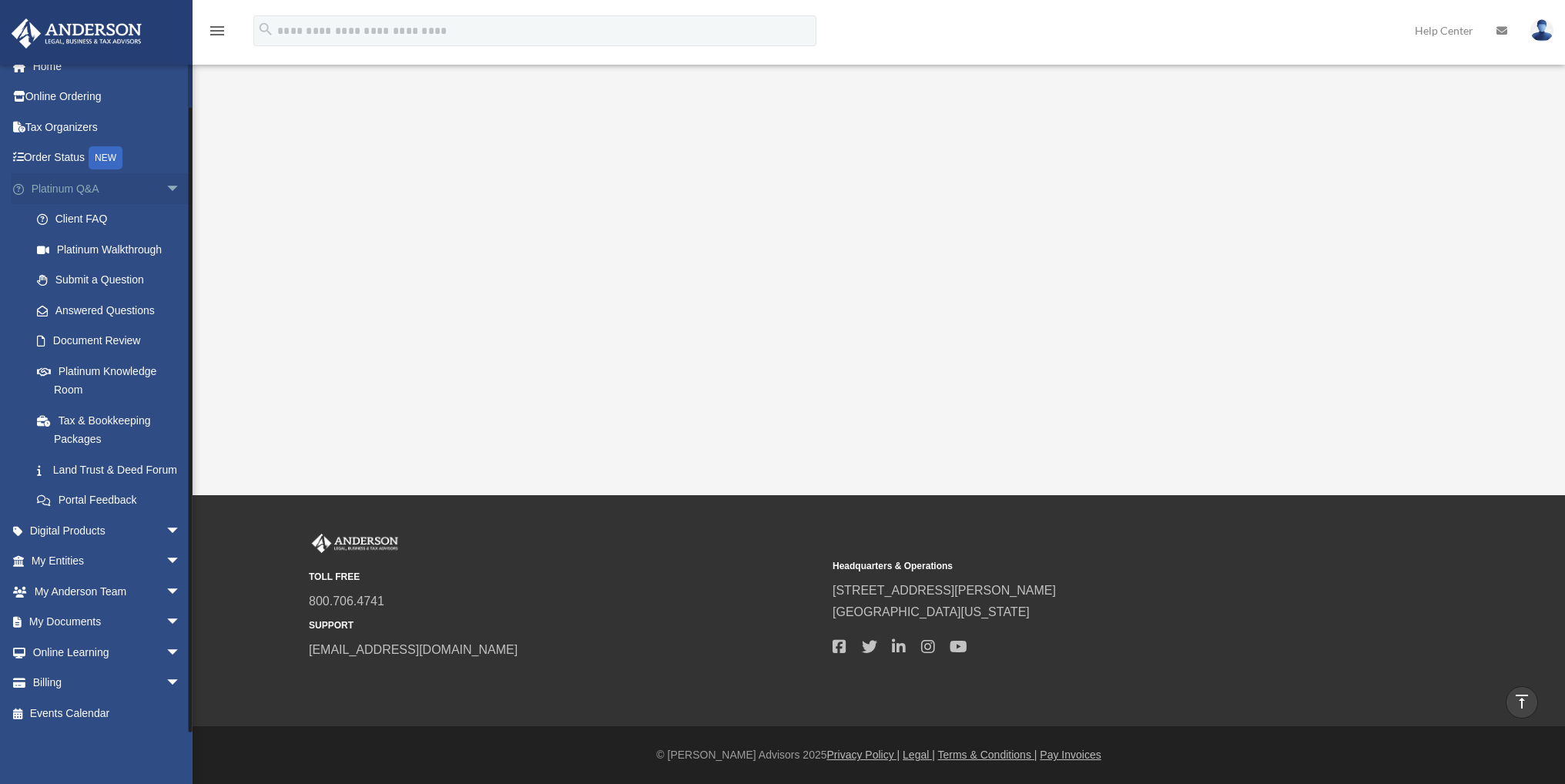
scroll to position [0, 0]
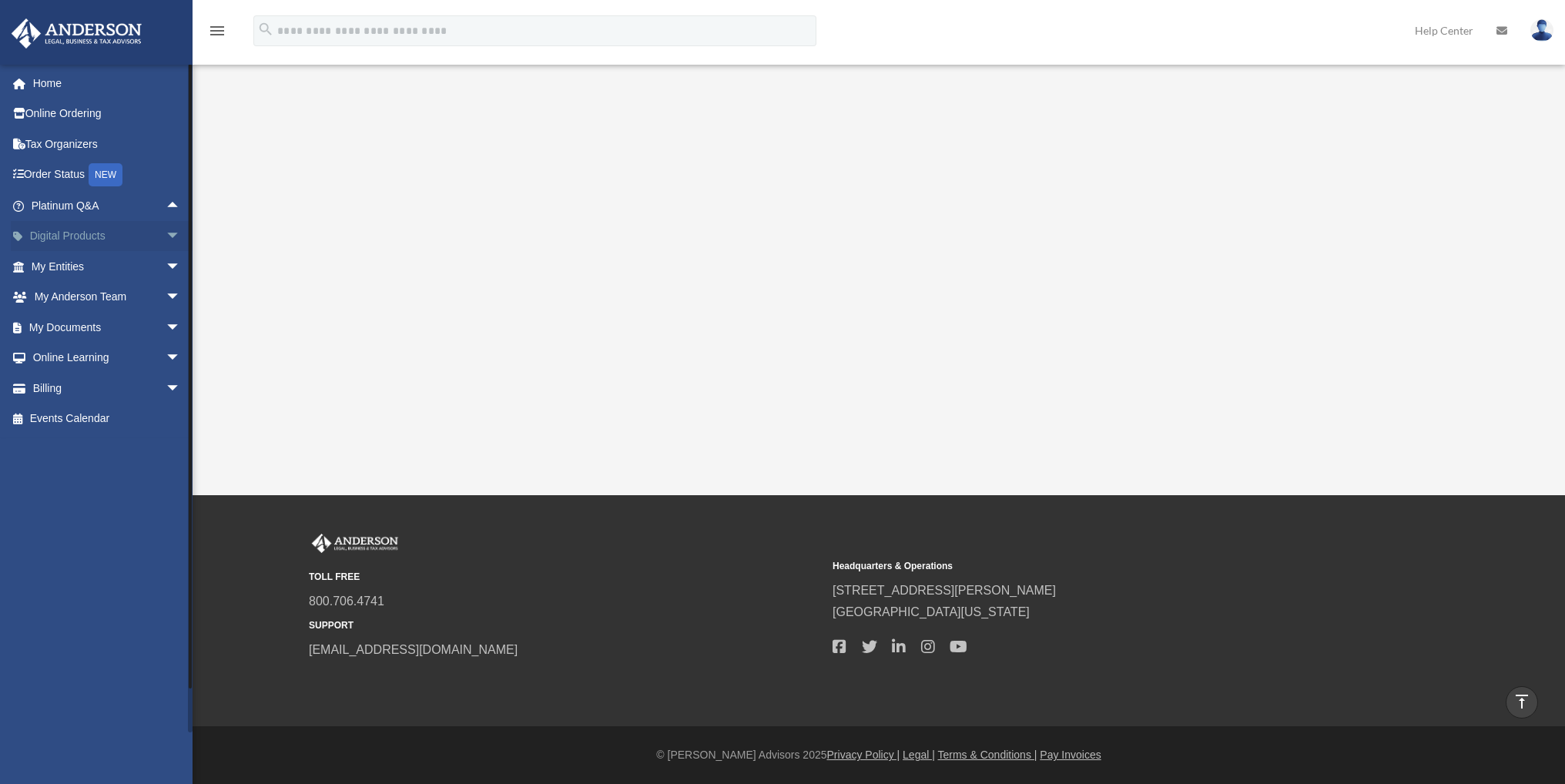
click at [165, 230] on span "arrow_drop_down" at bounding box center [180, 237] width 31 height 32
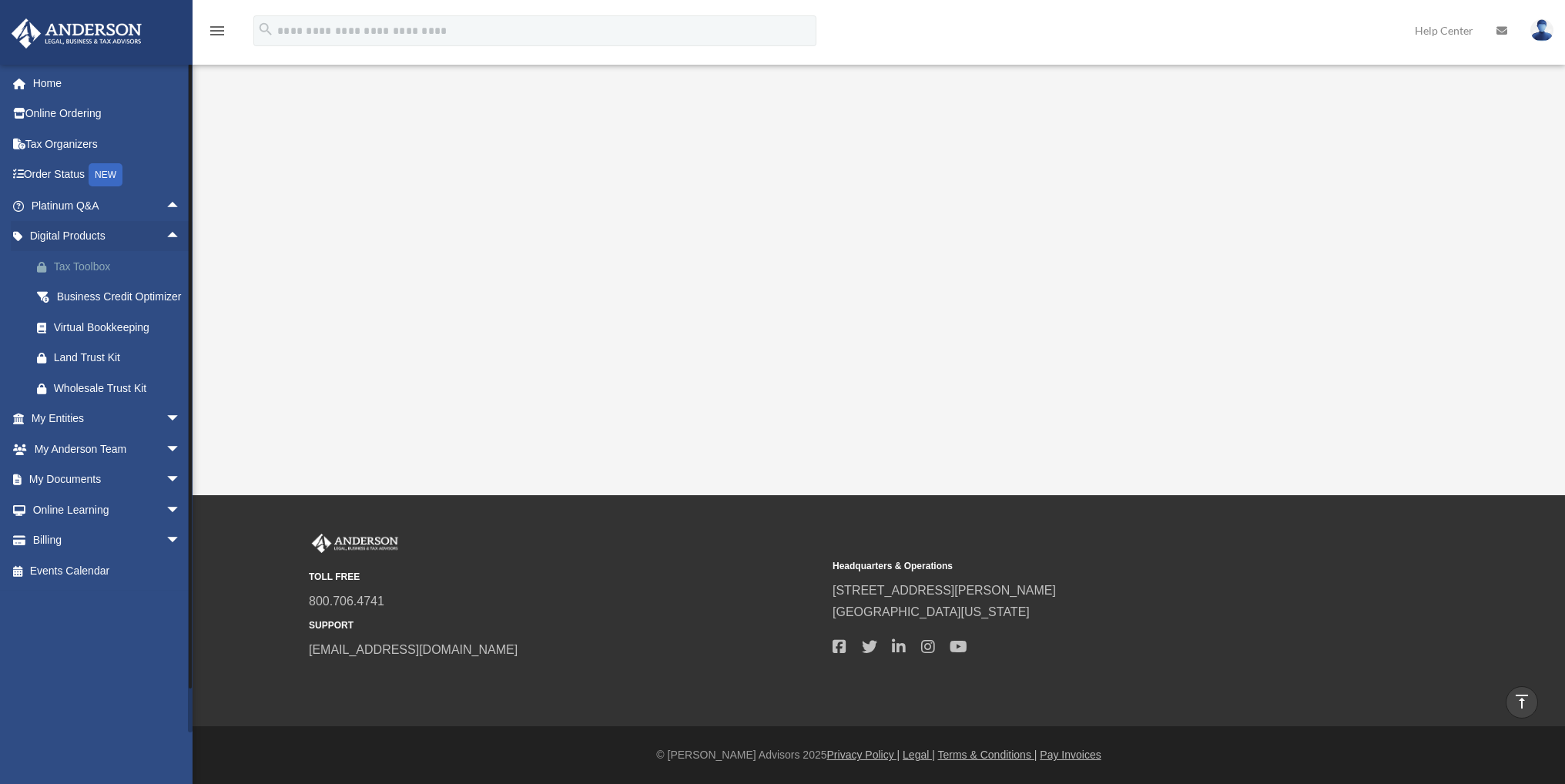
click at [90, 262] on div "Tax Toolbox" at bounding box center [119, 267] width 131 height 19
click at [91, 299] on div "Business Credit Optimizer" at bounding box center [119, 297] width 131 height 19
click at [81, 337] on div "Virtual Bookkeeping" at bounding box center [119, 327] width 131 height 19
click at [79, 367] on div "Land Trust Kit" at bounding box center [119, 357] width 131 height 19
click at [80, 398] on div "Wholesale Trust Kit" at bounding box center [119, 388] width 131 height 19
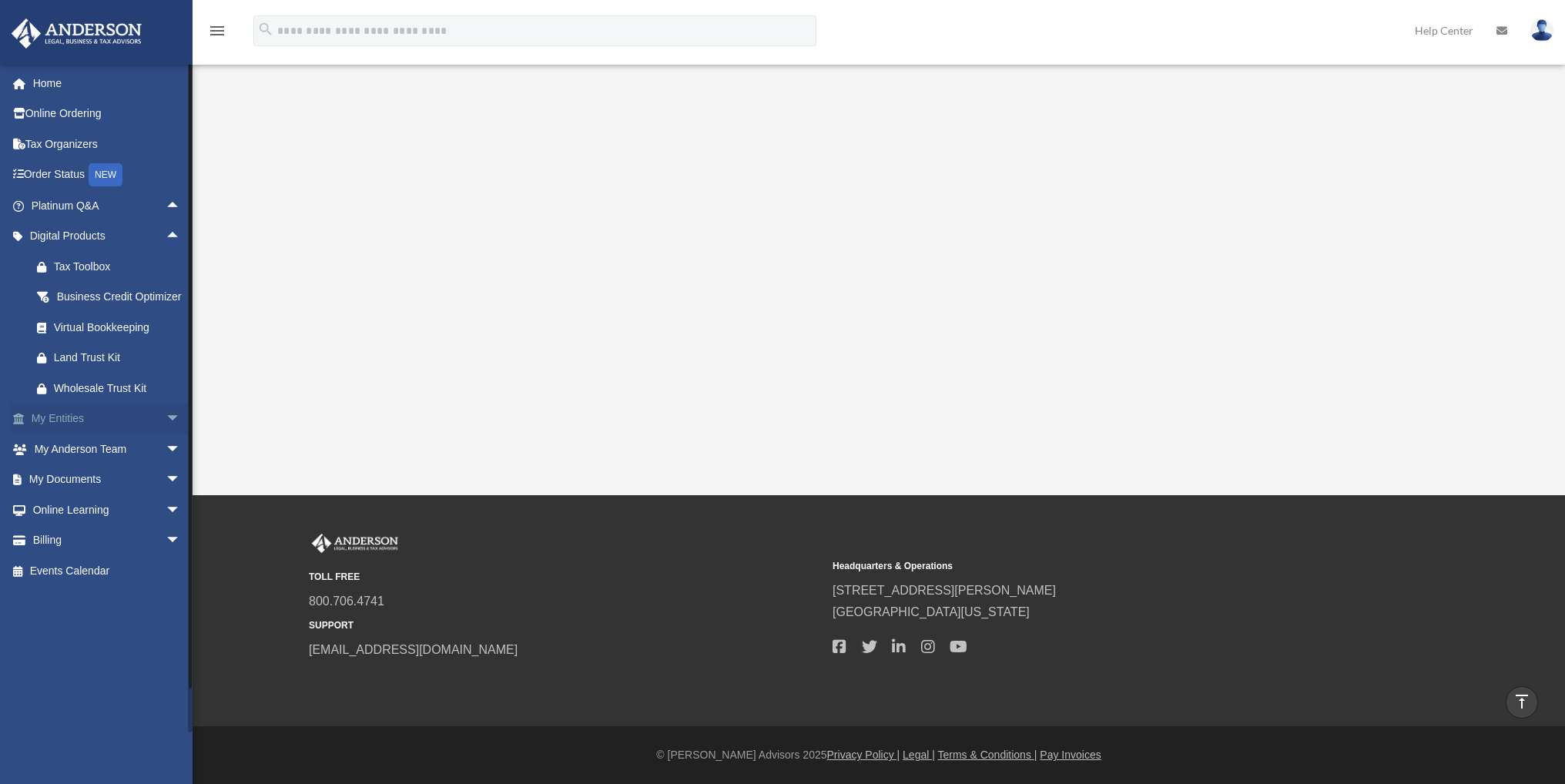
click at [165, 435] on span "arrow_drop_down" at bounding box center [180, 419] width 31 height 32
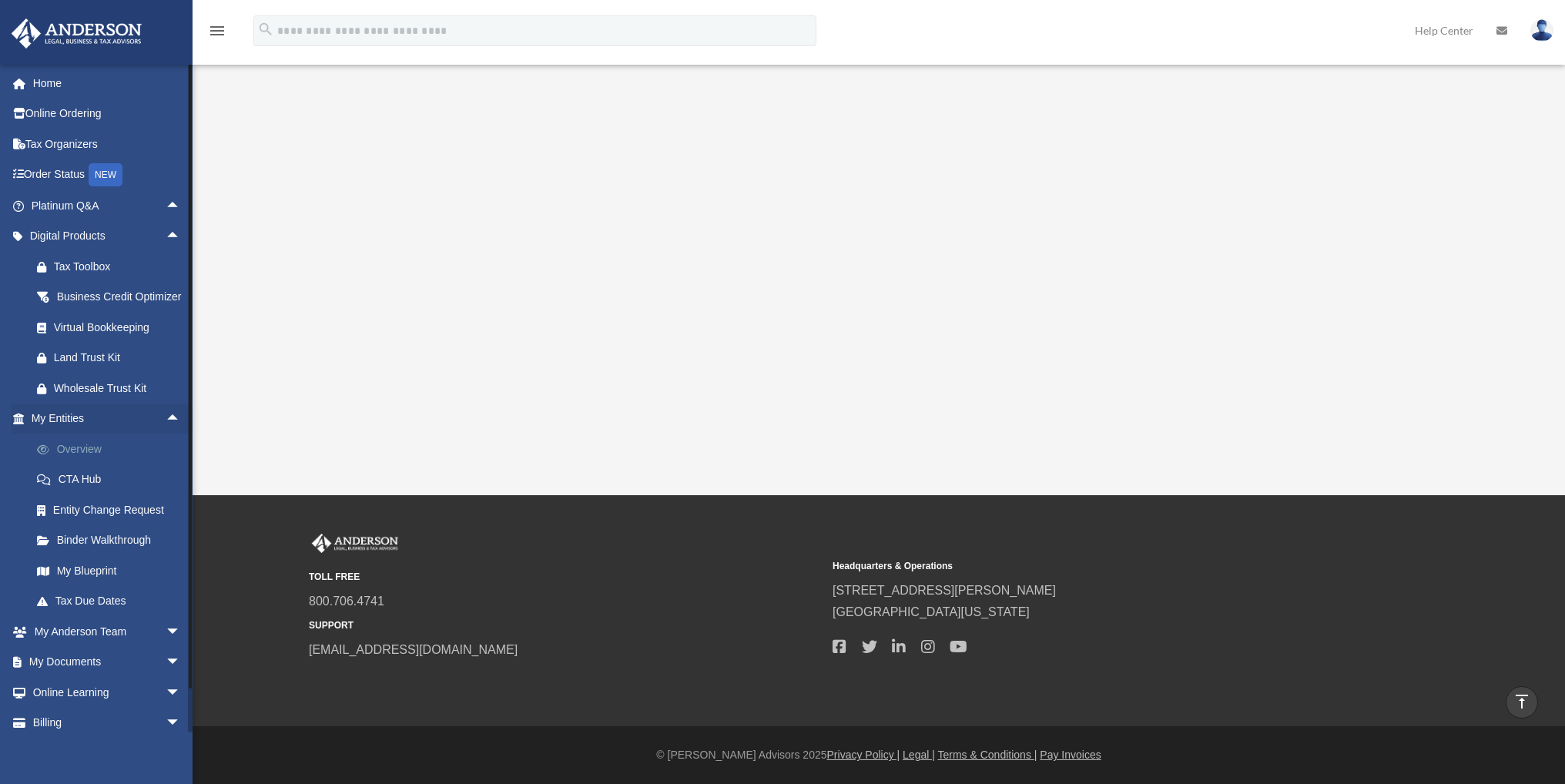
click at [99, 465] on link "Overview" at bounding box center [112, 449] width 182 height 31
click at [92, 495] on link "CTA Hub" at bounding box center [112, 480] width 182 height 31
click at [94, 524] on link "Entity Change Request" at bounding box center [112, 509] width 182 height 31
click at [92, 552] on link "Binder Walkthrough" at bounding box center [112, 540] width 182 height 31
click at [87, 586] on link "My Blueprint" at bounding box center [112, 570] width 182 height 31
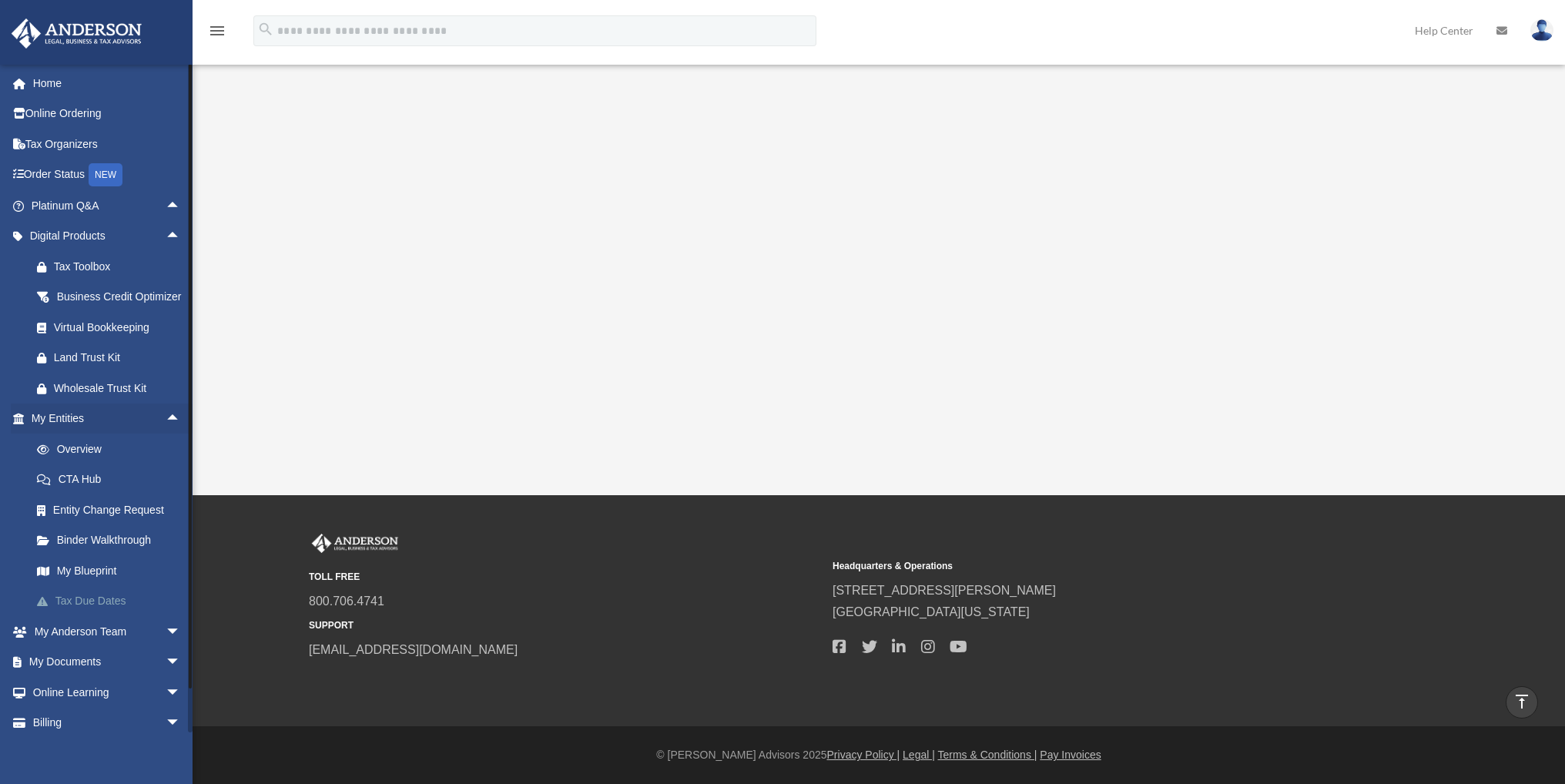
click at [84, 613] on link "Tax Due Dates" at bounding box center [112, 601] width 182 height 31
click at [166, 435] on span "arrow_drop_up" at bounding box center [180, 419] width 31 height 32
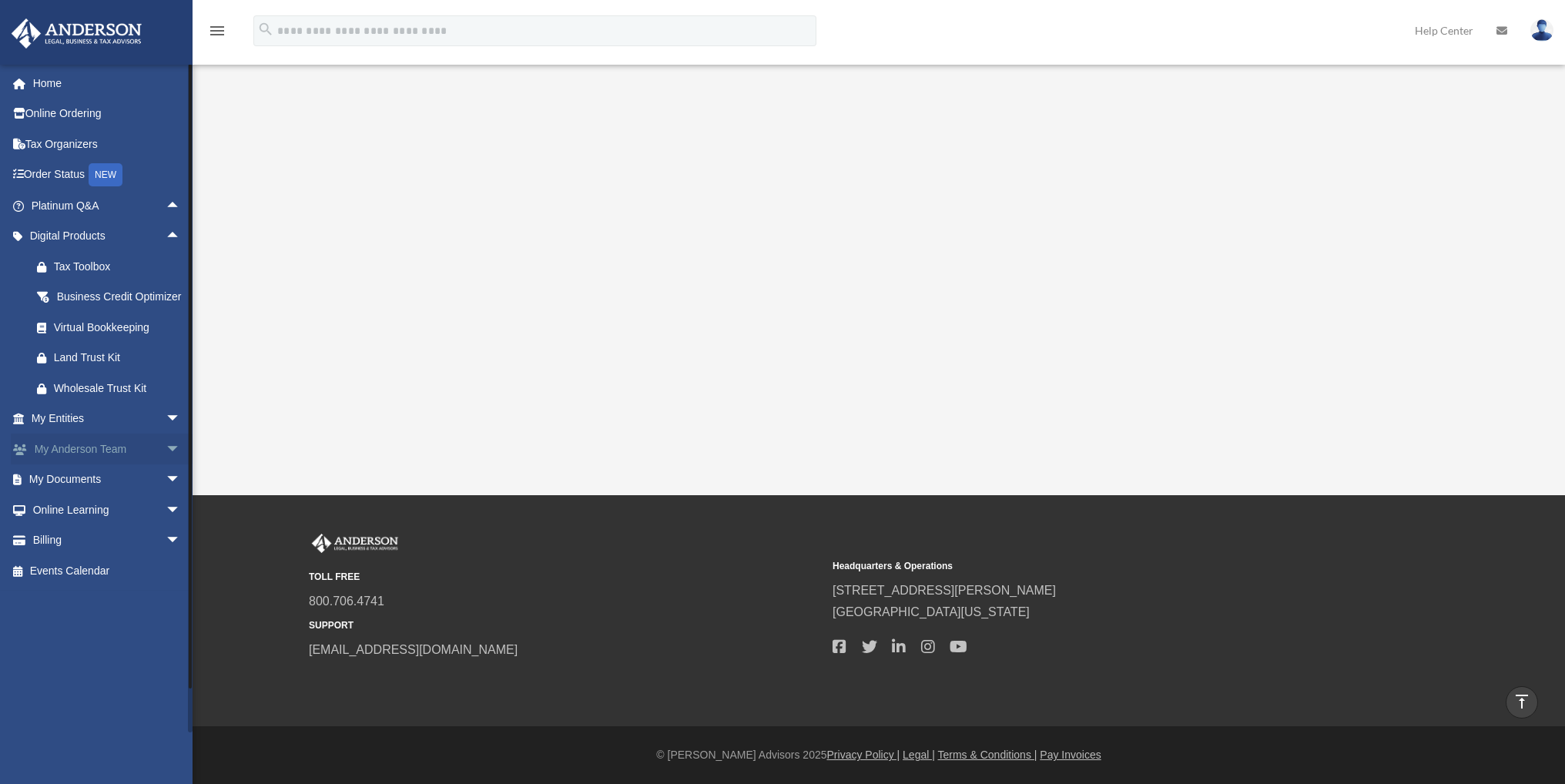
click at [165, 465] on span "arrow_drop_down" at bounding box center [180, 450] width 31 height 32
click at [113, 495] on link "My Anderson Team" at bounding box center [112, 480] width 182 height 31
click at [104, 522] on link "Anderson System" at bounding box center [112, 509] width 182 height 31
click at [97, 556] on link "Client Referrals" at bounding box center [112, 540] width 182 height 31
click at [165, 465] on span "arrow_drop_up" at bounding box center [180, 450] width 31 height 32
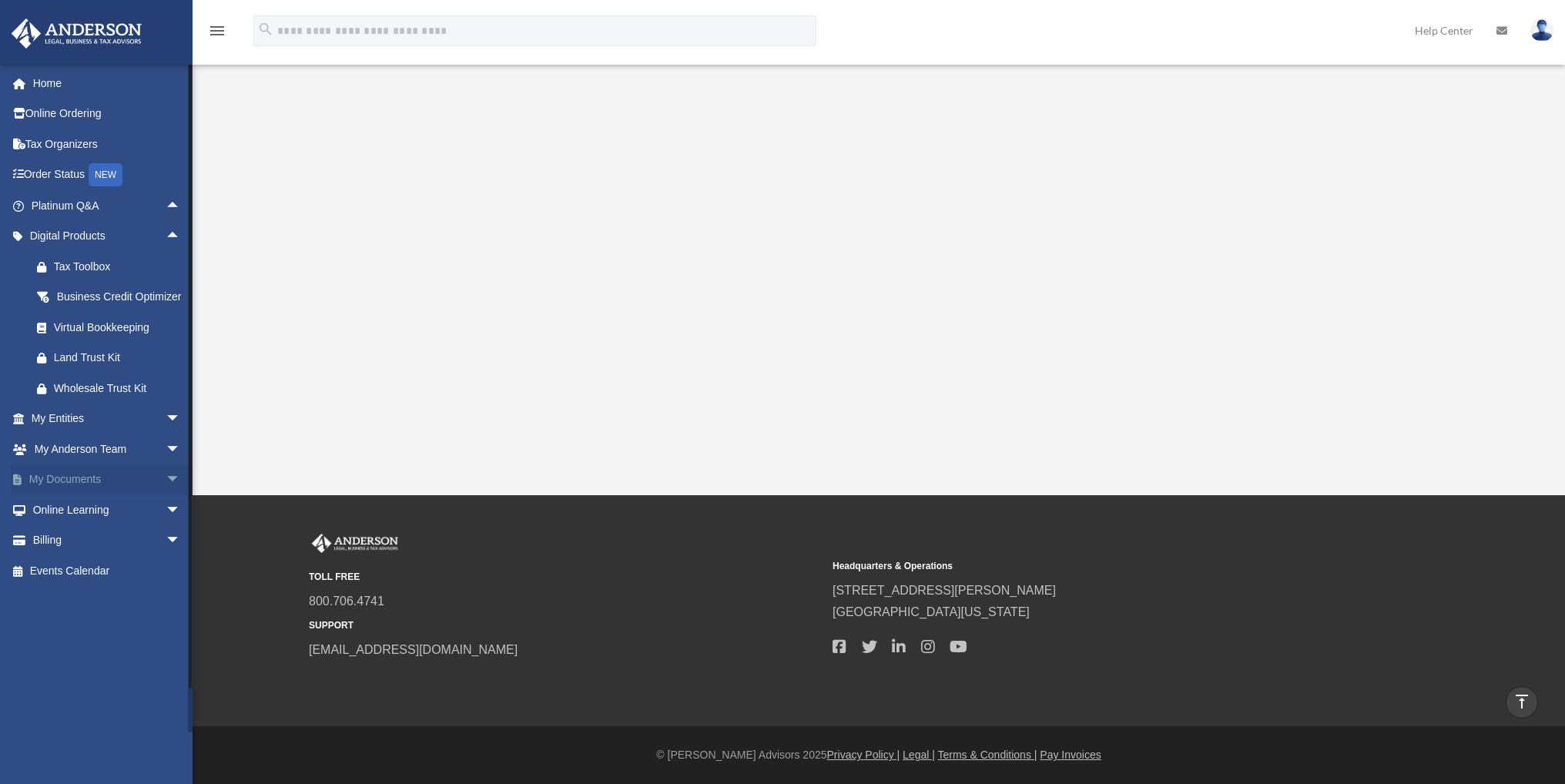
click at [166, 495] on span "arrow_drop_down" at bounding box center [180, 480] width 31 height 32
click at [64, 524] on link "Box" at bounding box center [112, 509] width 182 height 31
click at [75, 550] on link "Meeting Minutes" at bounding box center [112, 540] width 182 height 31
drag, startPoint x: 80, startPoint y: 585, endPoint x: 77, endPoint y: 604, distance: 19.2
click at [78, 585] on link "Forms Library" at bounding box center [112, 570] width 182 height 31
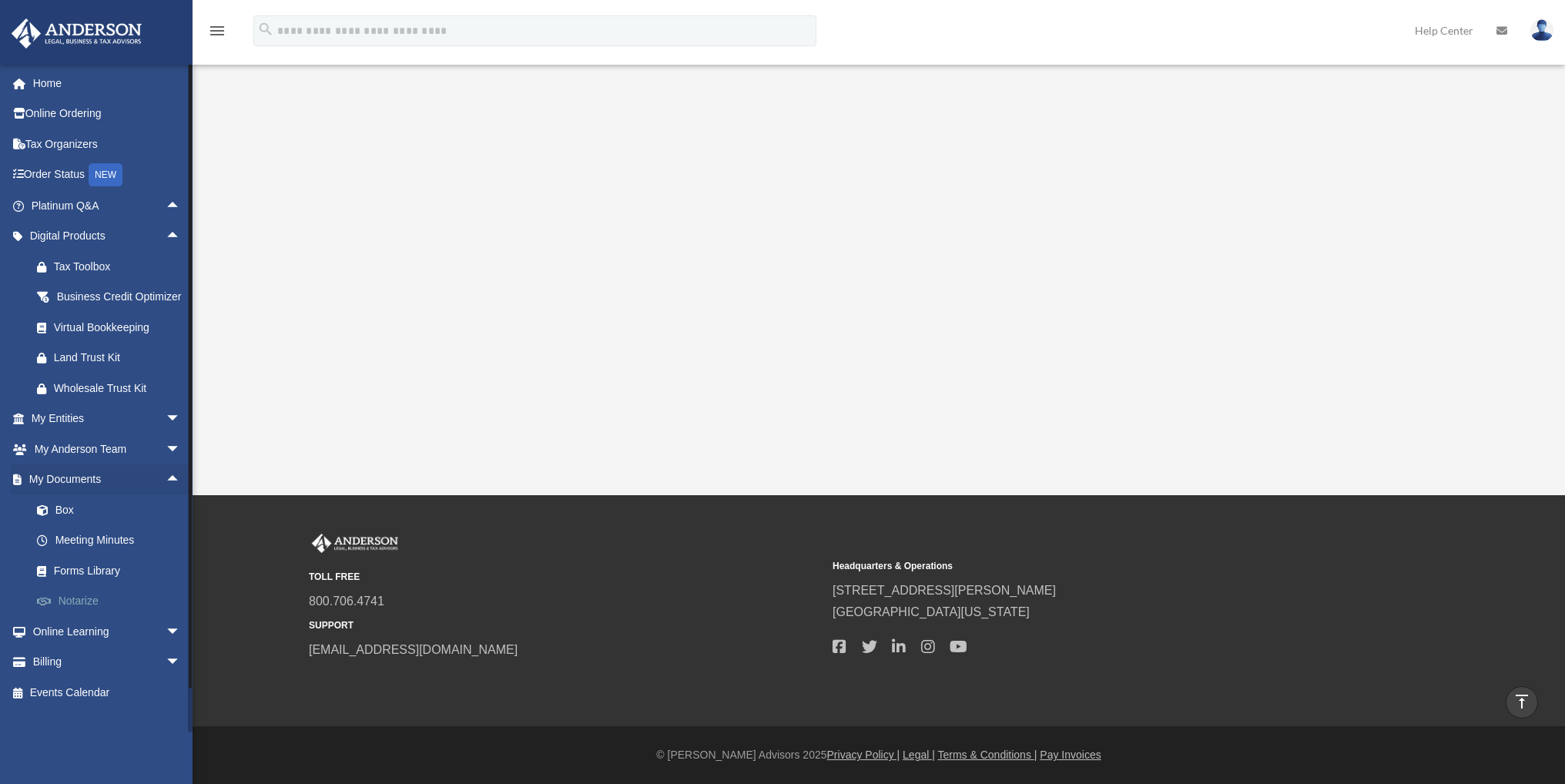
click at [77, 616] on link "Notarize" at bounding box center [112, 601] width 182 height 31
click at [165, 494] on span "arrow_drop_up" at bounding box center [180, 480] width 31 height 32
click at [165, 524] on span "arrow_drop_down" at bounding box center [180, 510] width 31 height 32
click at [89, 556] on link "Courses" at bounding box center [112, 540] width 182 height 31
click at [91, 580] on link "Video Training" at bounding box center [112, 570] width 182 height 31
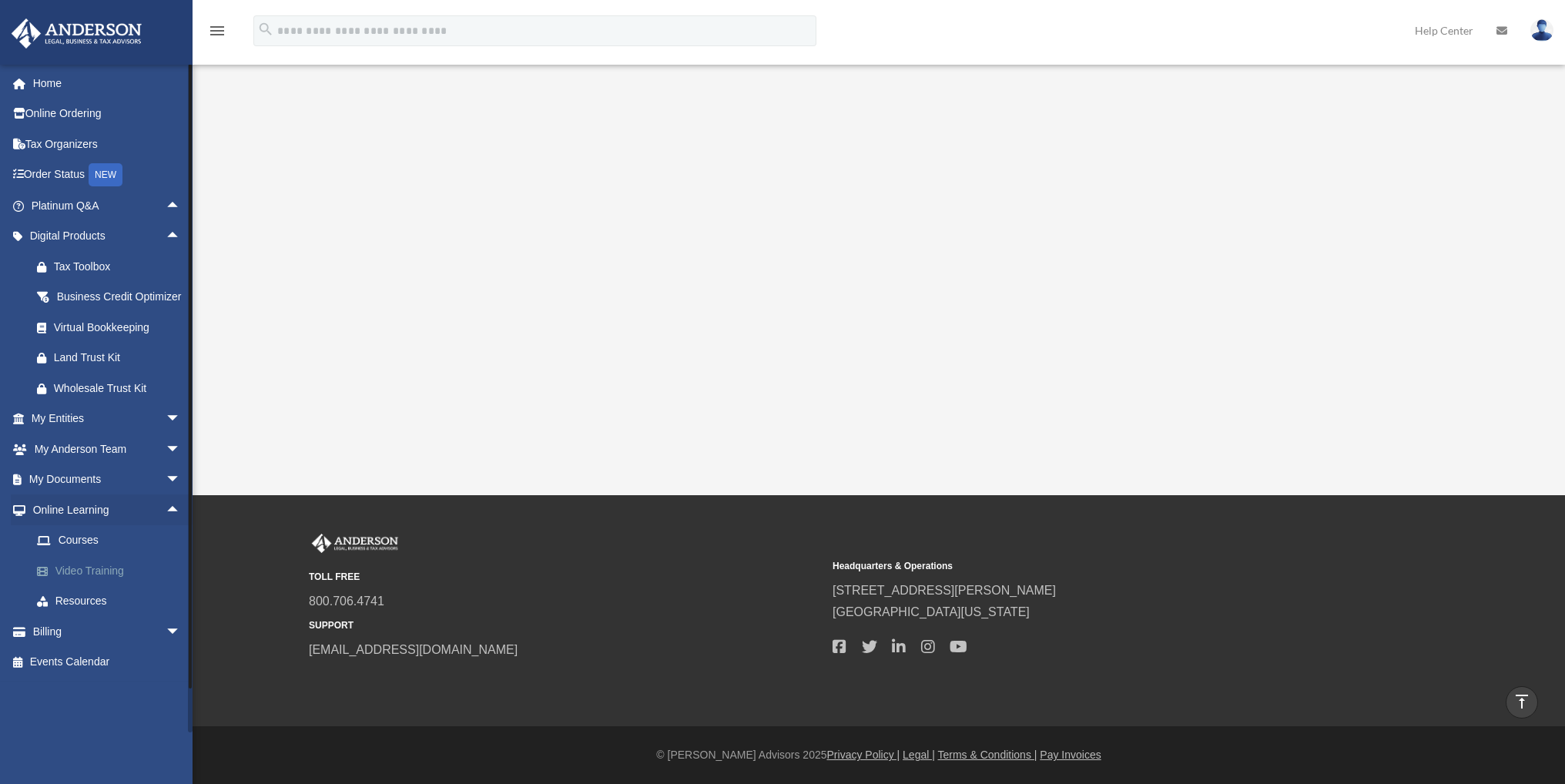
drag, startPoint x: 84, startPoint y: 612, endPoint x: 113, endPoint y: 575, distance: 47.0
click at [84, 612] on link "Resources" at bounding box center [112, 601] width 182 height 31
click at [165, 526] on span "arrow_drop_up" at bounding box center [180, 510] width 31 height 32
click at [165, 553] on span "arrow_drop_down" at bounding box center [180, 541] width 31 height 32
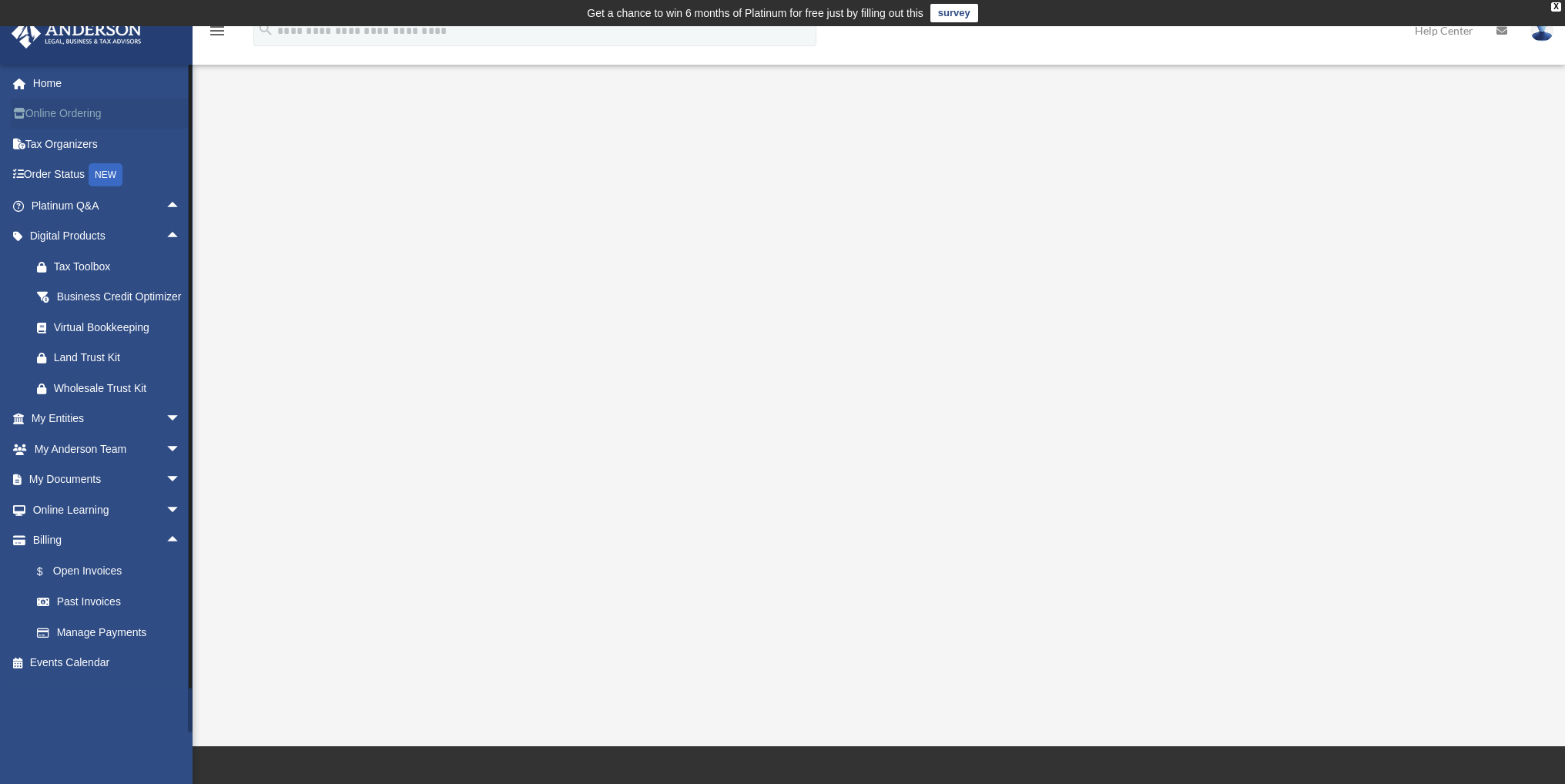
click at [98, 116] on link "Online Ordering" at bounding box center [107, 114] width 194 height 31
click at [83, 142] on link "Tax Organizers" at bounding box center [107, 143] width 194 height 31
click at [74, 175] on link "Order Status NEW" at bounding box center [107, 175] width 194 height 32
click at [165, 203] on span "arrow_drop_up" at bounding box center [180, 206] width 31 height 32
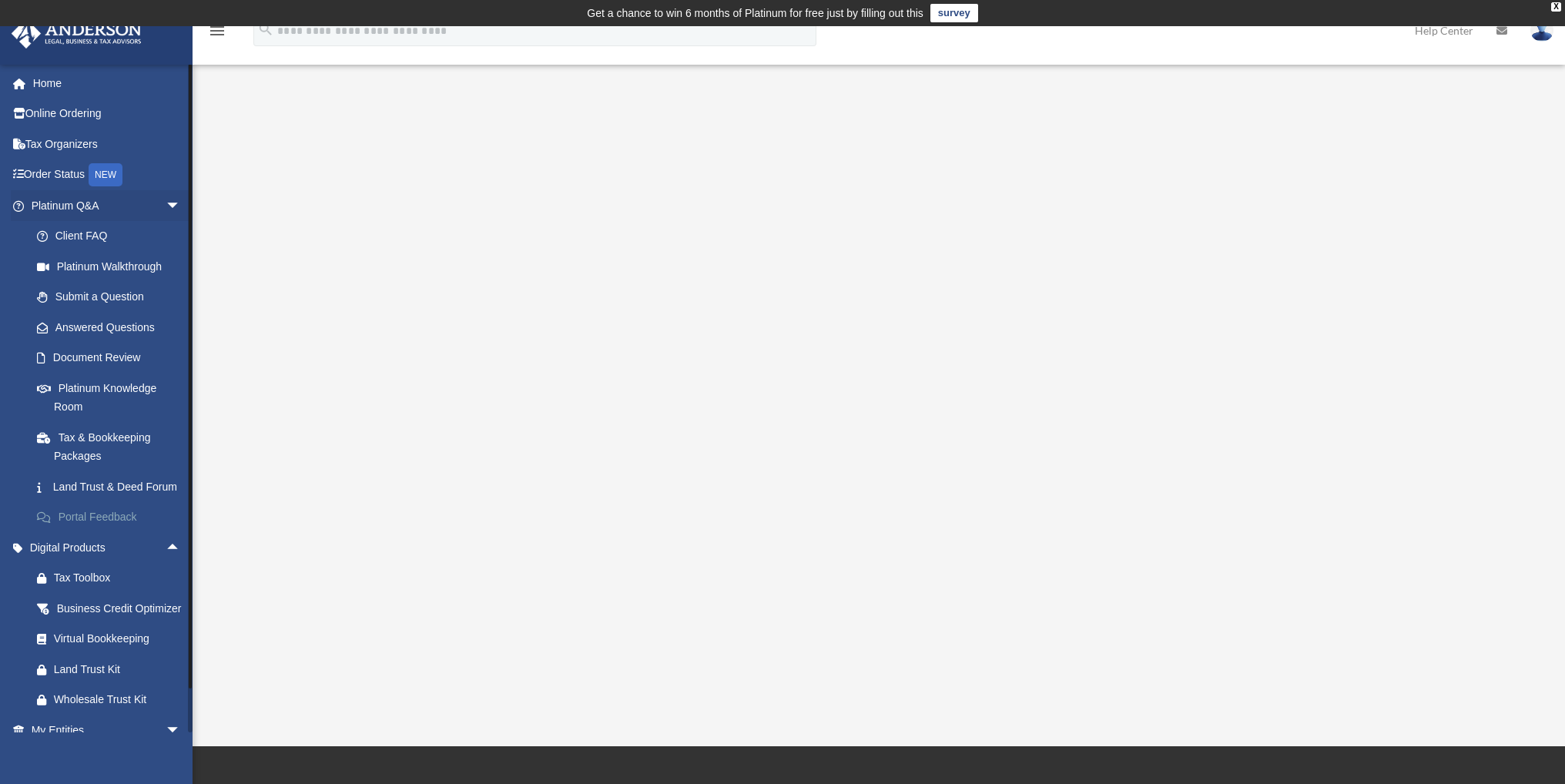
click at [84, 532] on link "Portal Feedback" at bounding box center [112, 517] width 182 height 31
click at [74, 502] on link "Land Trust & Deed Forum" at bounding box center [112, 486] width 182 height 31
click at [79, 462] on link "Tax & Bookkeeping Packages" at bounding box center [112, 446] width 182 height 49
click at [69, 388] on link "Platinum Knowledge Room" at bounding box center [112, 397] width 182 height 49
click at [70, 355] on link "Document Review" at bounding box center [112, 357] width 182 height 31
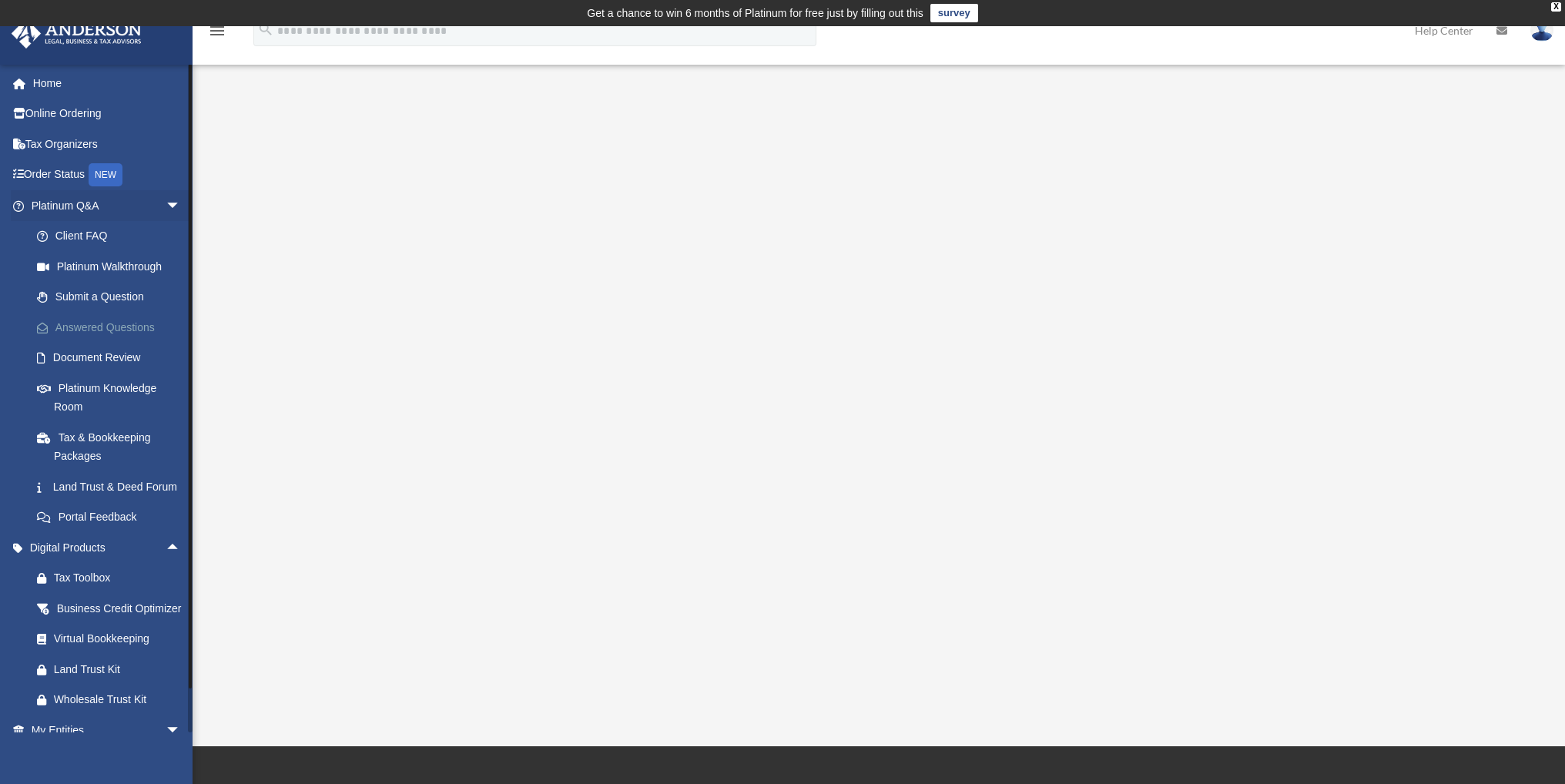
click at [75, 326] on link "Answered Questions" at bounding box center [112, 326] width 182 height 31
click at [75, 299] on link "Submit a Question" at bounding box center [112, 297] width 182 height 31
click at [77, 267] on link "Platinum Walkthrough" at bounding box center [112, 266] width 182 height 31
click at [72, 241] on link "Client FAQ" at bounding box center [112, 236] width 182 height 31
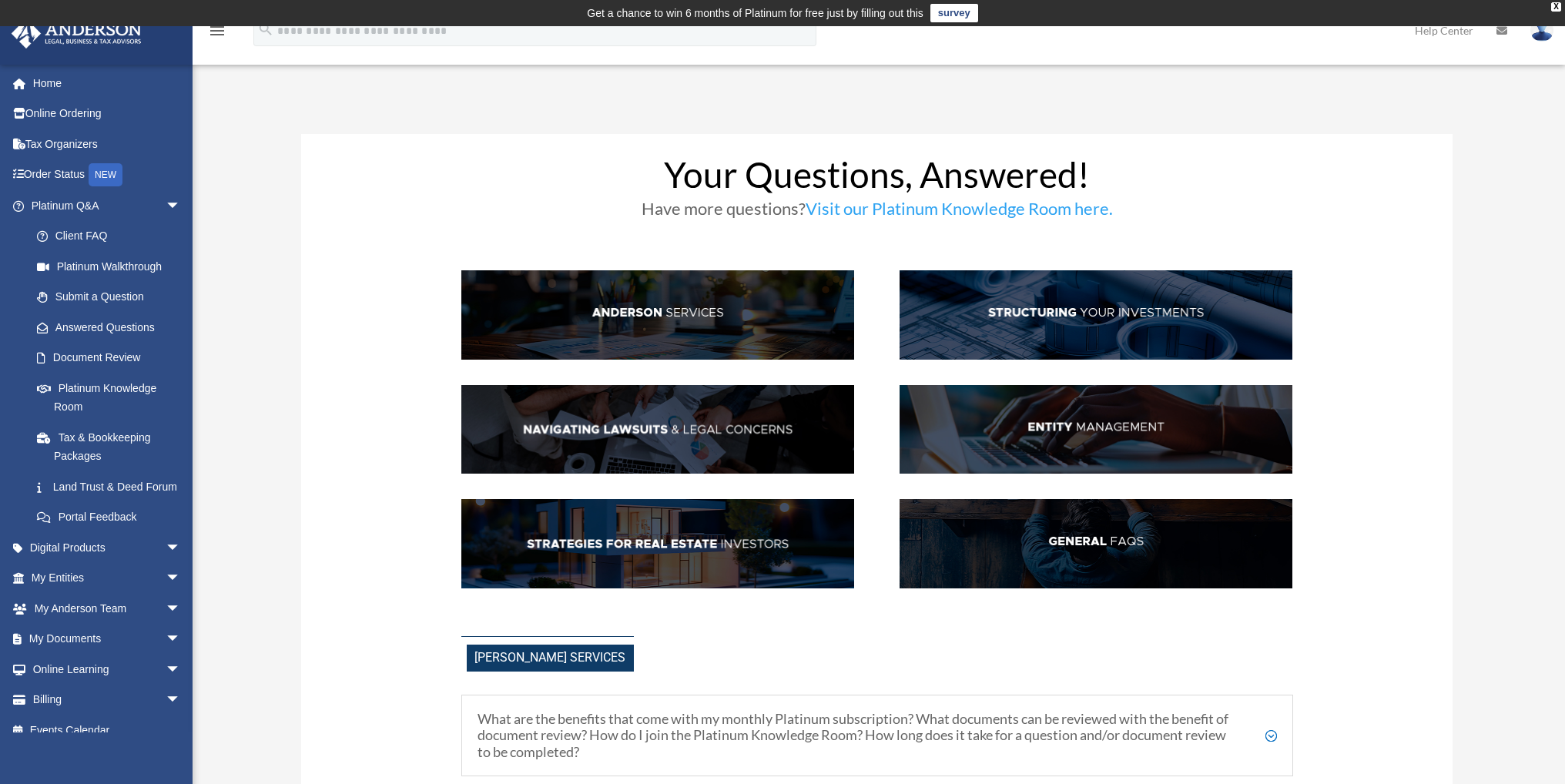
click at [724, 426] on img at bounding box center [658, 429] width 393 height 89
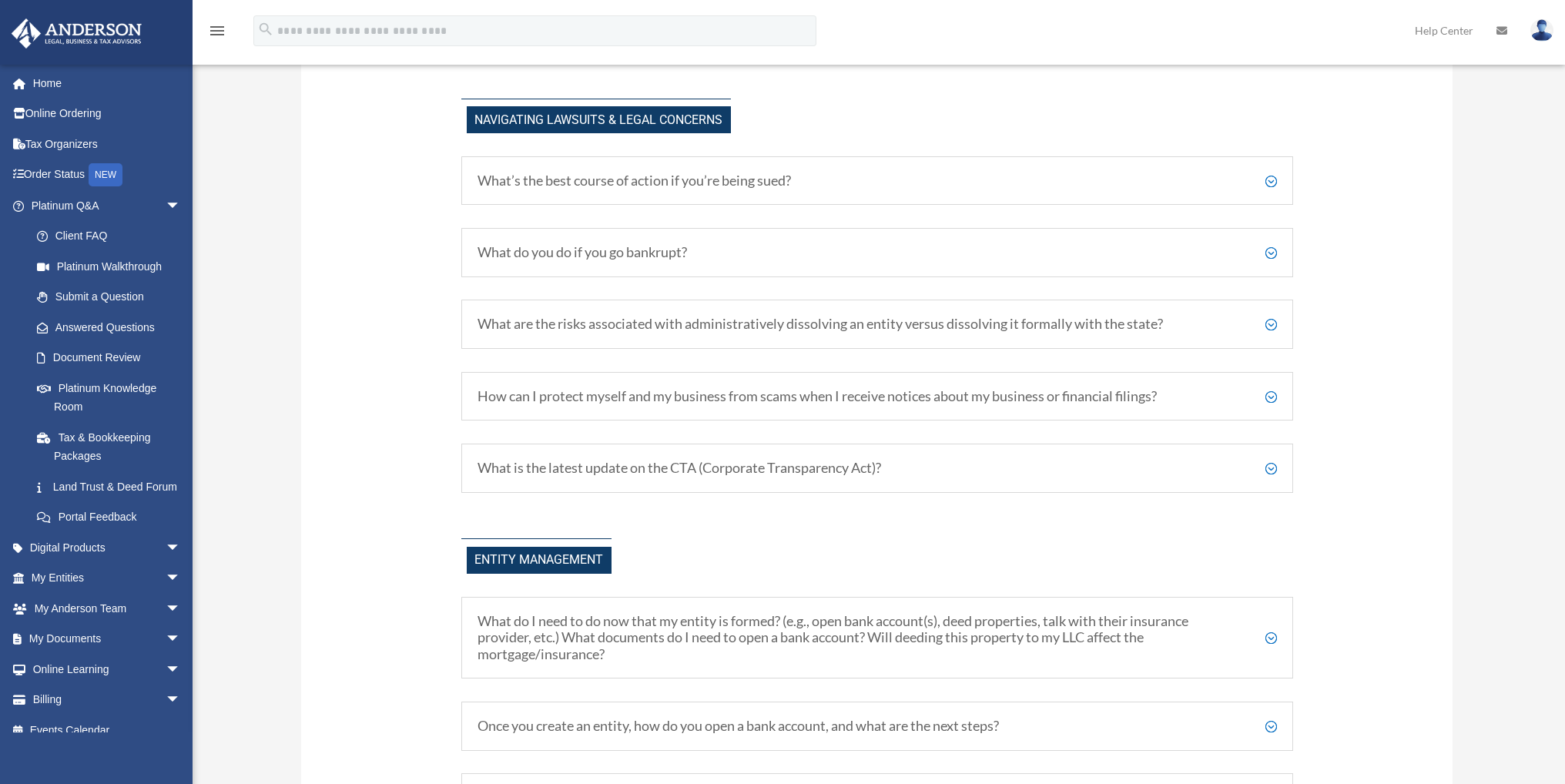
scroll to position [1381, 0]
click at [1099, 174] on h5 "What’s the best course of action if you’re being sued?" at bounding box center [877, 179] width 799 height 17
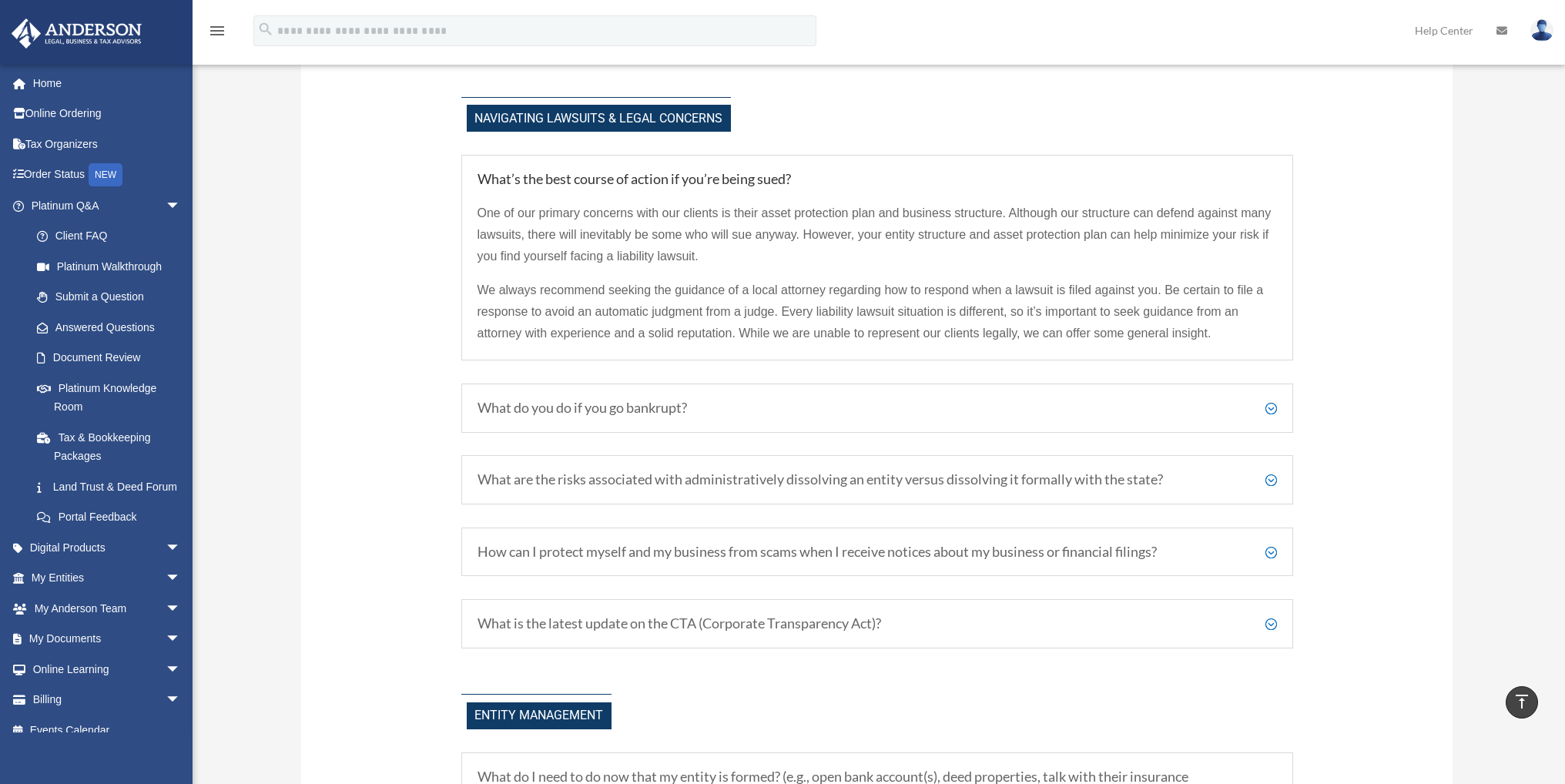
click at [1130, 190] on div "One of our primary concerns with our clients is their asset protection plan and…" at bounding box center [877, 266] width 799 height 157
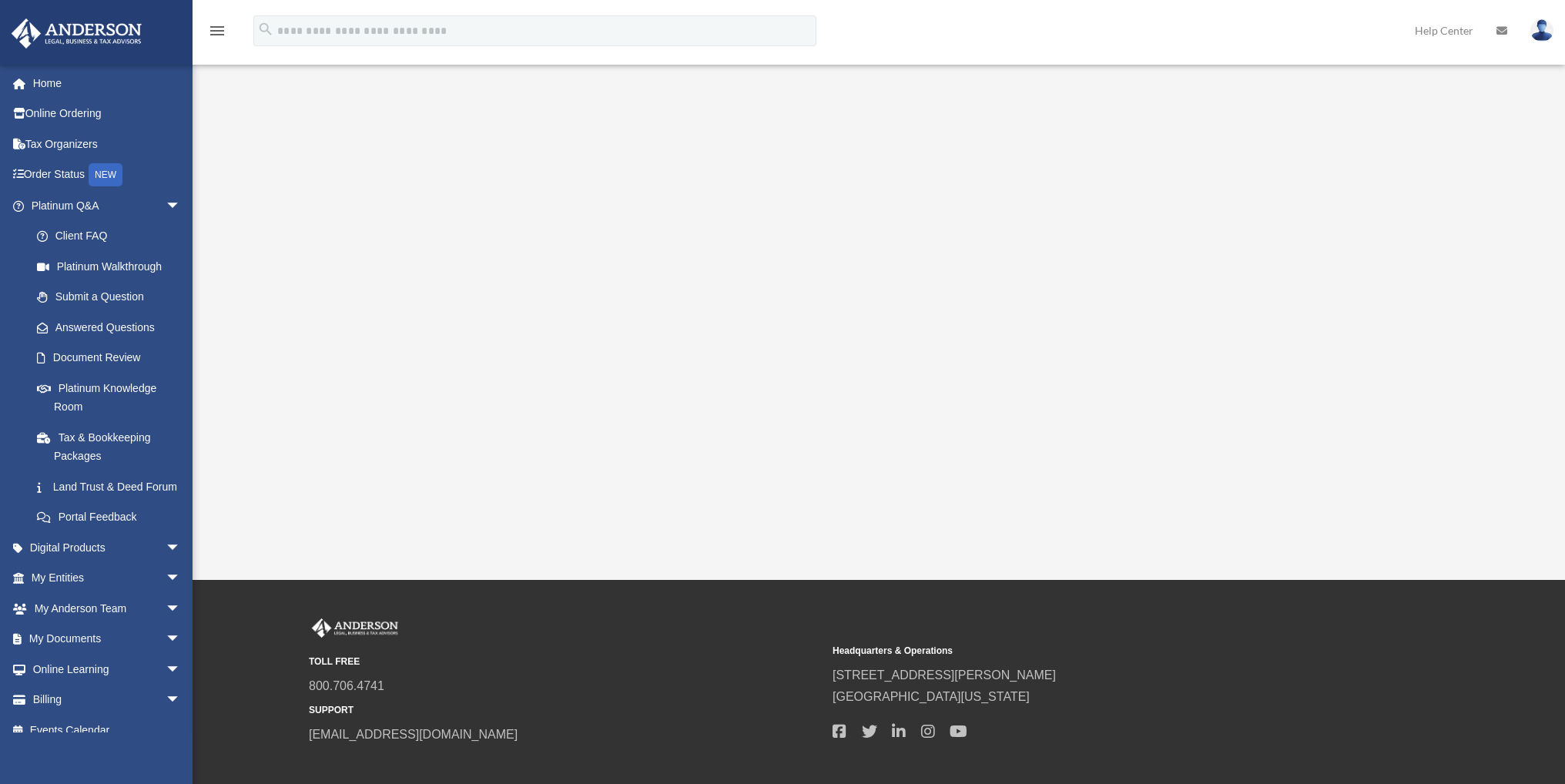
scroll to position [251, 0]
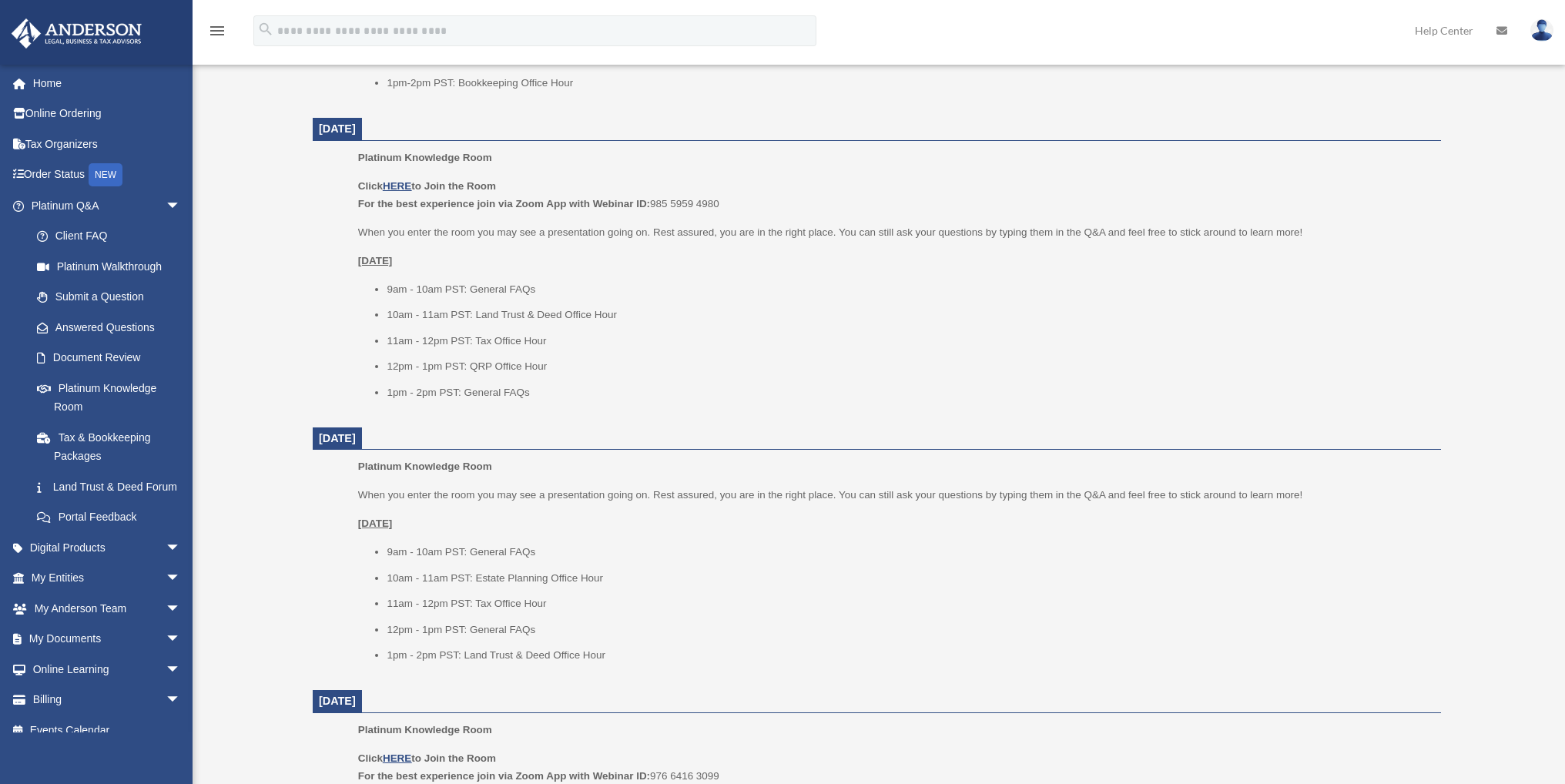
scroll to position [1815, 0]
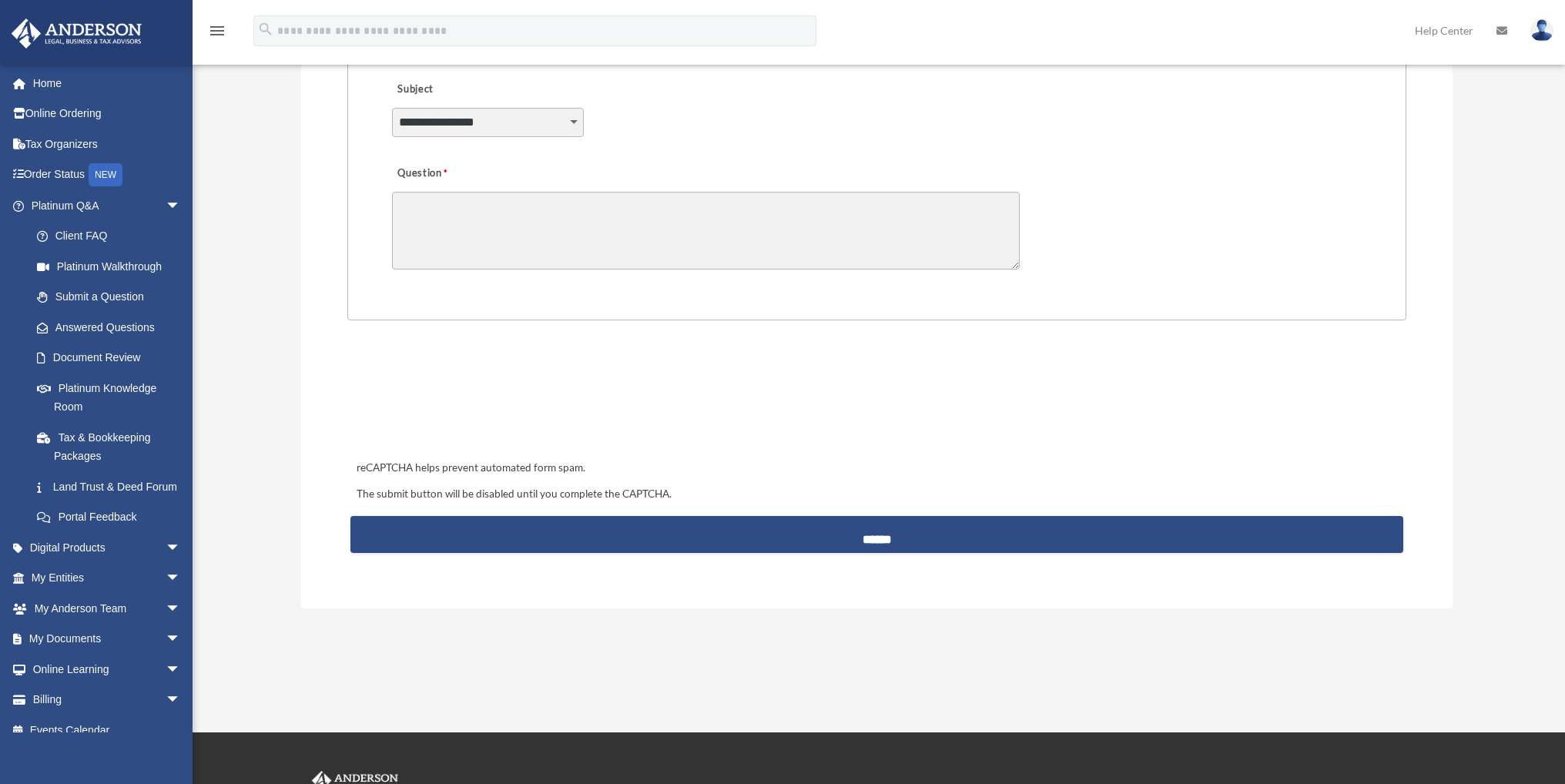
scroll to position [673, 0]
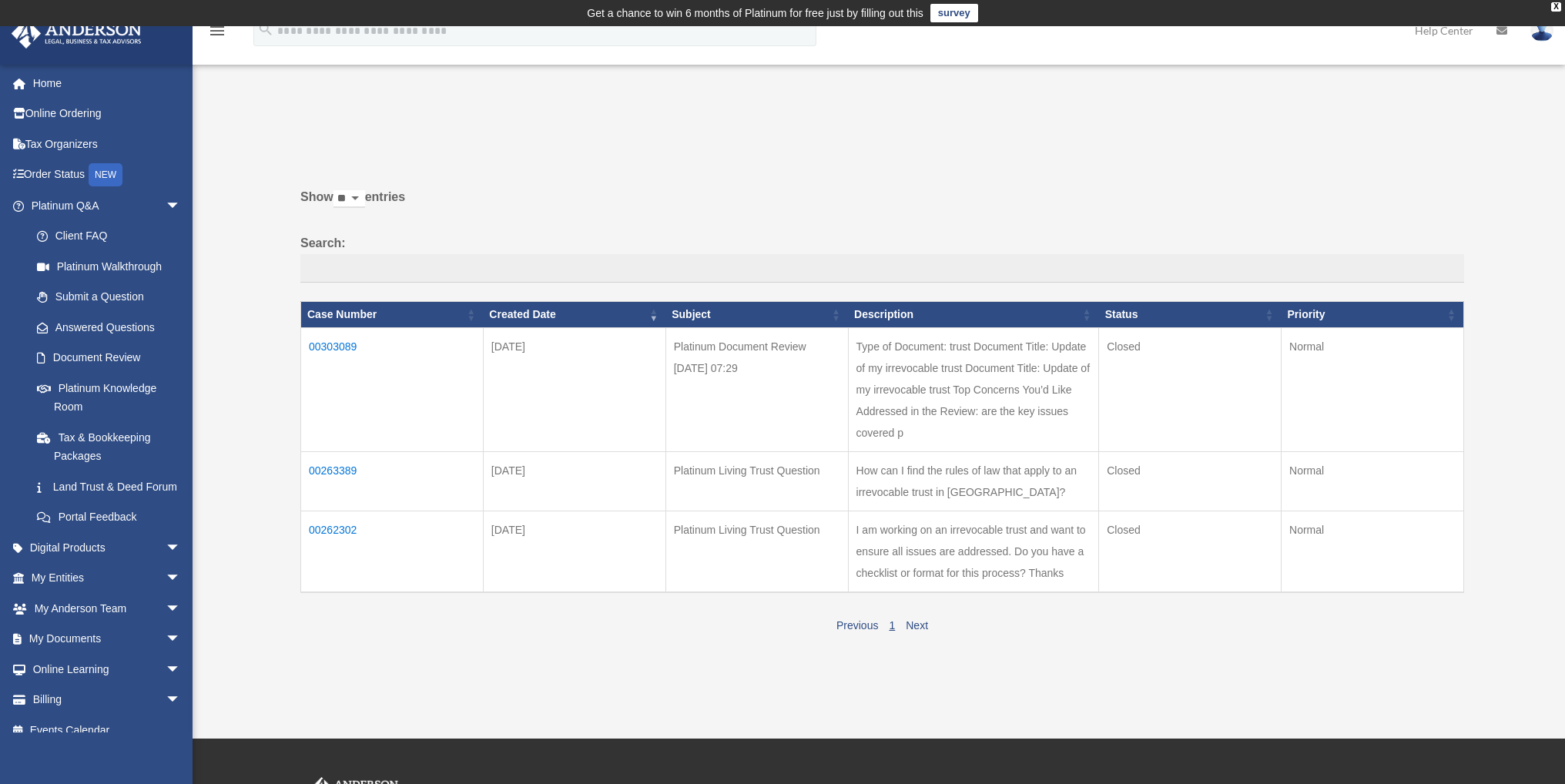
scroll to position [131, 0]
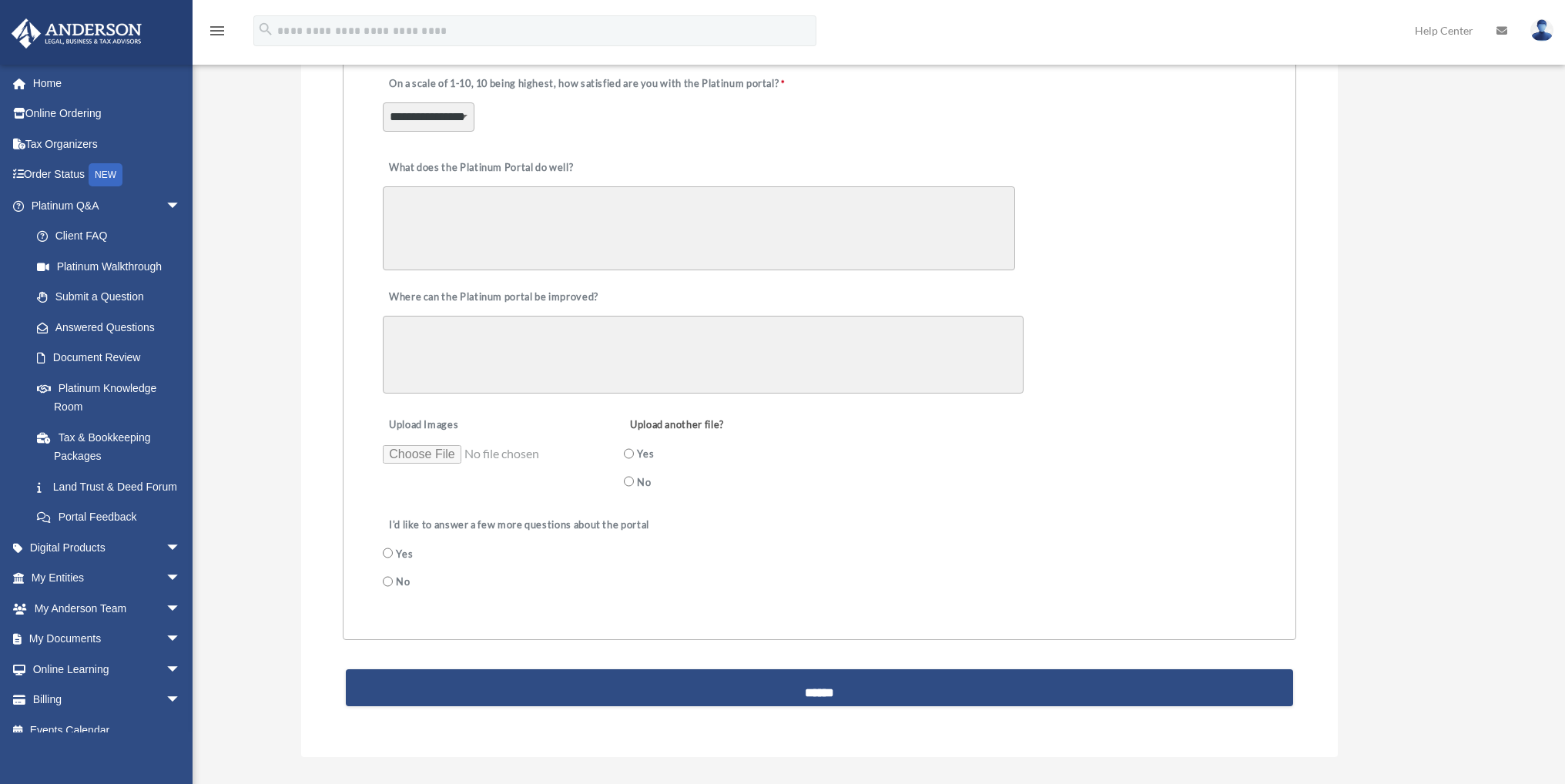
scroll to position [617, 0]
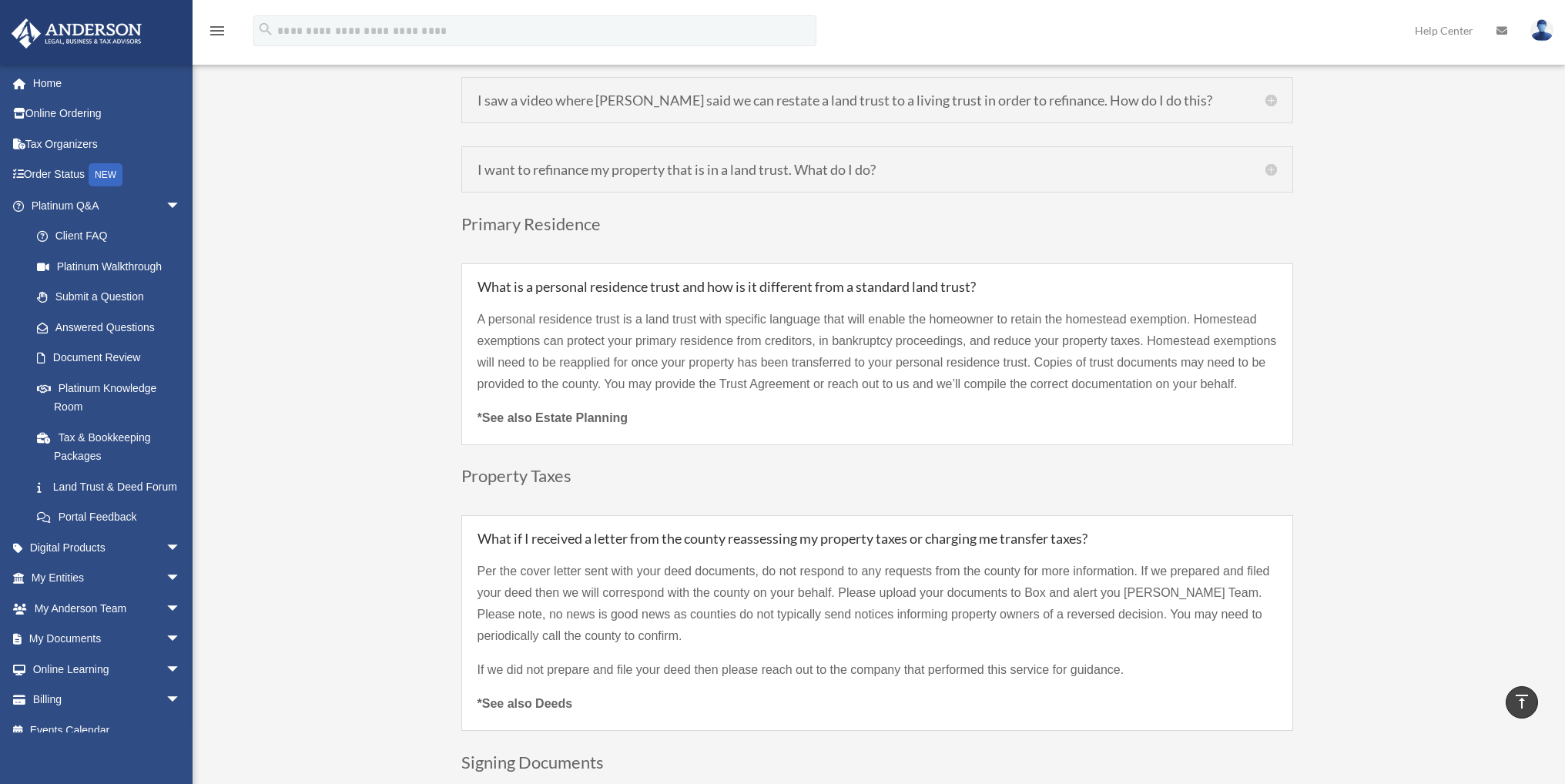
scroll to position [4619, 0]
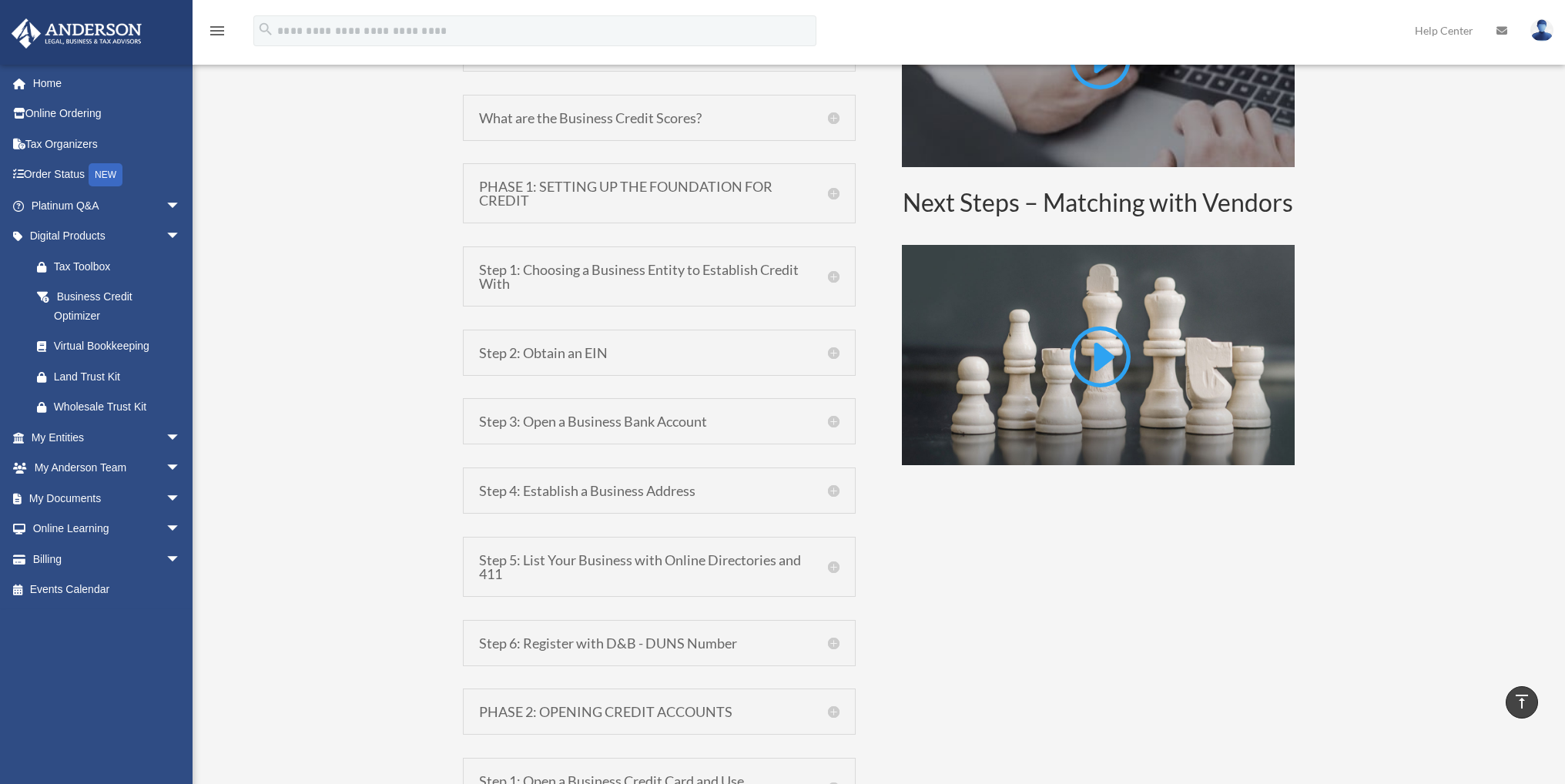
scroll to position [770, 0]
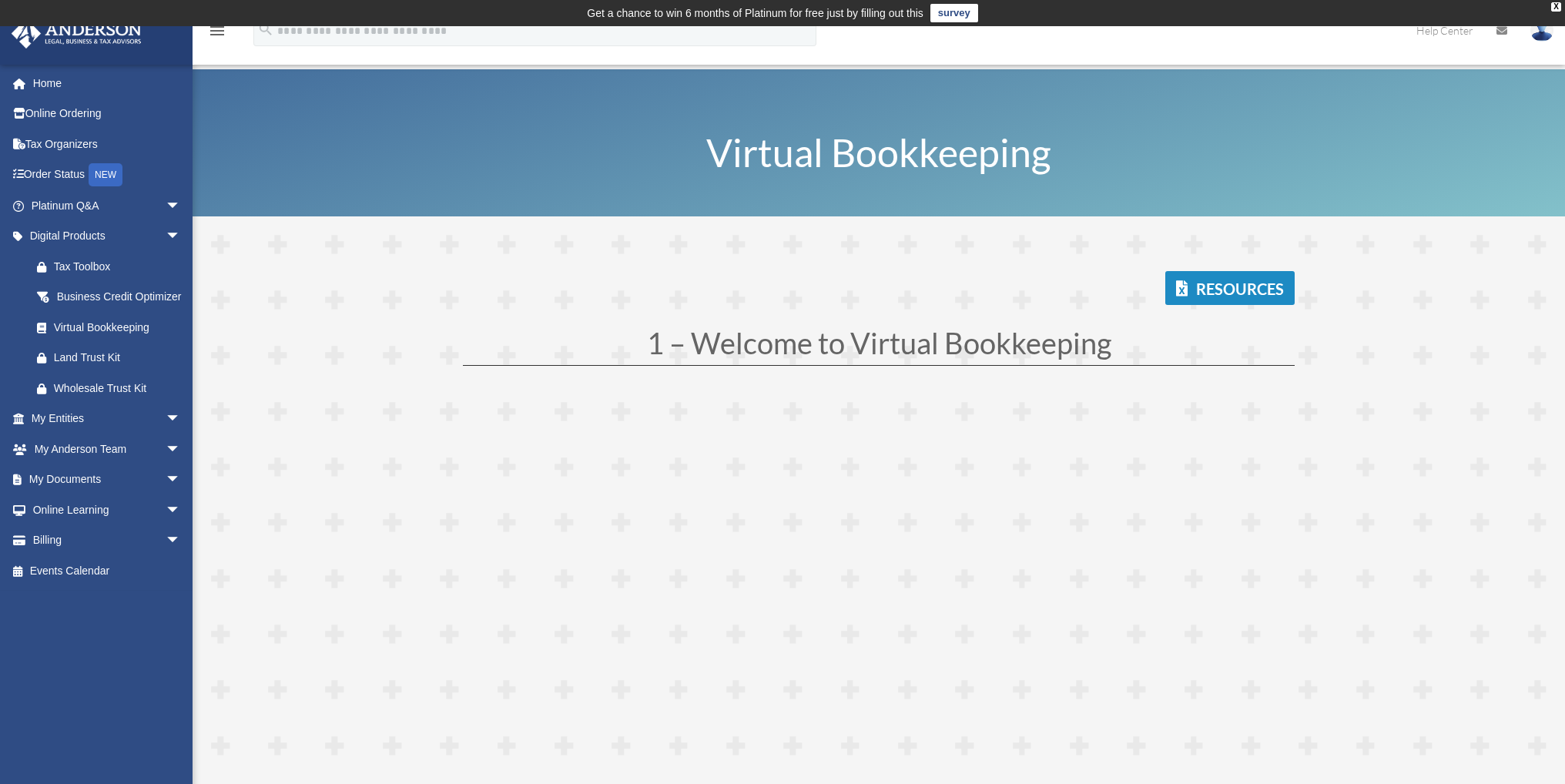
scroll to position [256, 0]
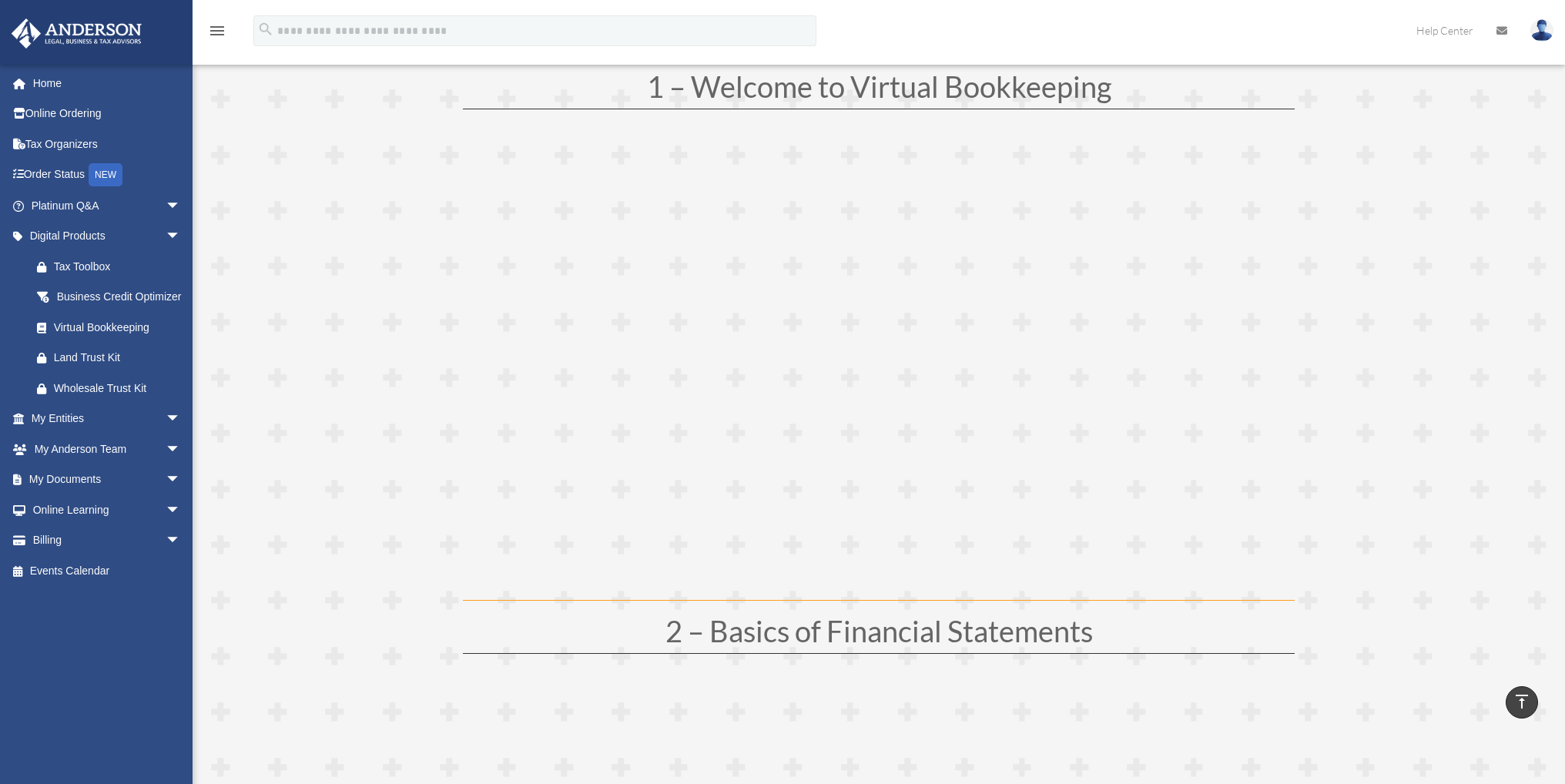
drag, startPoint x: 1140, startPoint y: 133, endPoint x: 1403, endPoint y: 218, distance: 276.4
drag, startPoint x: 1400, startPoint y: 121, endPoint x: 1380, endPoint y: 127, distance: 20.9
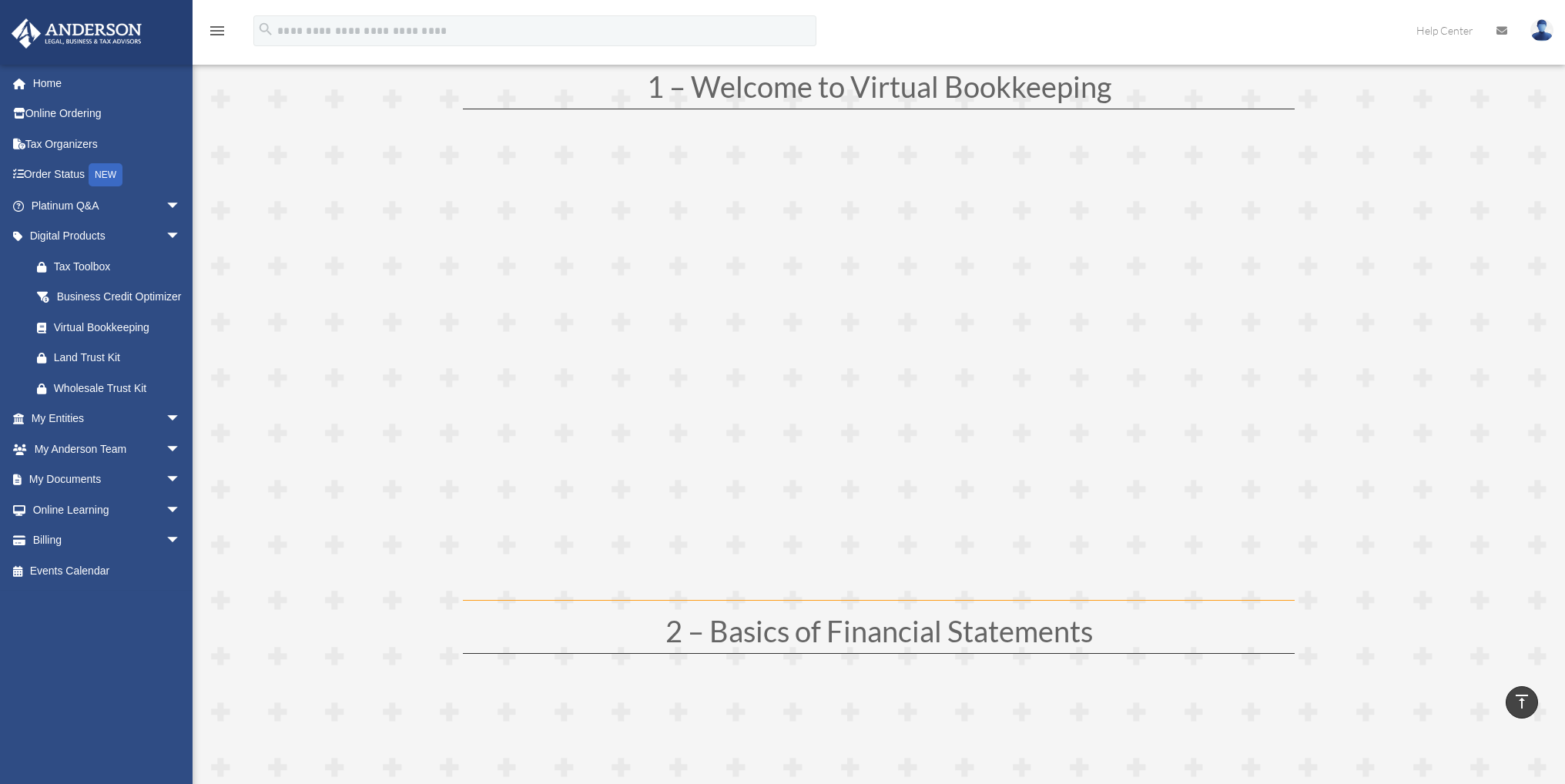
drag, startPoint x: 1292, startPoint y: 281, endPoint x: 1361, endPoint y: 195, distance: 110.3
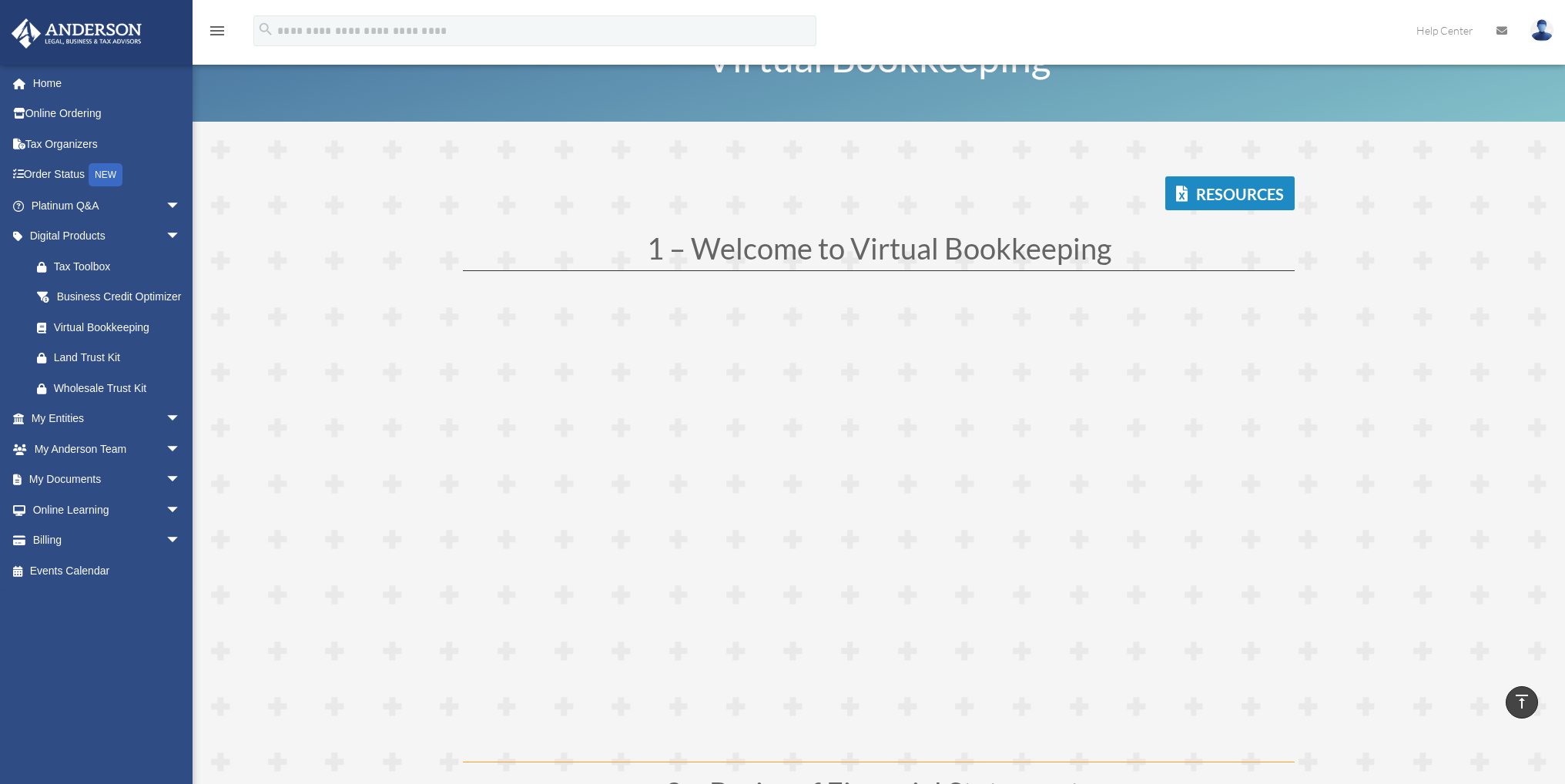
scroll to position [0, 0]
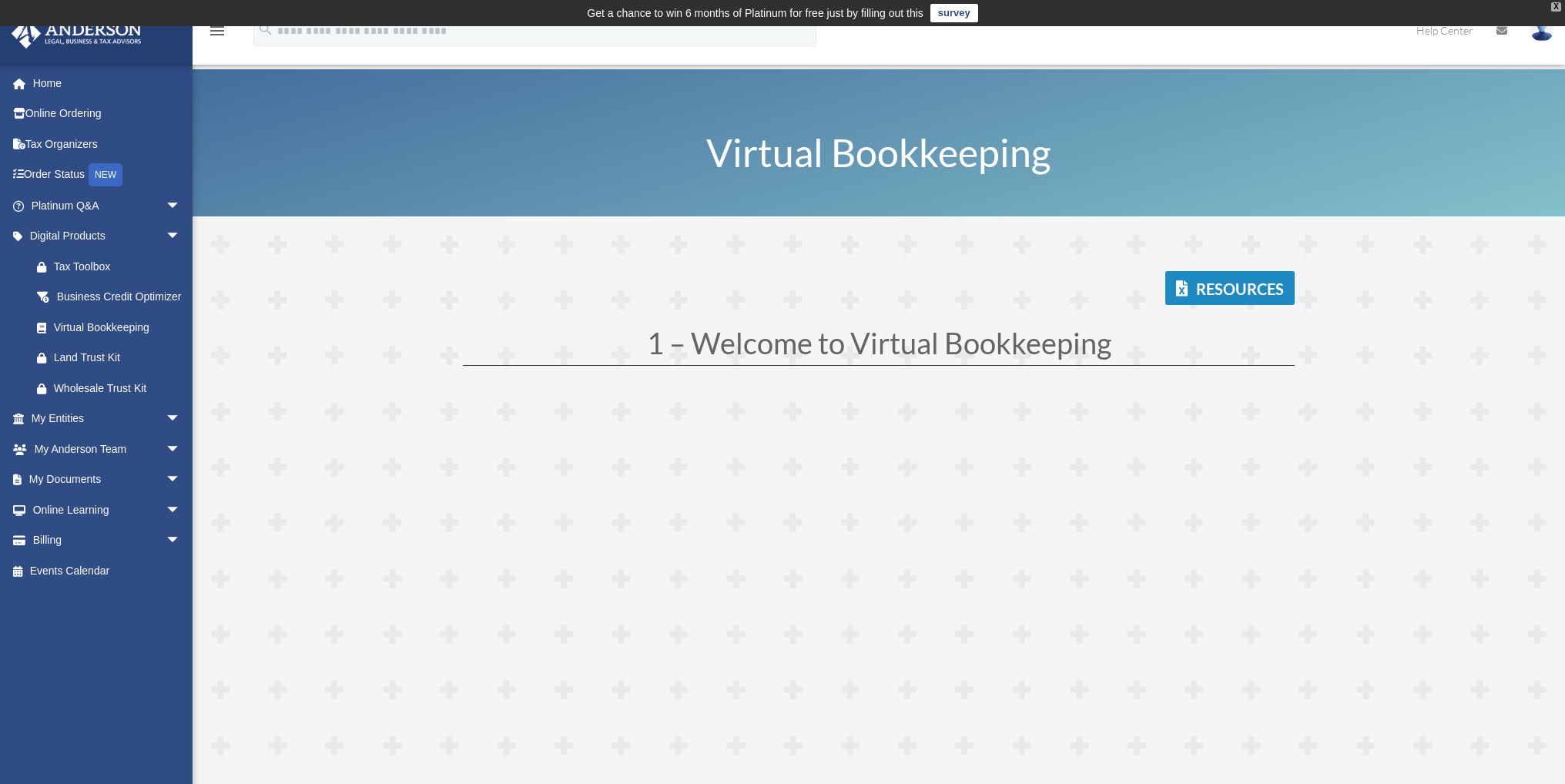
click at [1554, 4] on div "X" at bounding box center [1555, 7] width 10 height 9
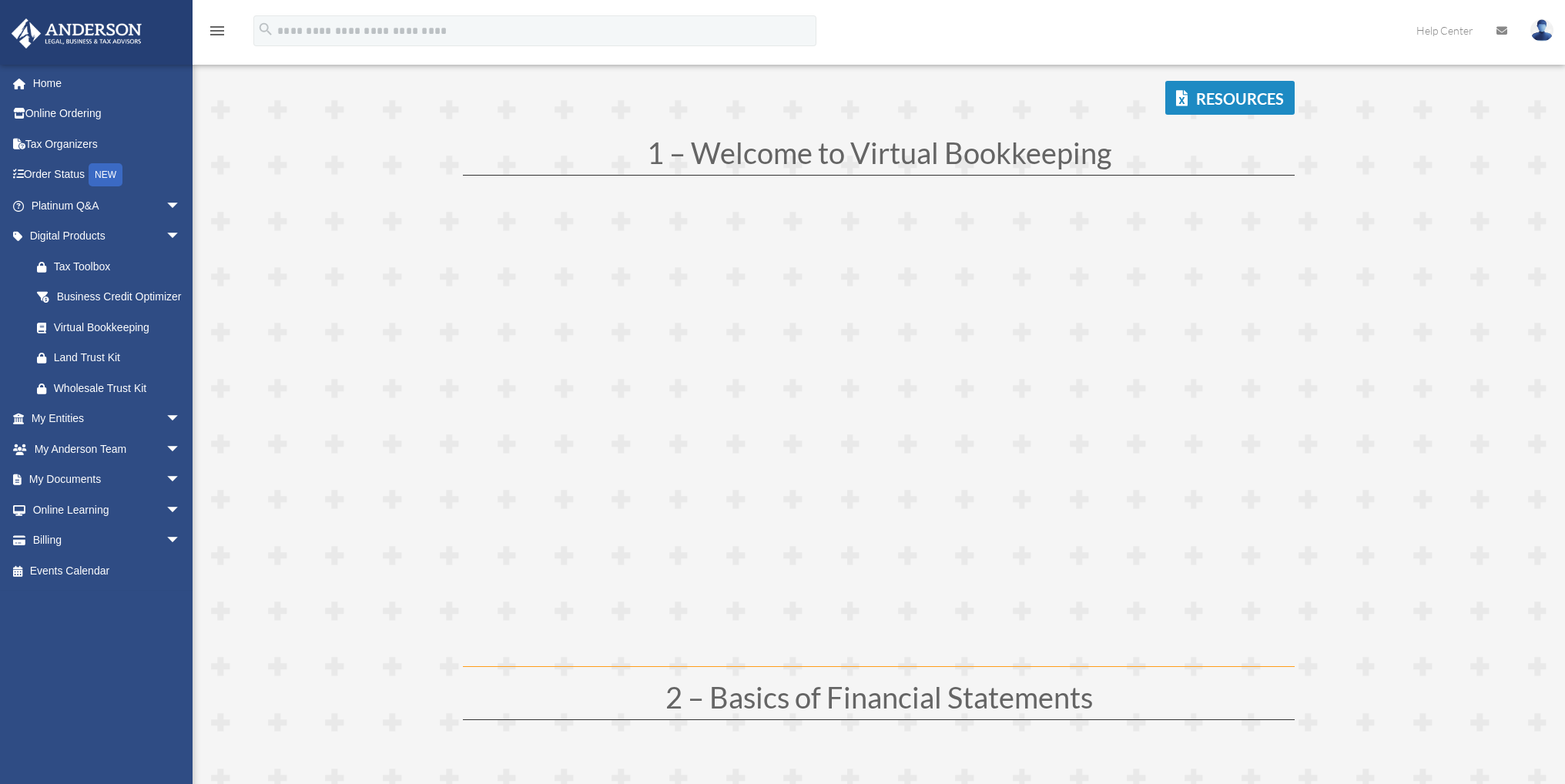
scroll to position [256, 0]
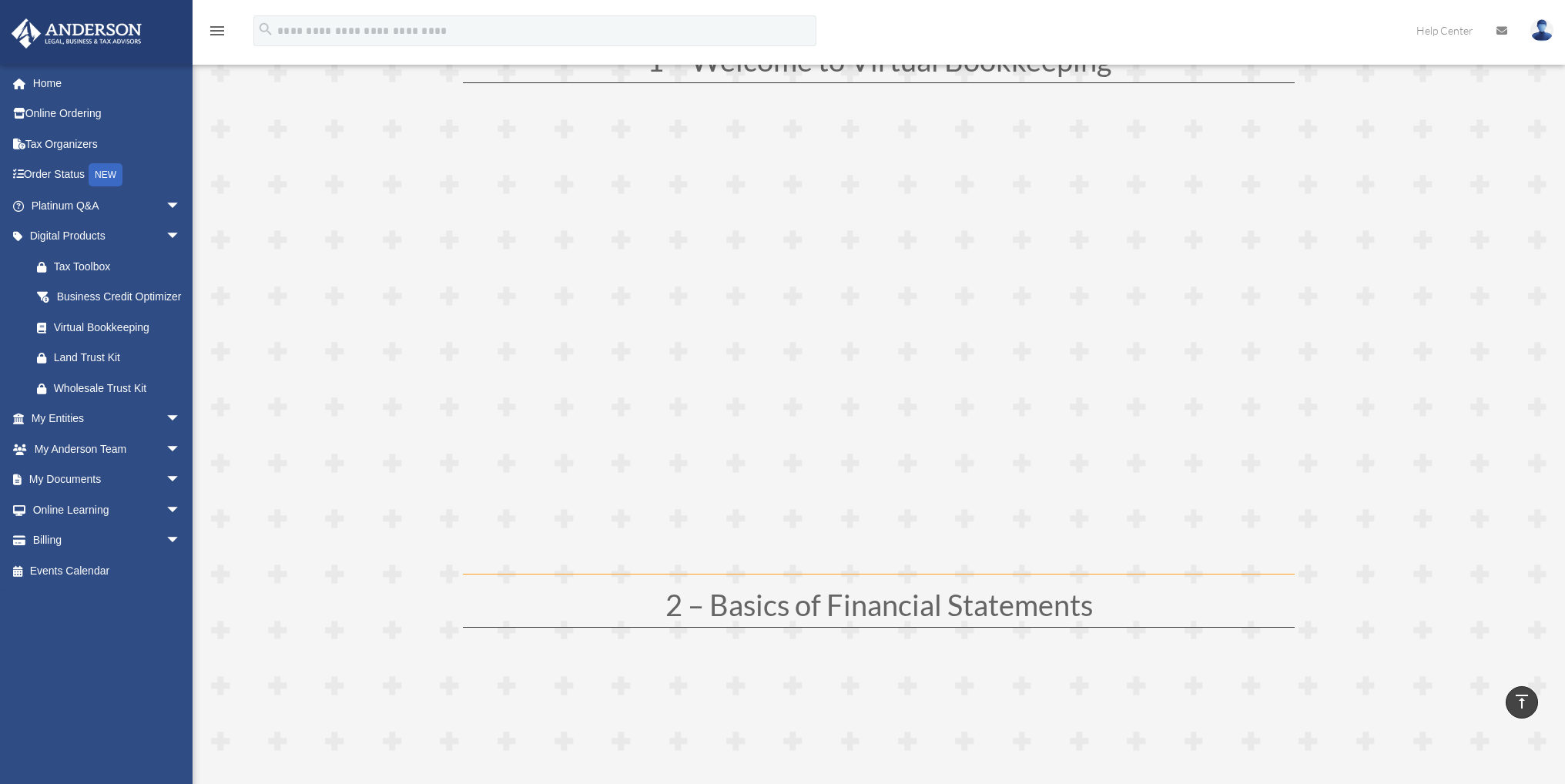
drag, startPoint x: 1432, startPoint y: 376, endPoint x: 1419, endPoint y: 382, distance: 14.3
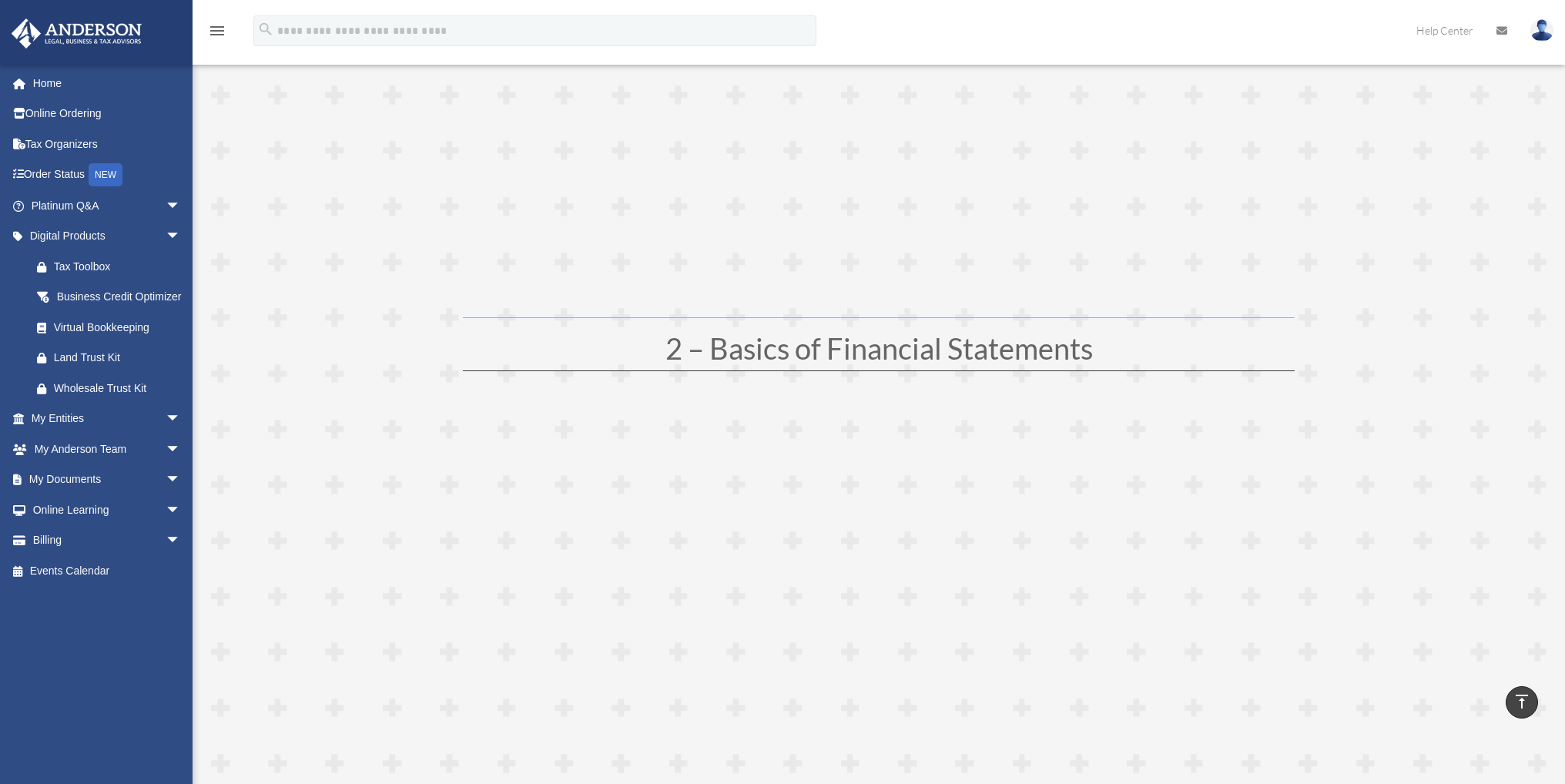
scroll to position [770, 0]
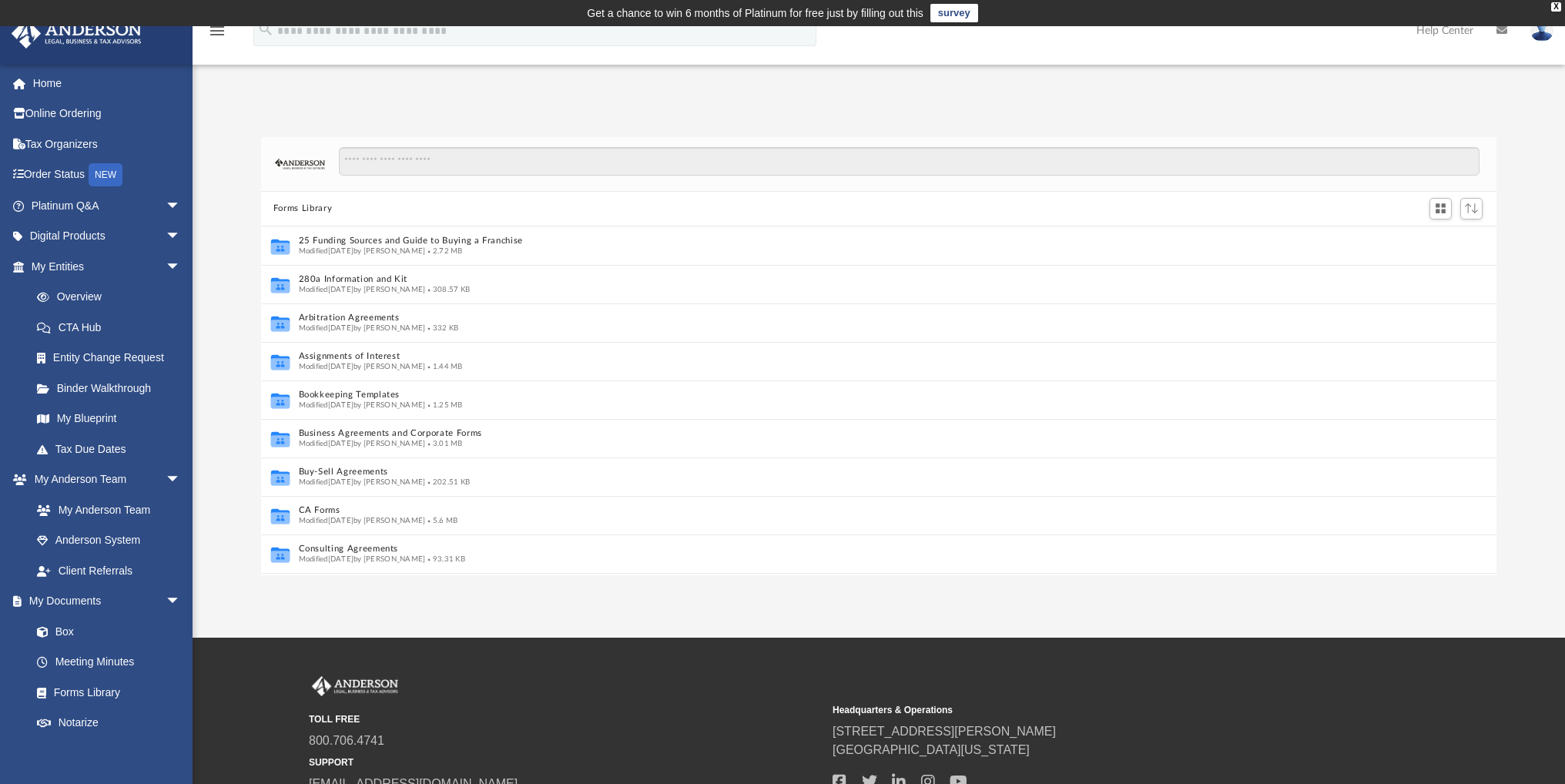
scroll to position [12, 12]
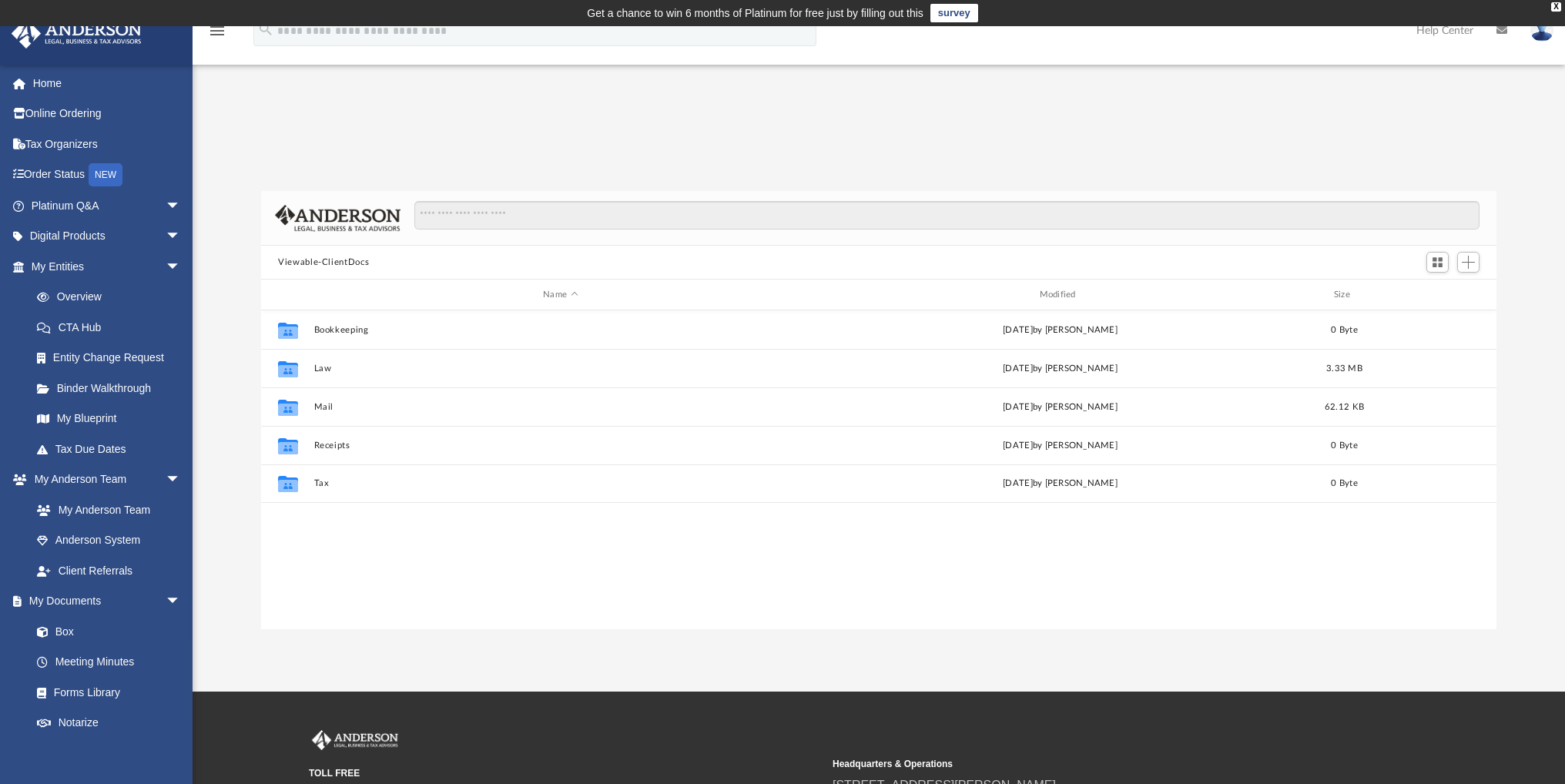
scroll to position [12, 12]
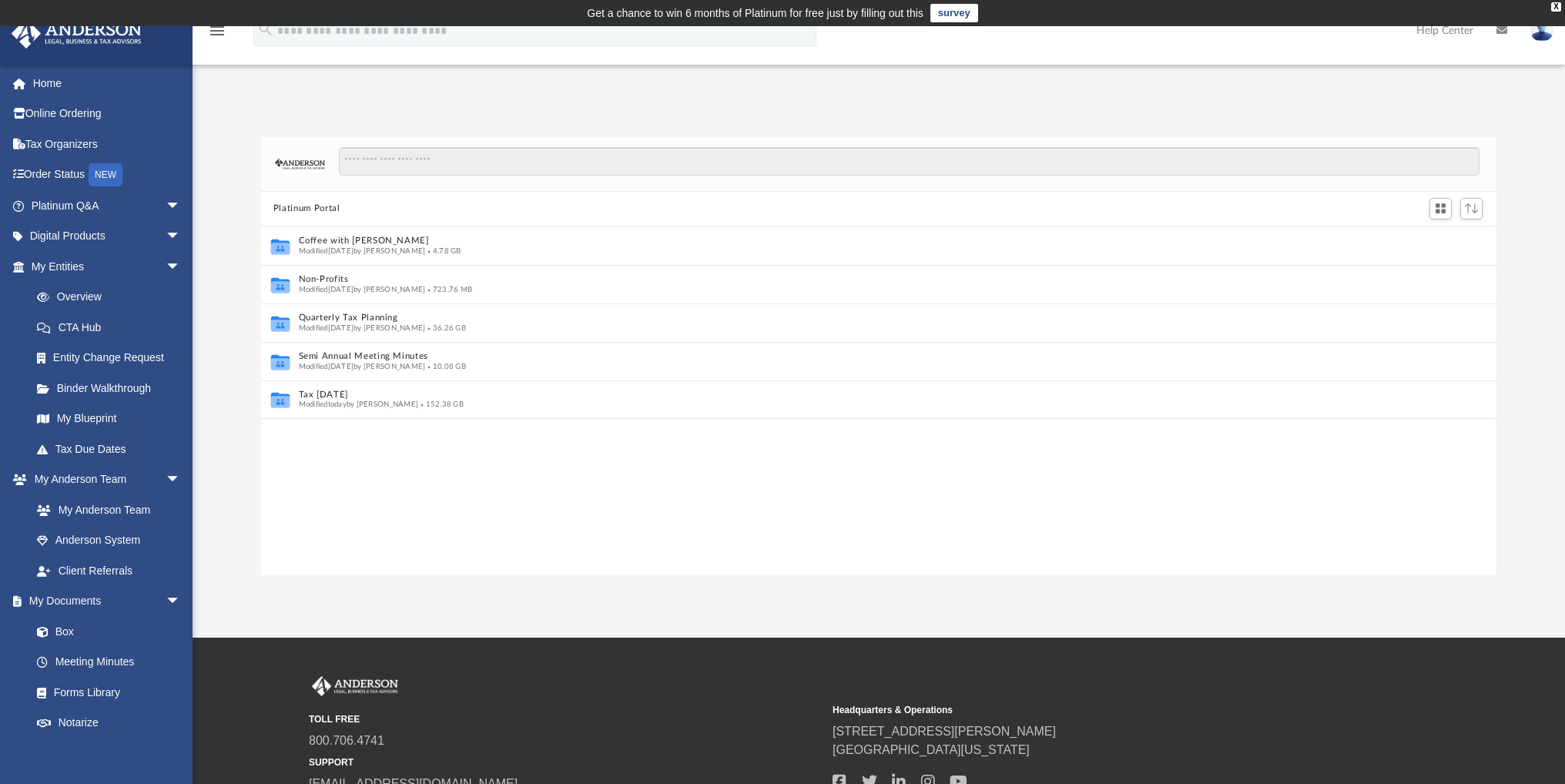
scroll to position [12, 12]
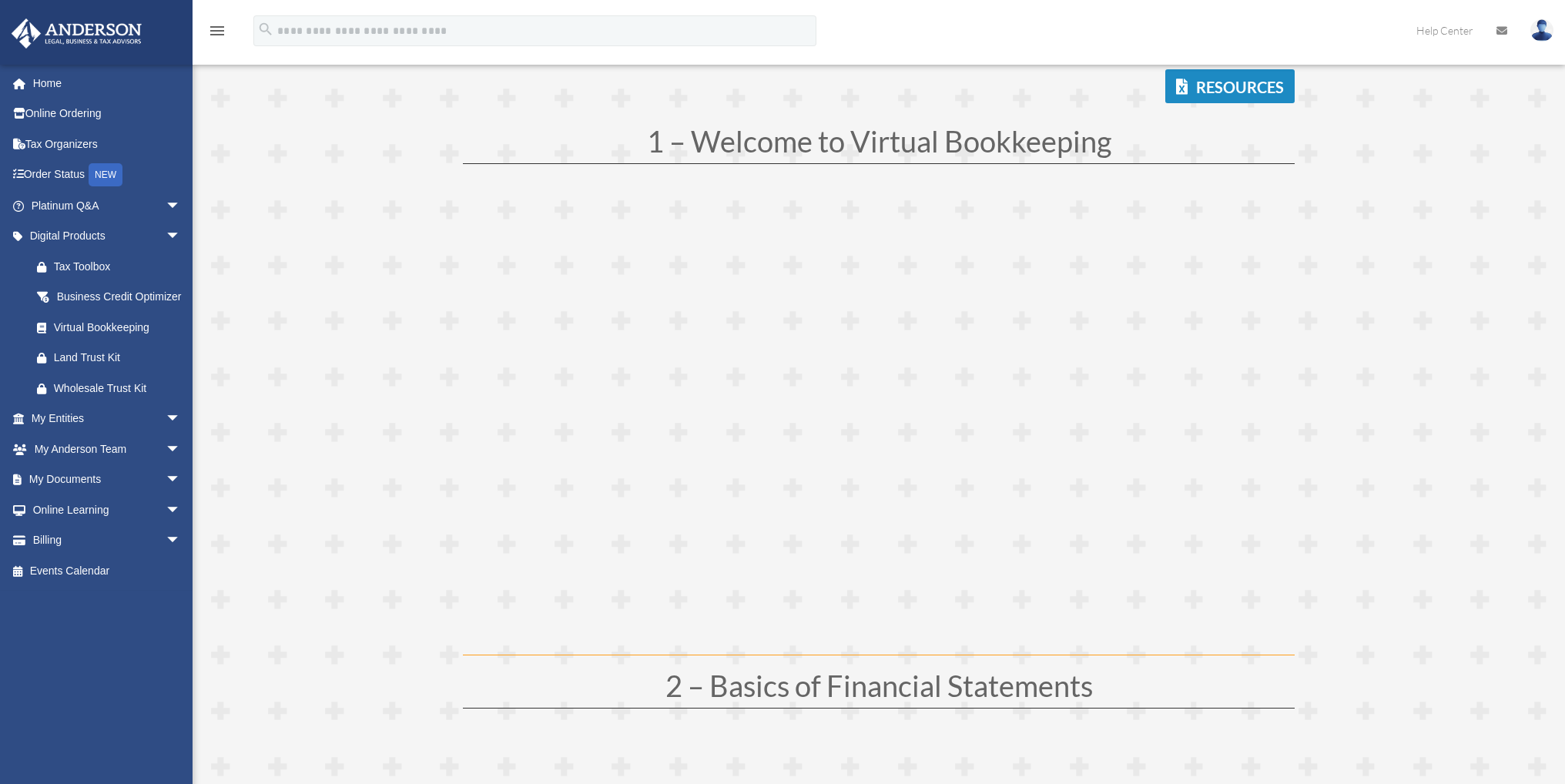
scroll to position [256, 0]
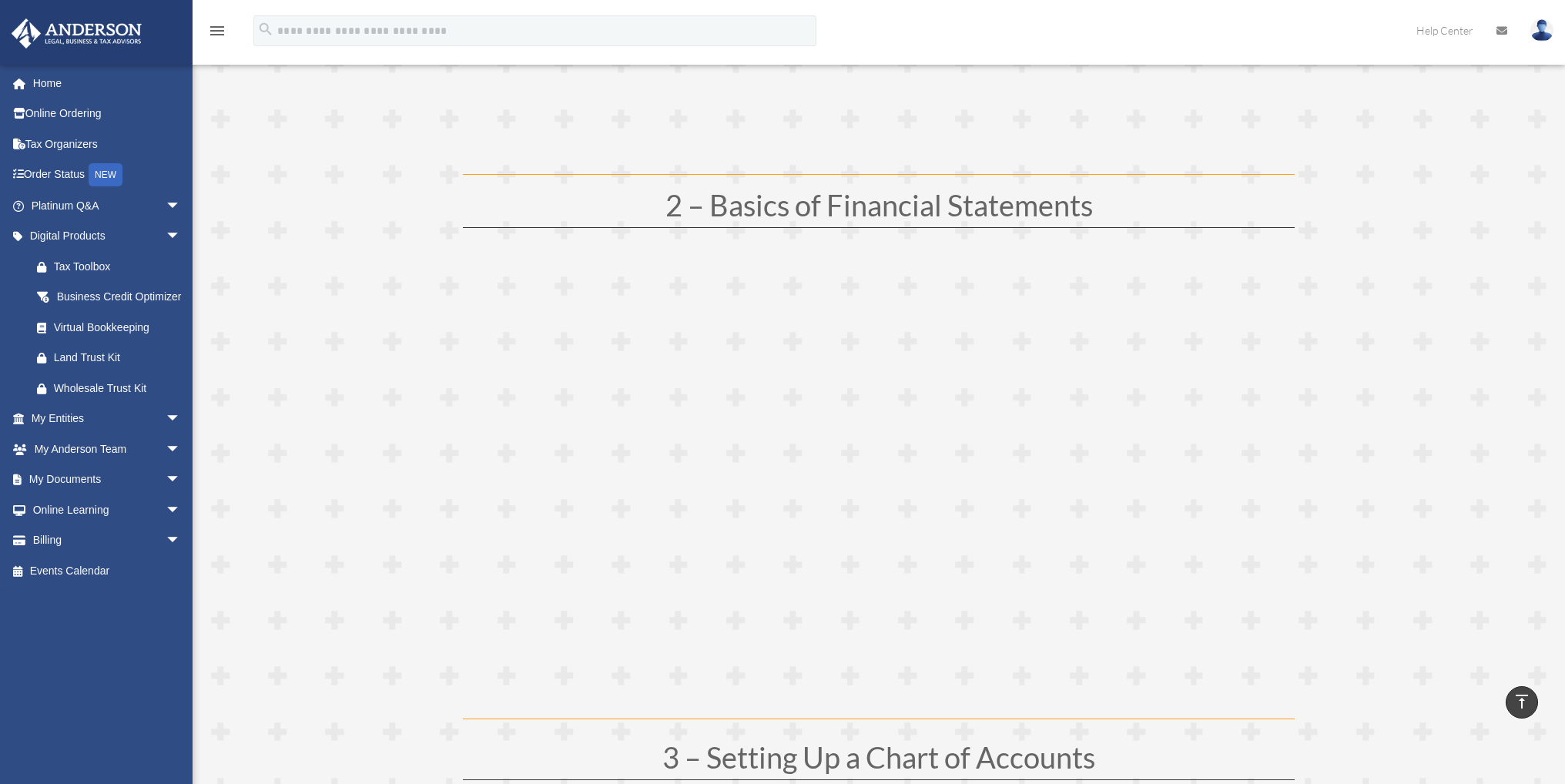
scroll to position [770, 0]
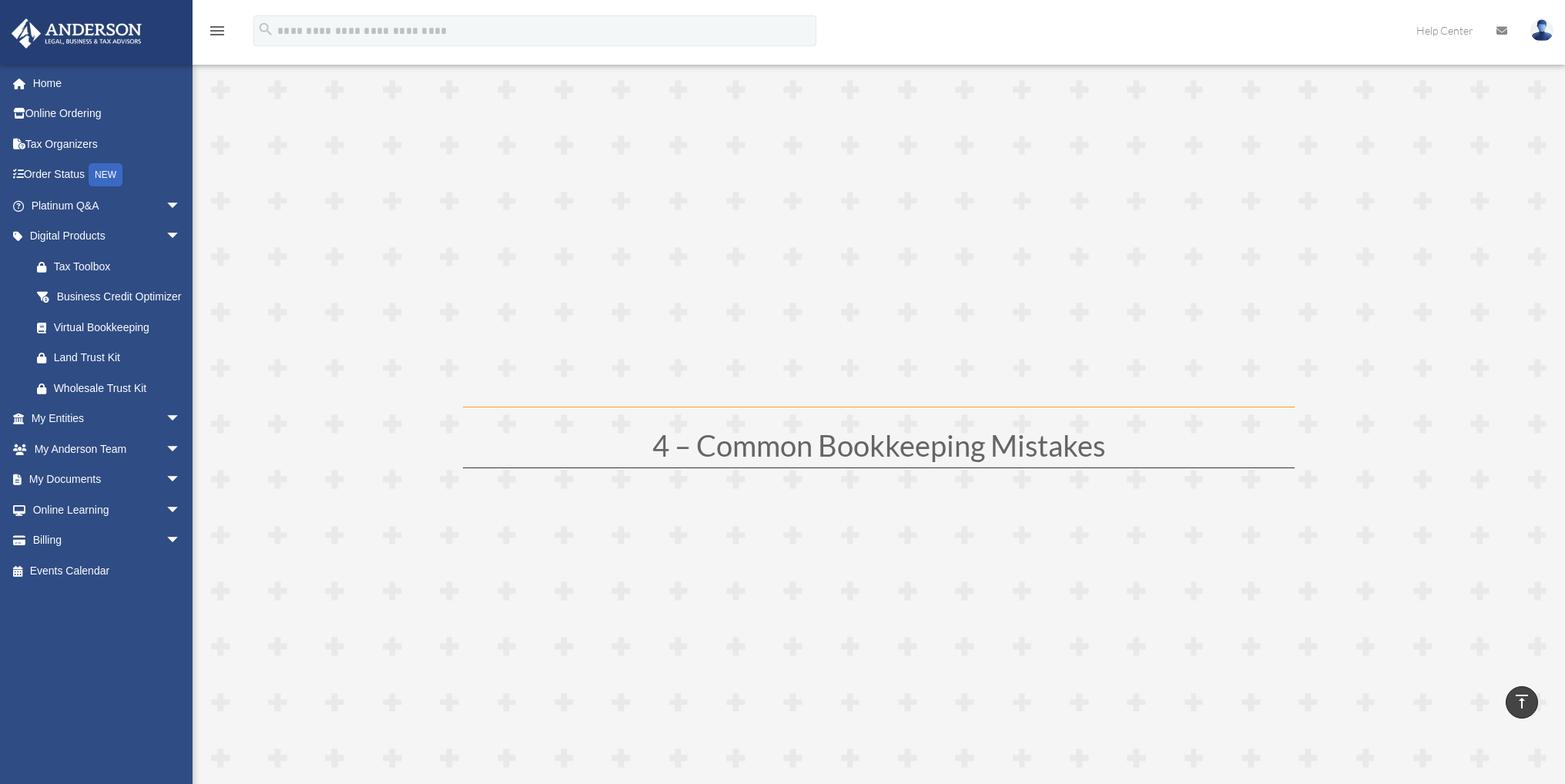
scroll to position [1264, 0]
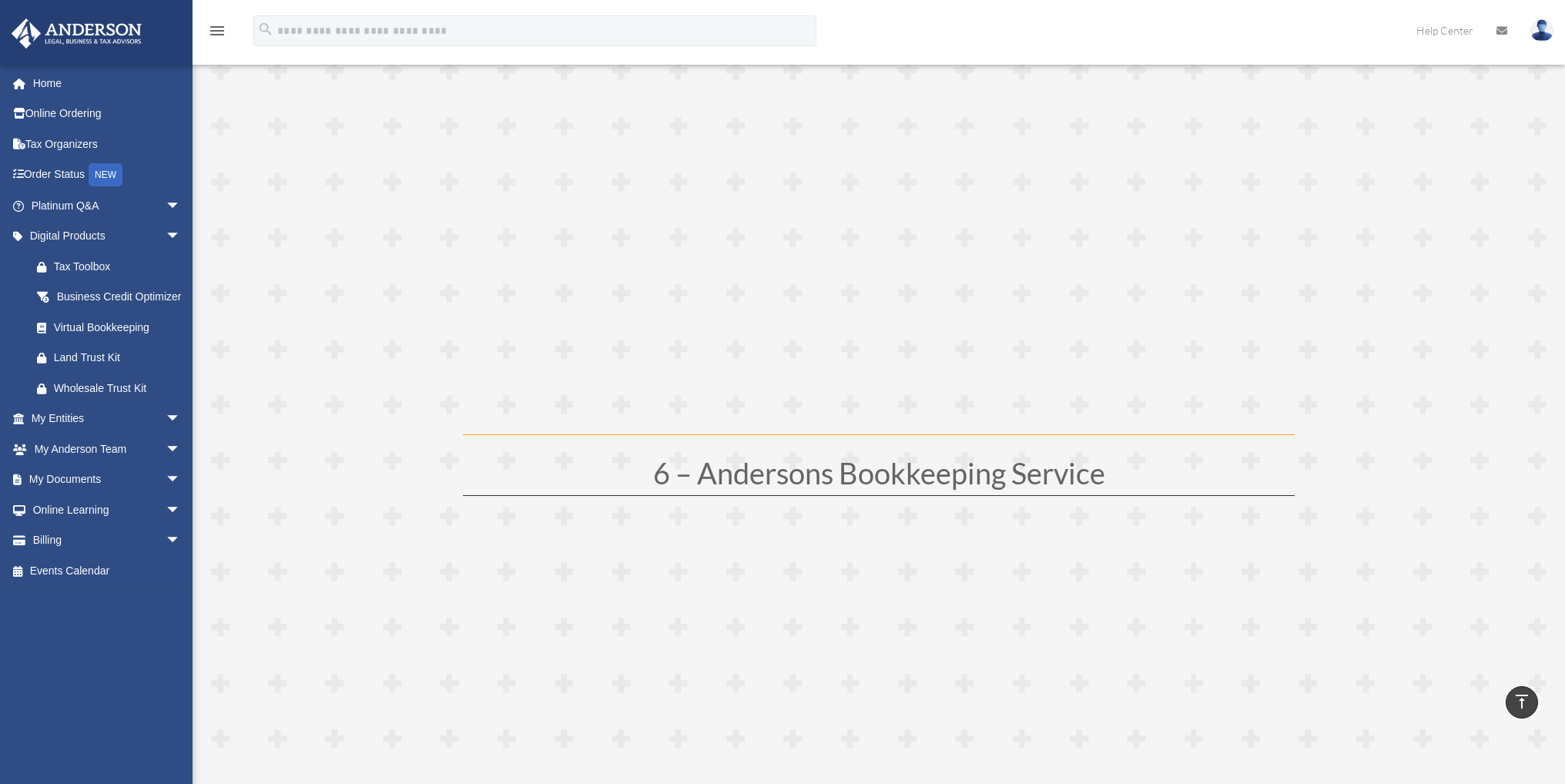
scroll to position [2290, 0]
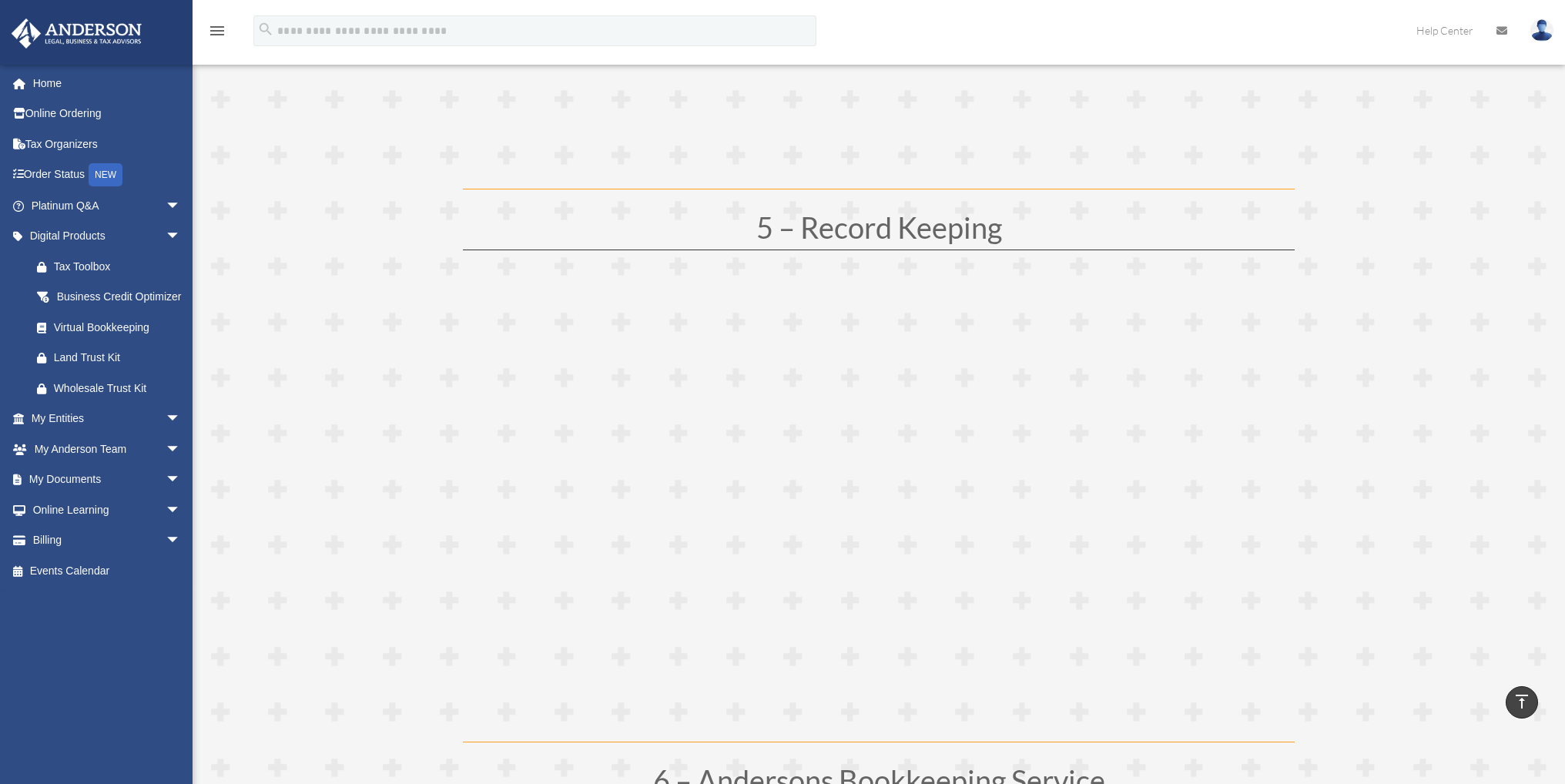
click at [1476, 555] on span at bounding box center [878, 322] width 1372 height 4845
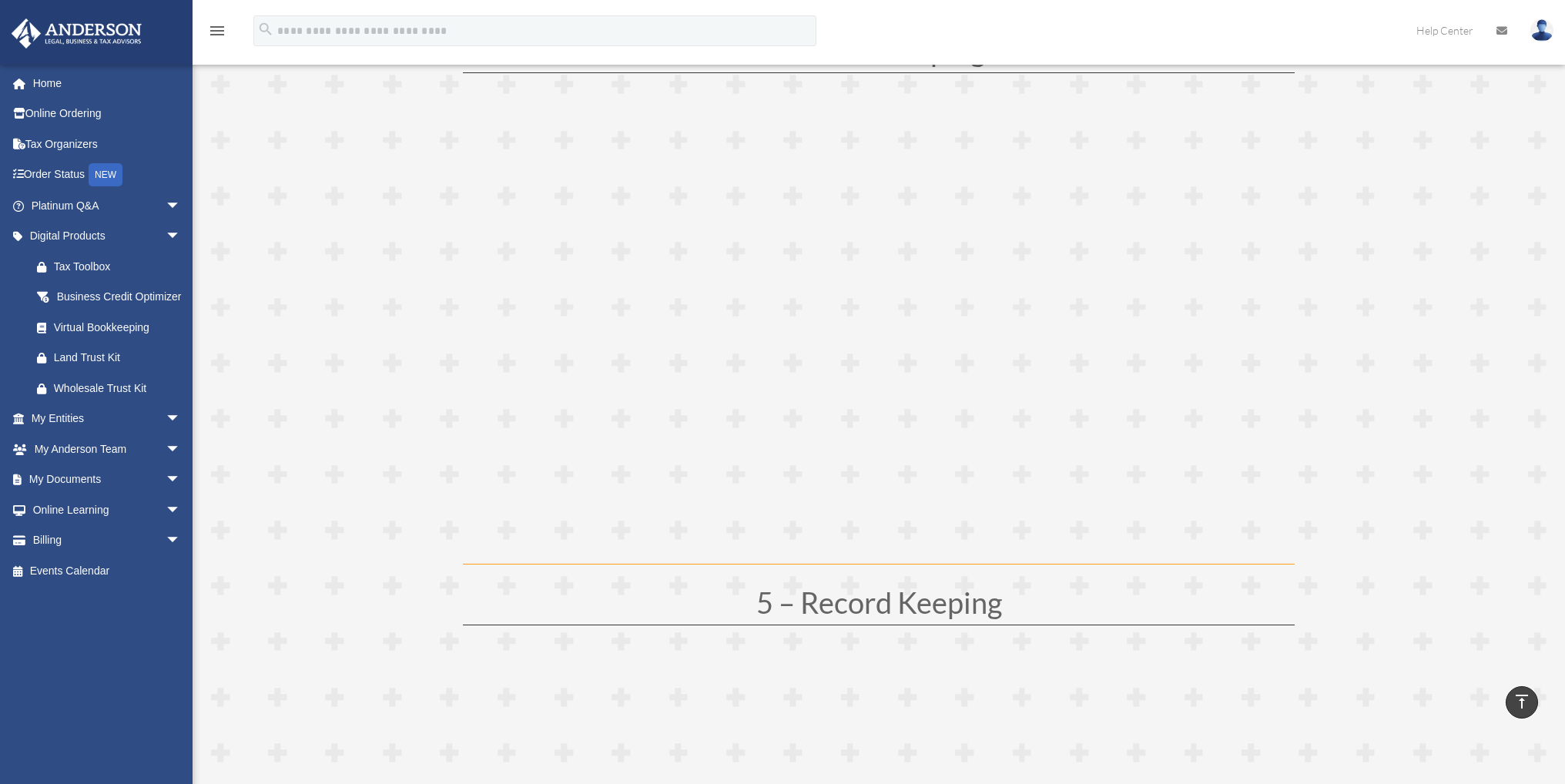
scroll to position [2033, 0]
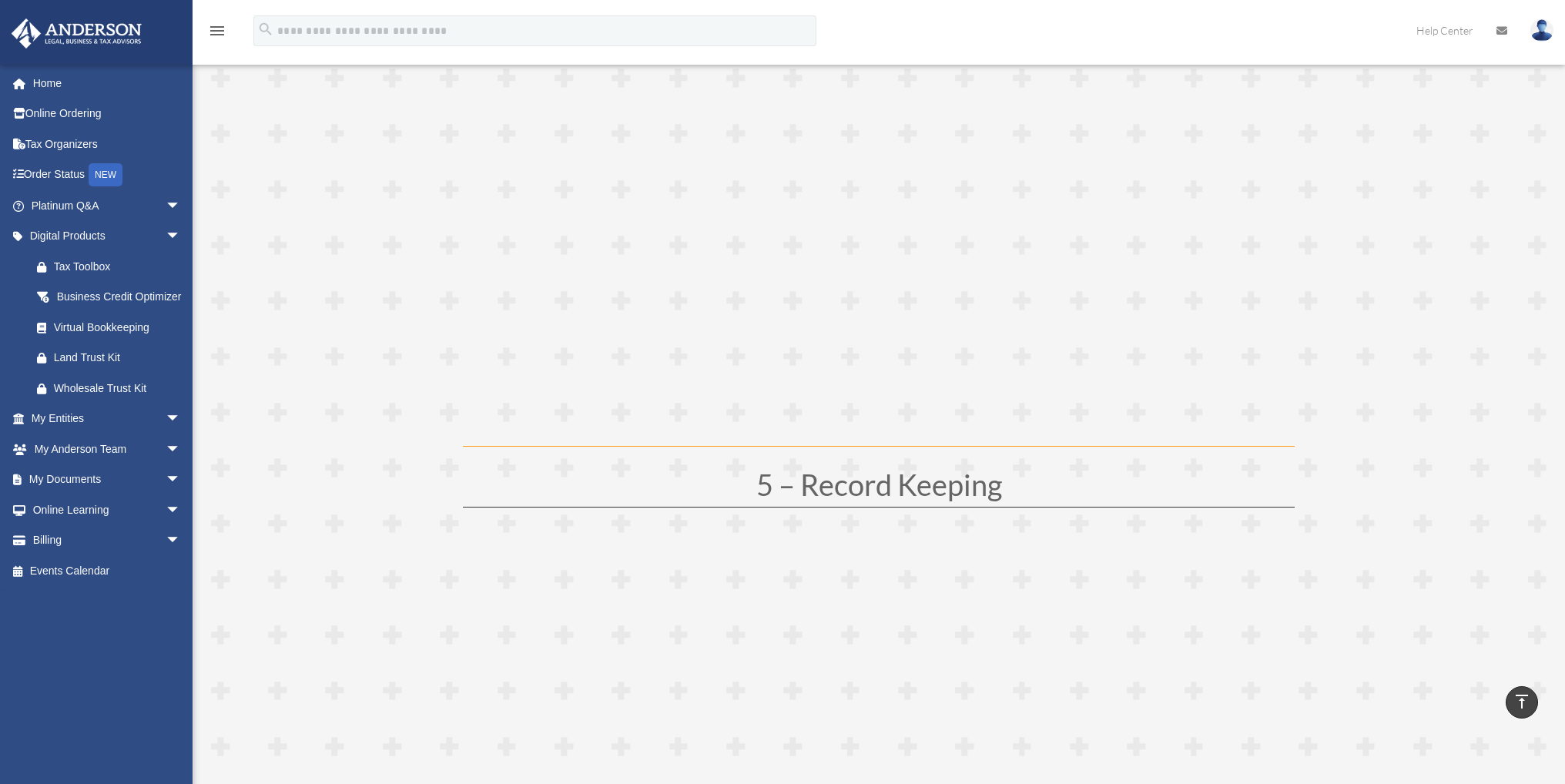
click at [1412, 475] on span at bounding box center [878, 579] width 1372 height 4845
click at [1384, 388] on span at bounding box center [878, 579] width 1372 height 4845
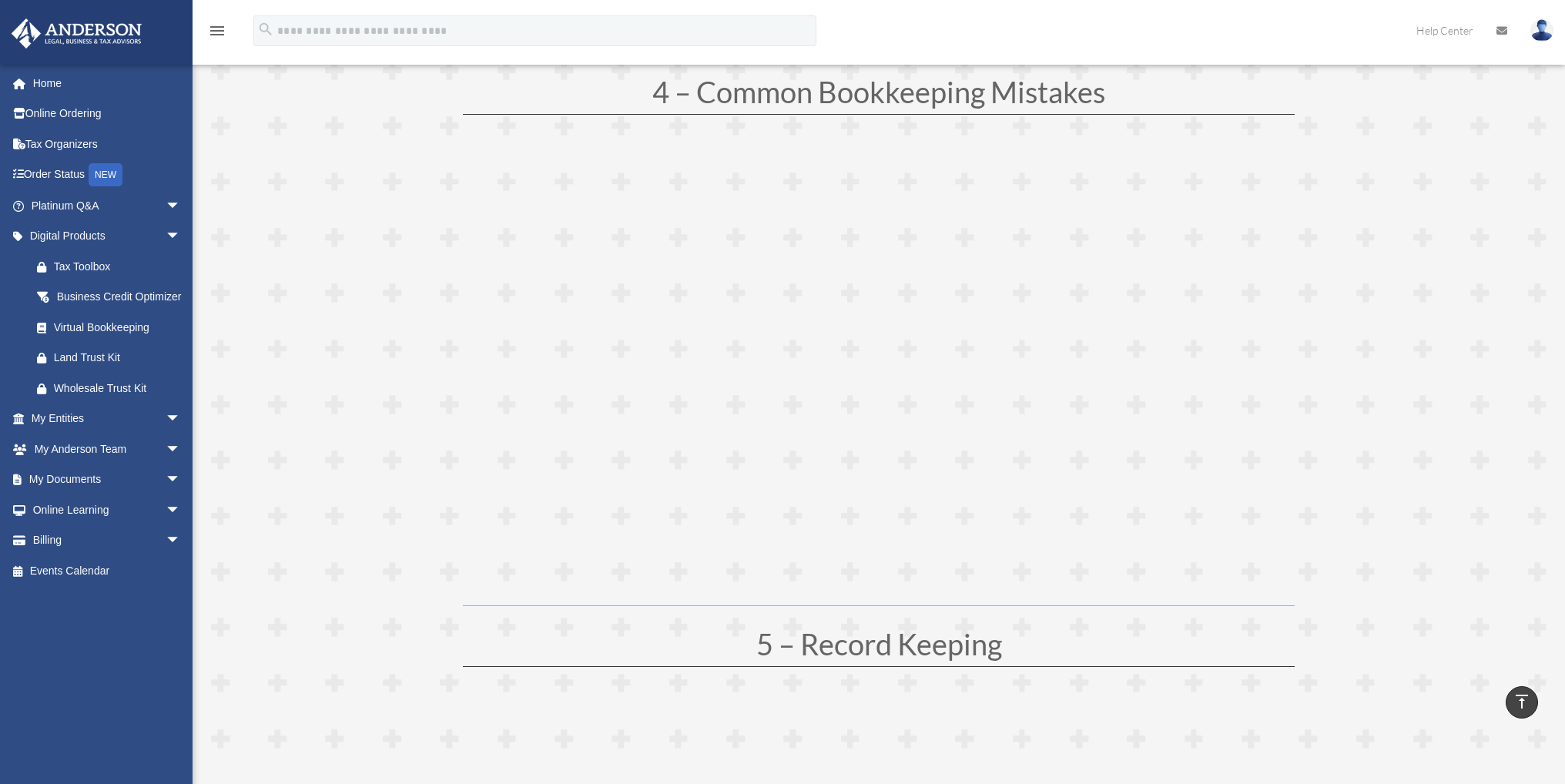
scroll to position [1777, 0]
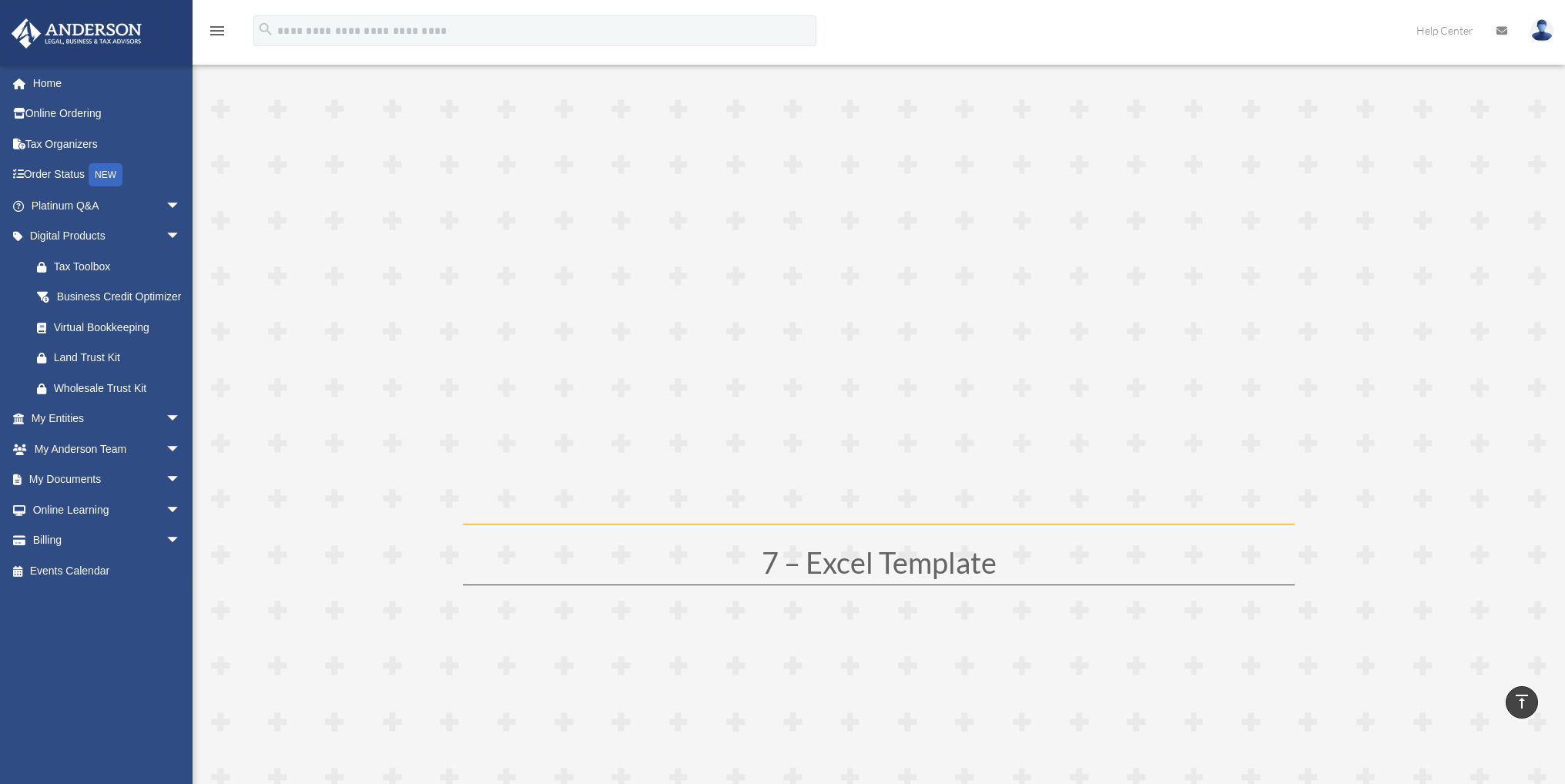
scroll to position [3572, 0]
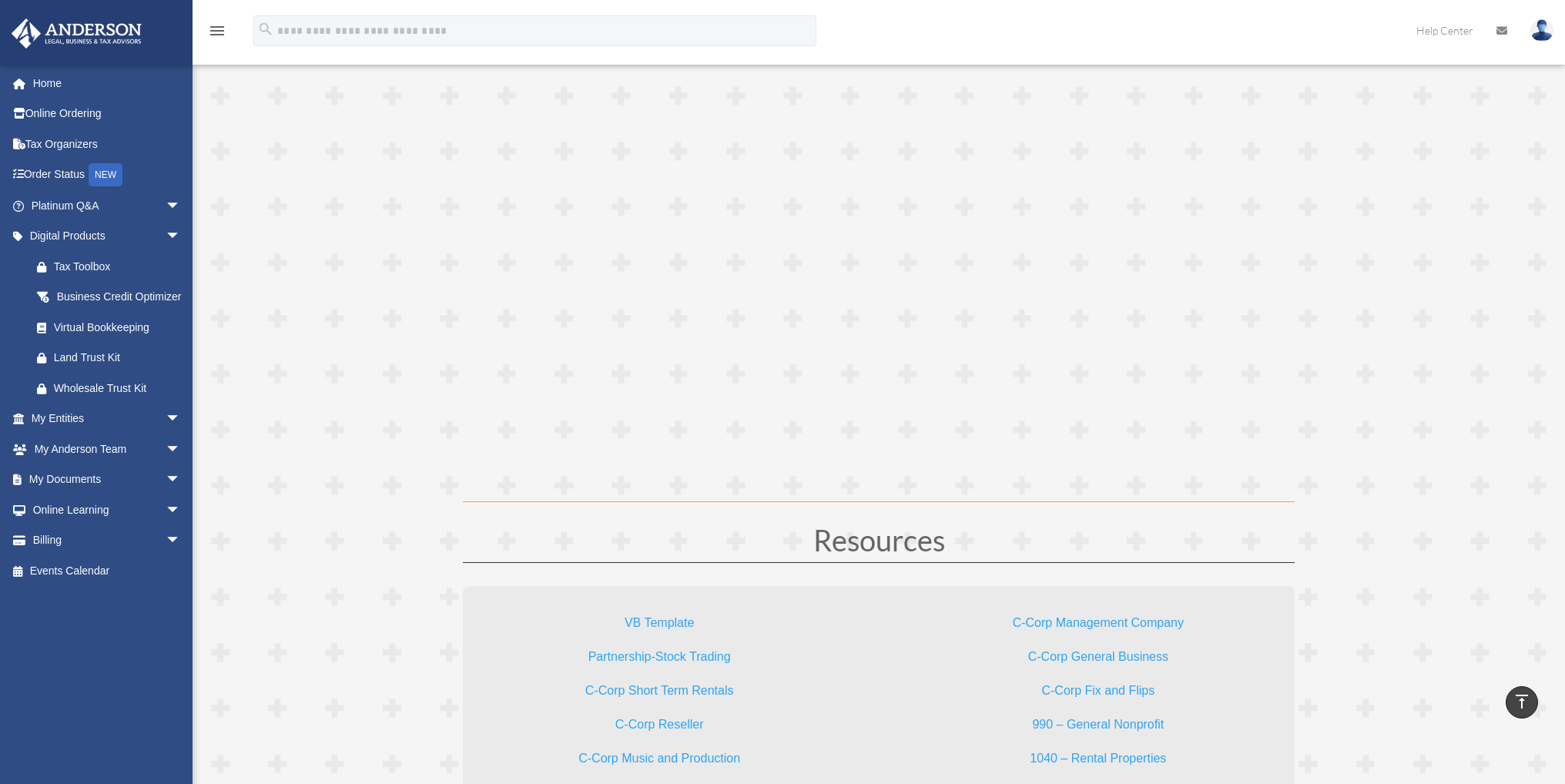
scroll to position [4285, 0]
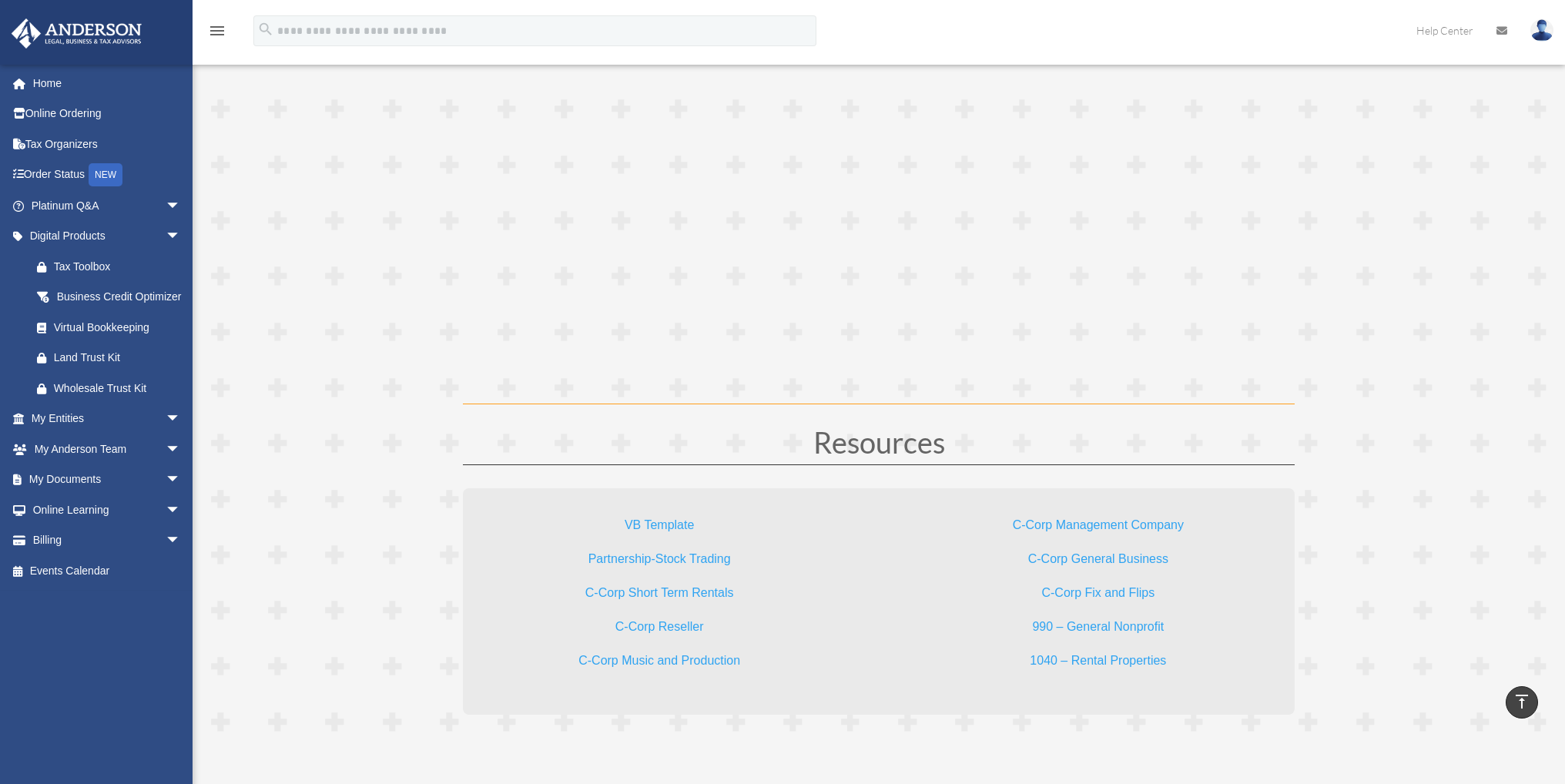
drag, startPoint x: 1374, startPoint y: 355, endPoint x: 1395, endPoint y: 364, distance: 22.8
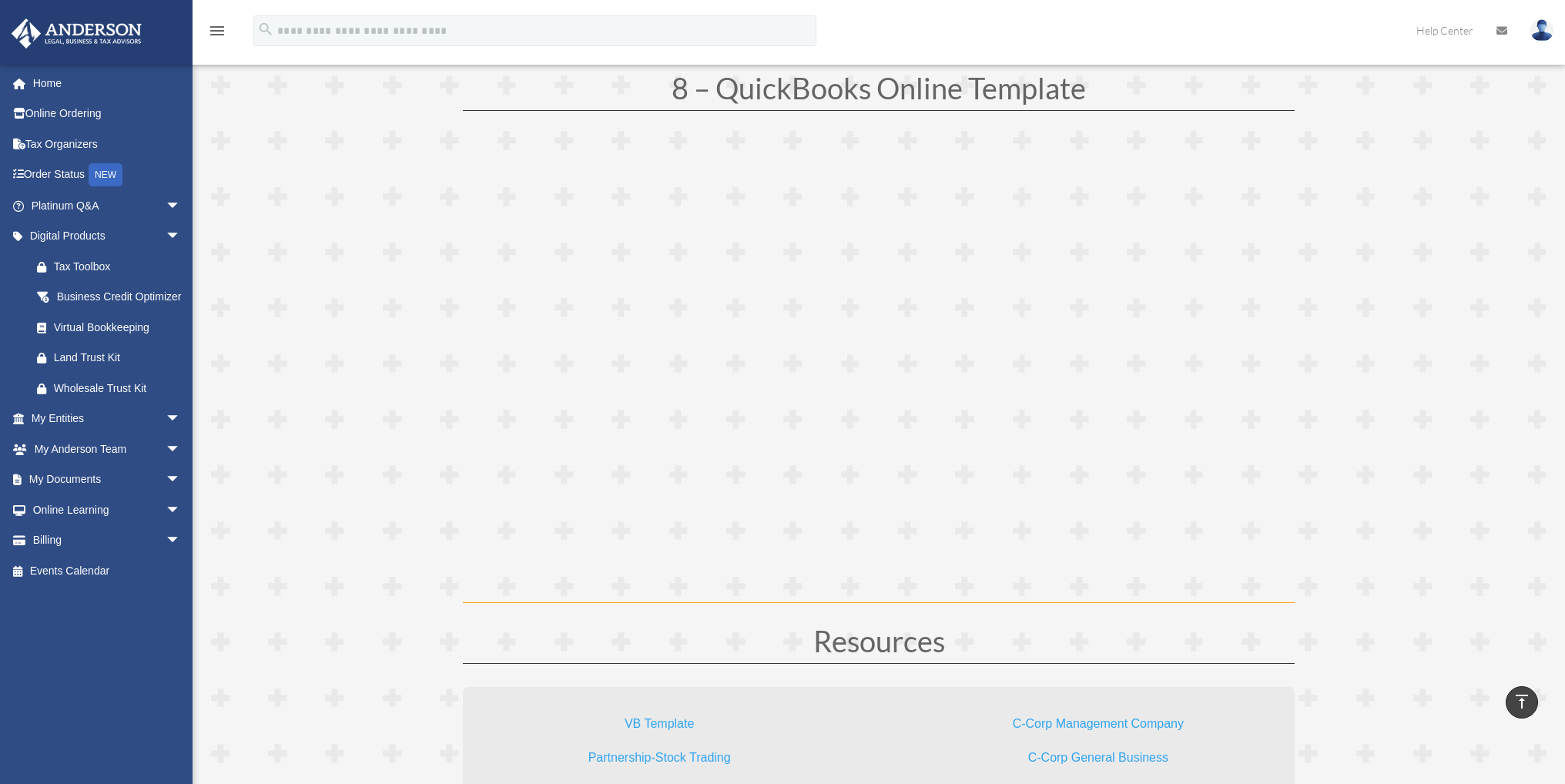
scroll to position [4056, 0]
